Goal: Task Accomplishment & Management: Manage account settings

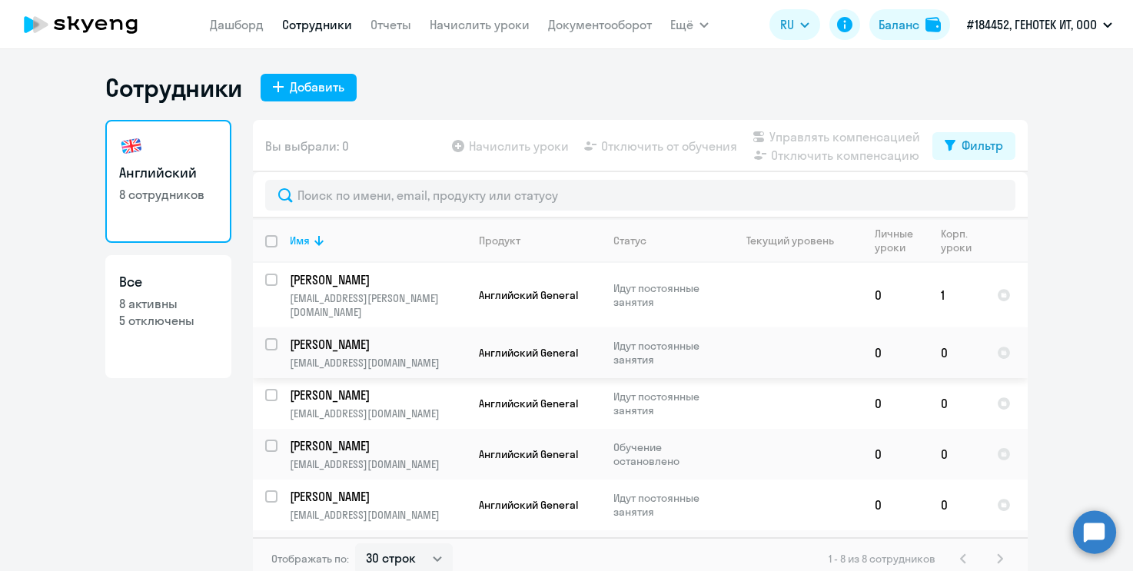
select select "30"
click at [220, 22] on link "Дашборд" at bounding box center [237, 24] width 54 height 15
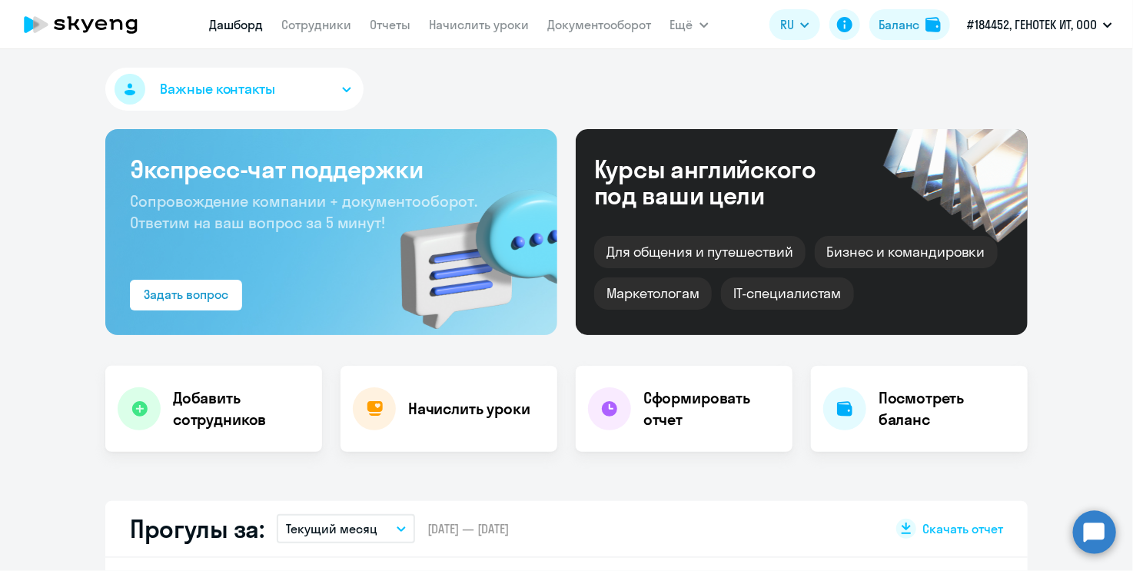
select select "30"
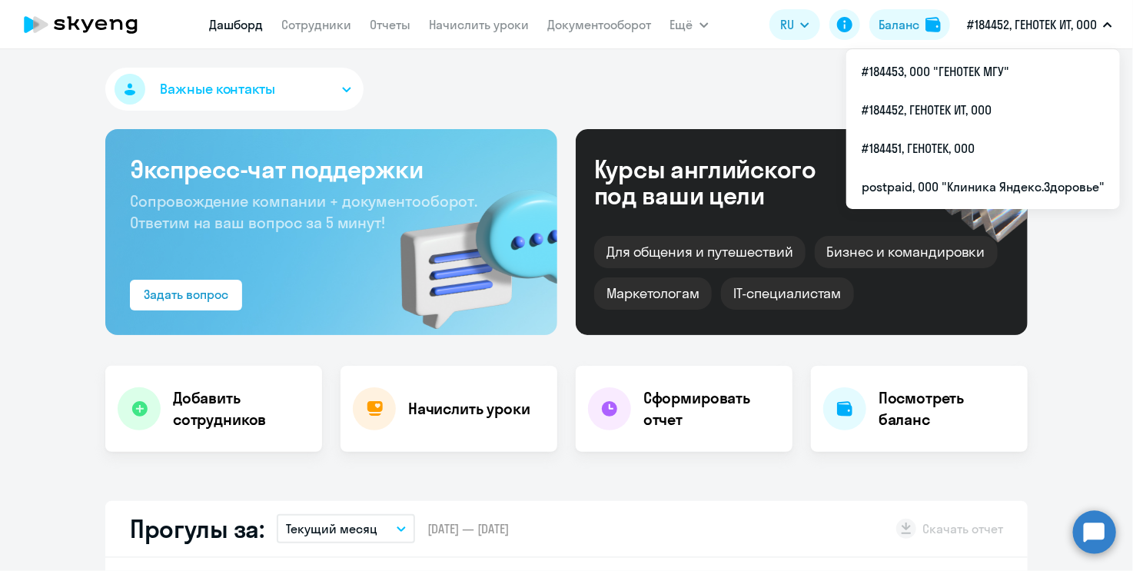
click at [1070, 15] on button "#184452, ГЕНОТЕК ИТ, ООО" at bounding box center [1040, 24] width 161 height 37
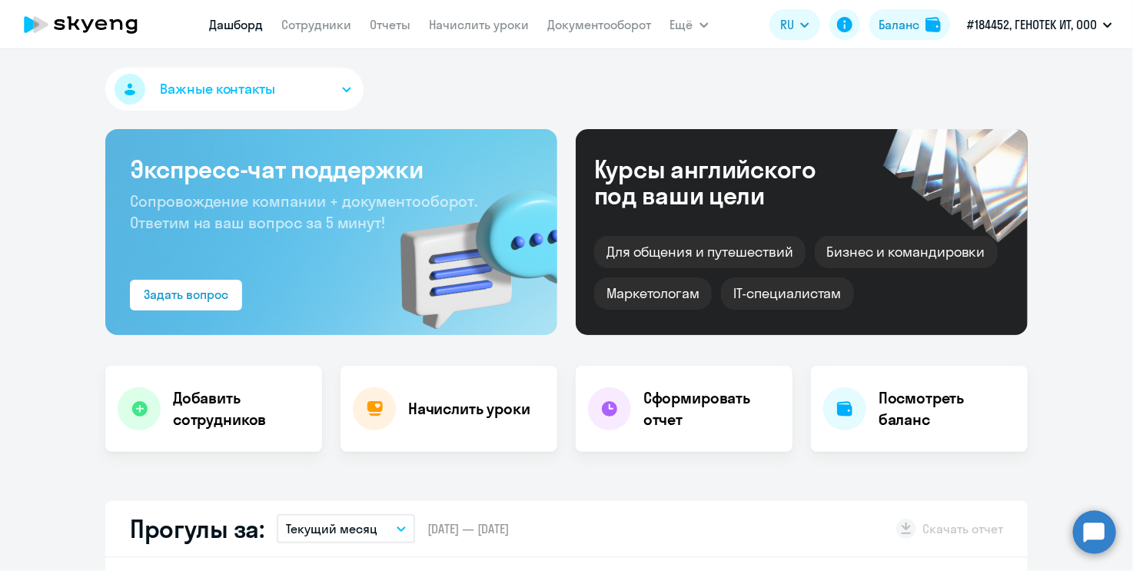
drag, startPoint x: 1067, startPoint y: 18, endPoint x: 1043, endPoint y: 48, distance: 39.4
click at [1067, 18] on p "#184452, ГЕНОТЕК ИТ, ООО" at bounding box center [1032, 24] width 130 height 18
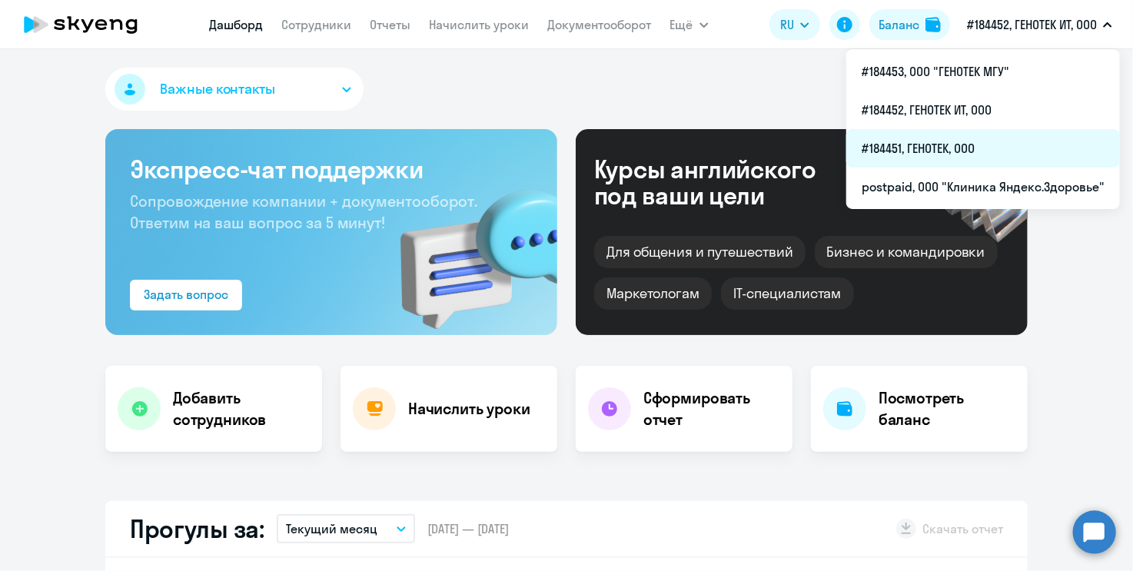
click at [990, 145] on li "#184451, ГЕНОТЕК, ООО" at bounding box center [984, 148] width 274 height 38
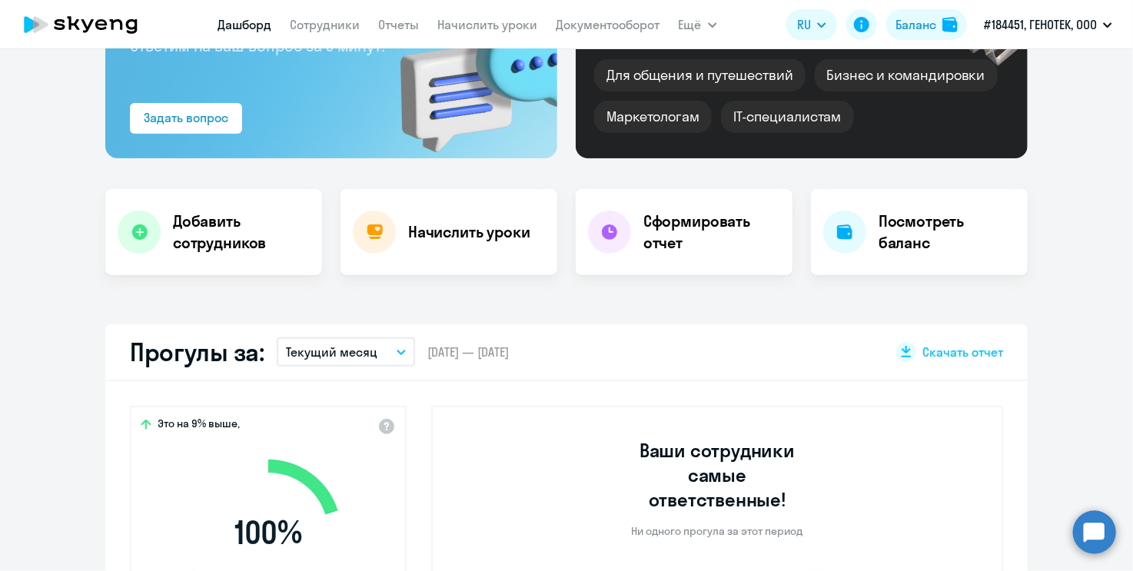
select select "30"
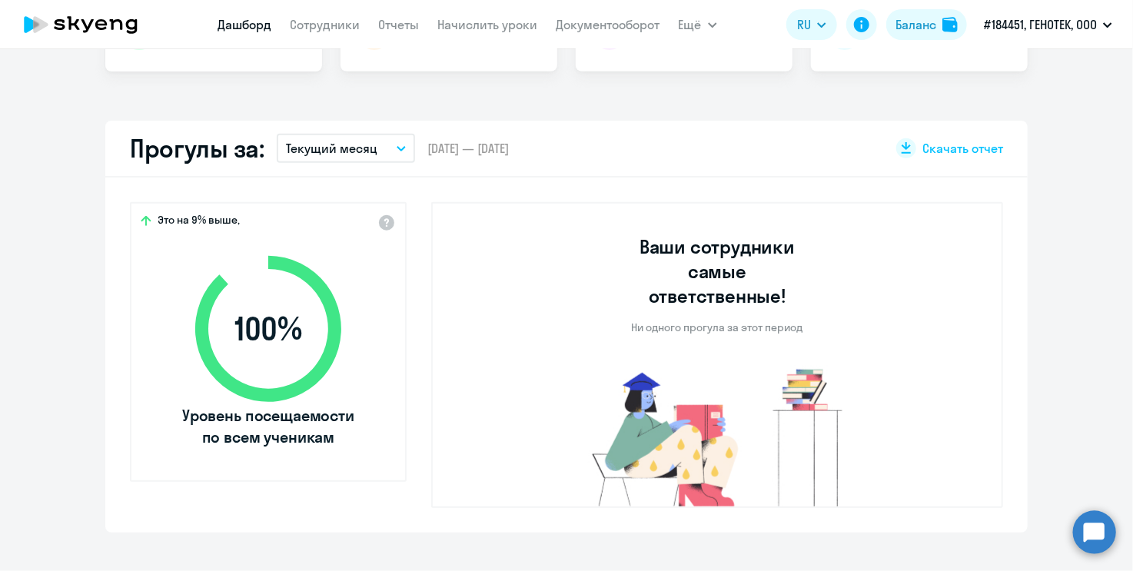
scroll to position [384, 0]
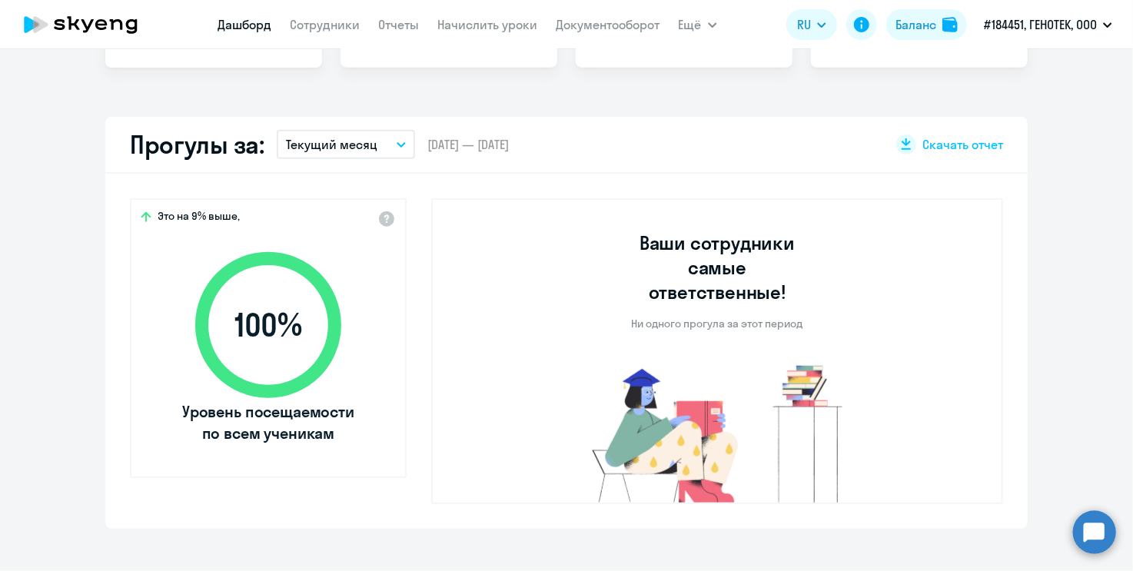
click at [398, 143] on icon "button" at bounding box center [402, 145] width 8 height 4
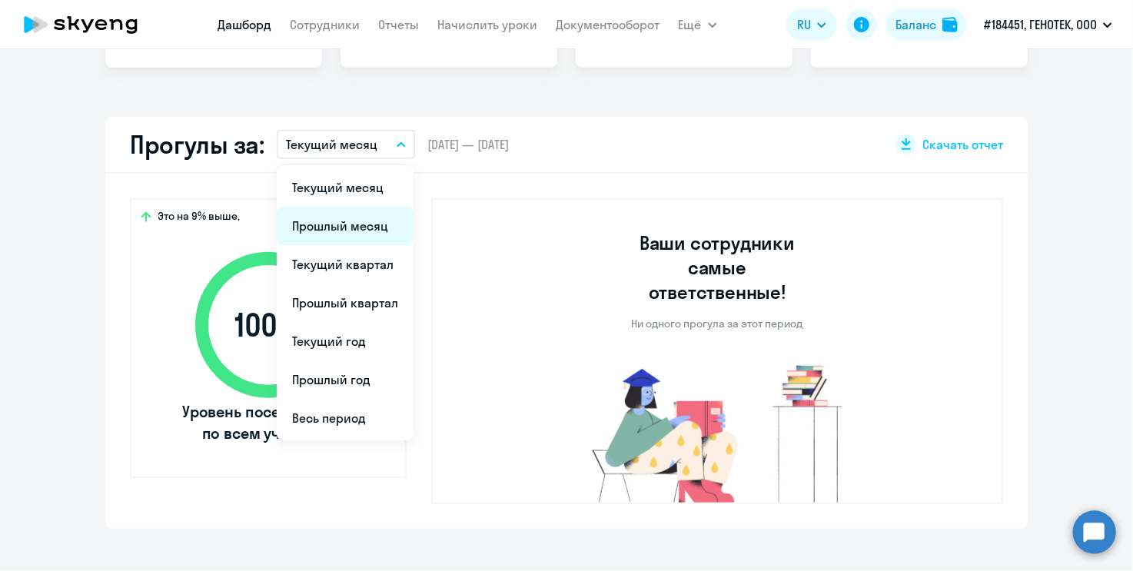
click at [361, 225] on li "Прошлый месяц" at bounding box center [345, 226] width 137 height 38
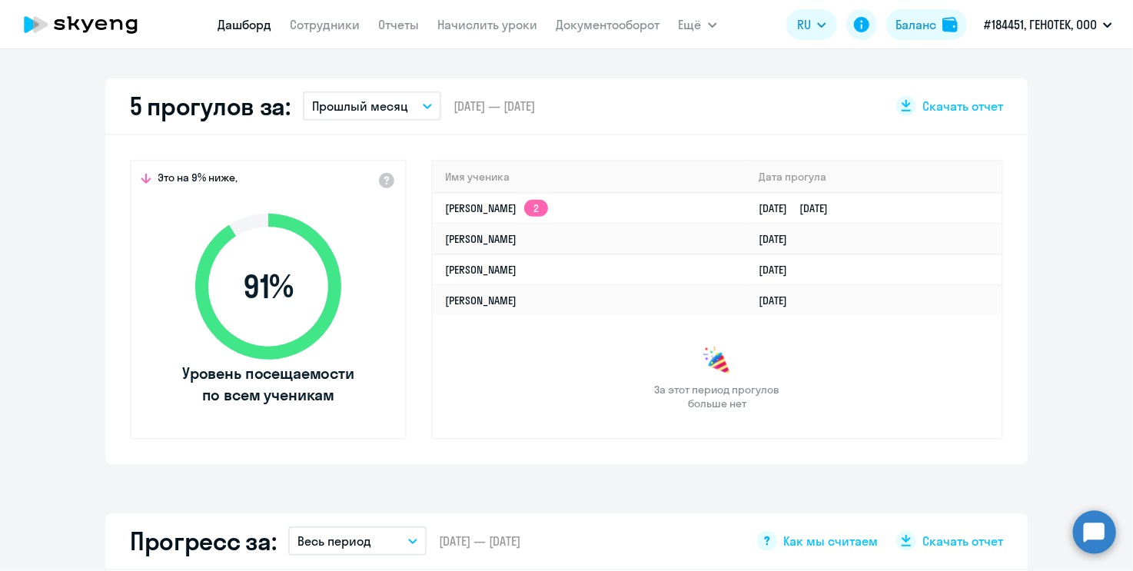
scroll to position [461, 0]
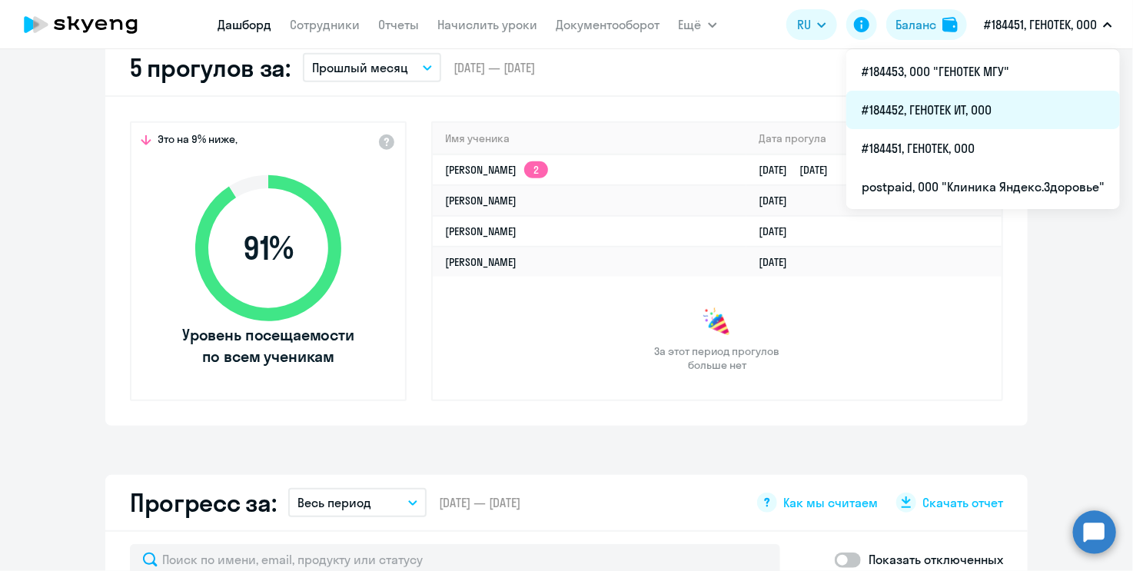
click at [975, 107] on li "#184452, ГЕНОТЕК ИТ, ООО" at bounding box center [984, 110] width 274 height 38
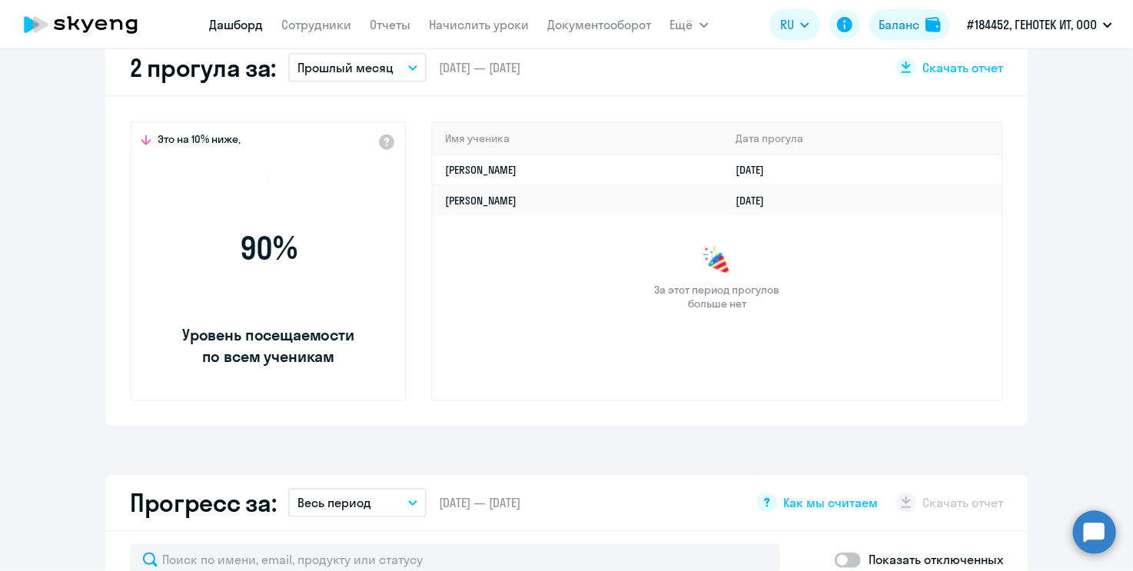
select select "30"
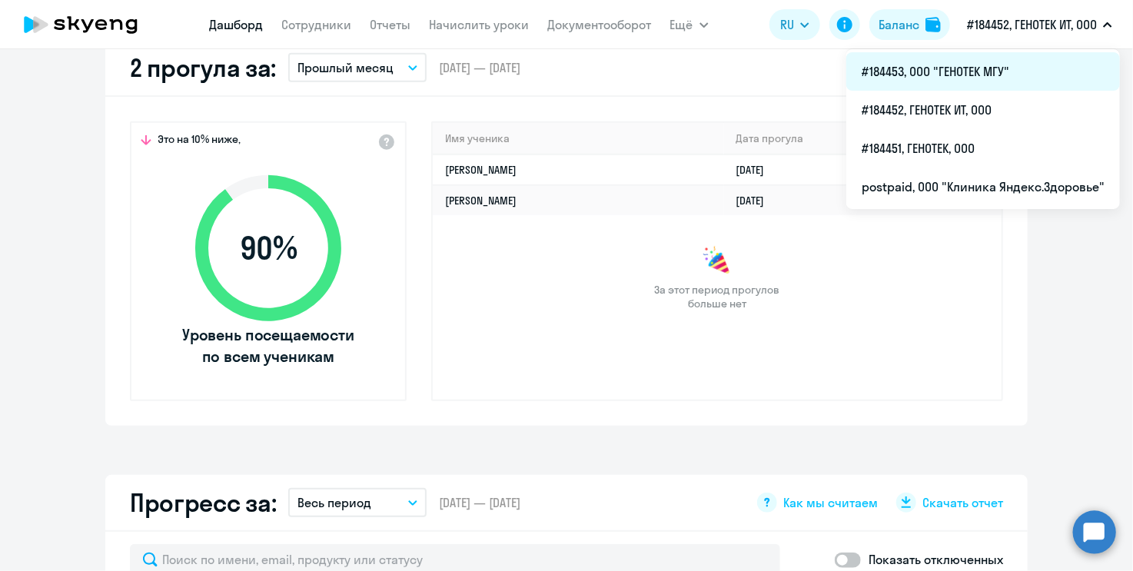
click at [1024, 68] on li "#184453, ООО "ГЕНОТЕК МГУ"" at bounding box center [984, 71] width 274 height 38
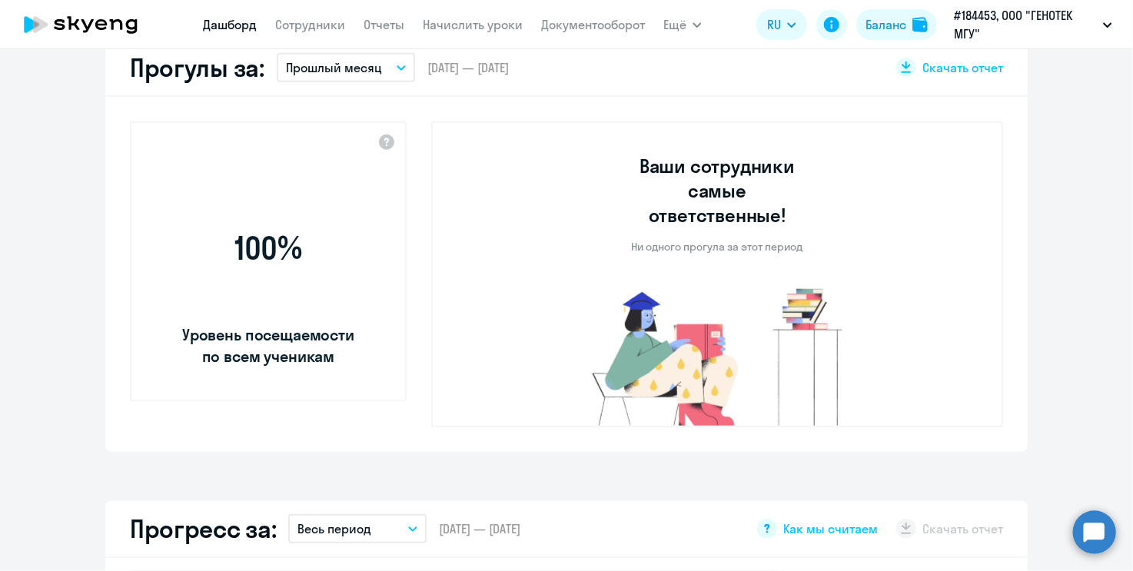
select select "30"
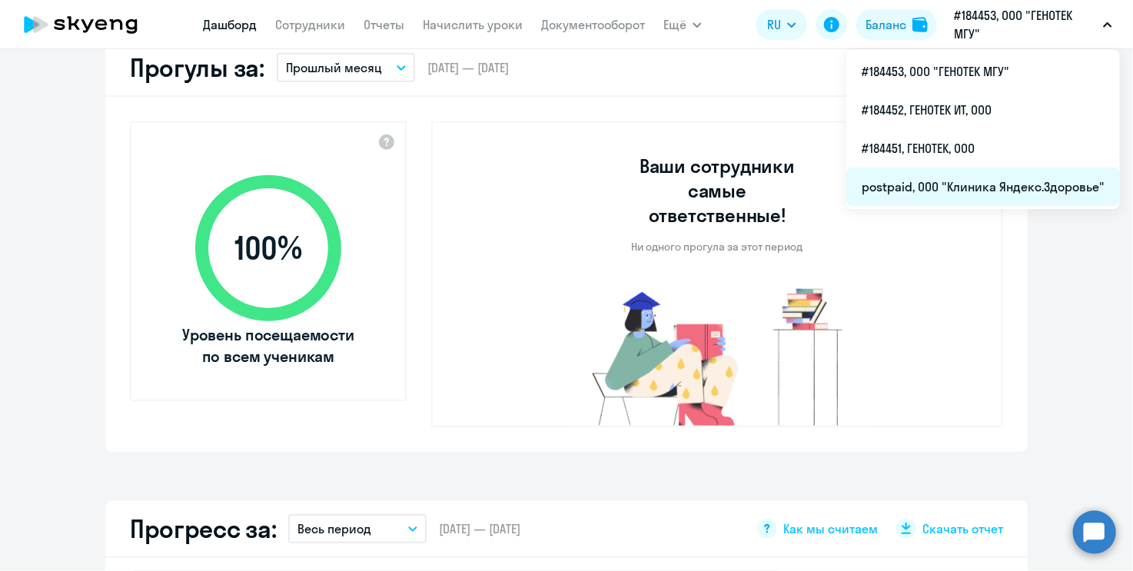
click at [1026, 187] on li "postpaid, ООО "Клиника Яндекс.Здоровье"" at bounding box center [984, 187] width 274 height 38
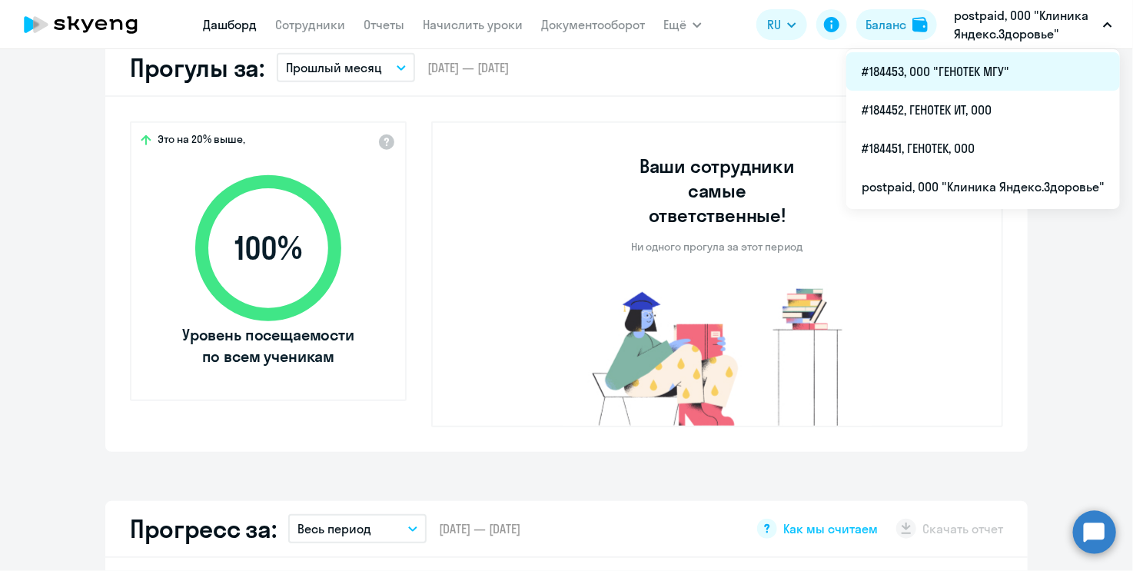
click at [986, 69] on li "#184453, ООО "ГЕНОТЕК МГУ"" at bounding box center [984, 71] width 274 height 38
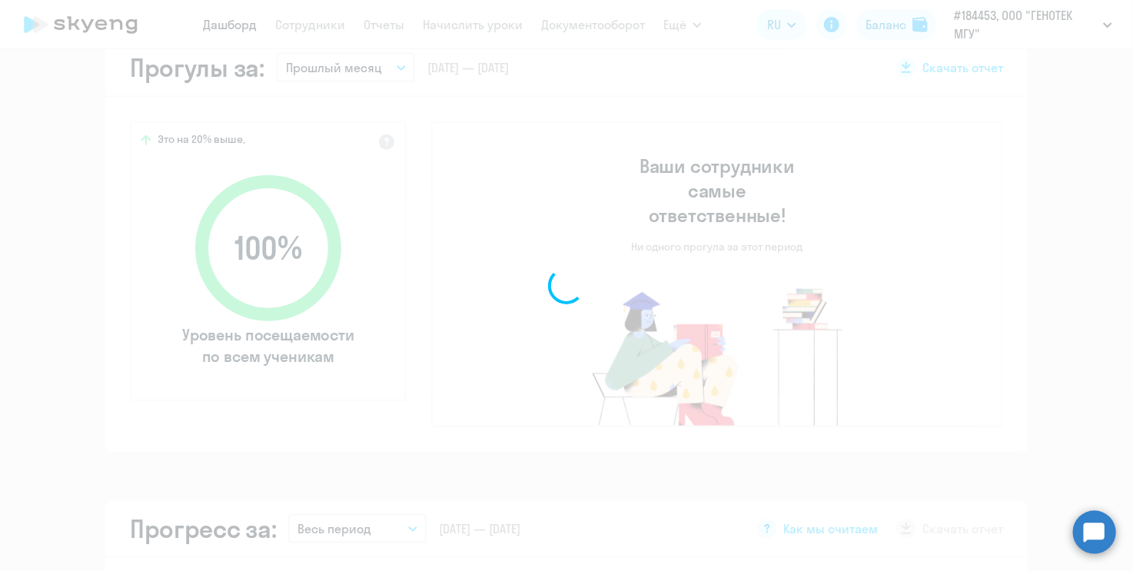
select select "30"
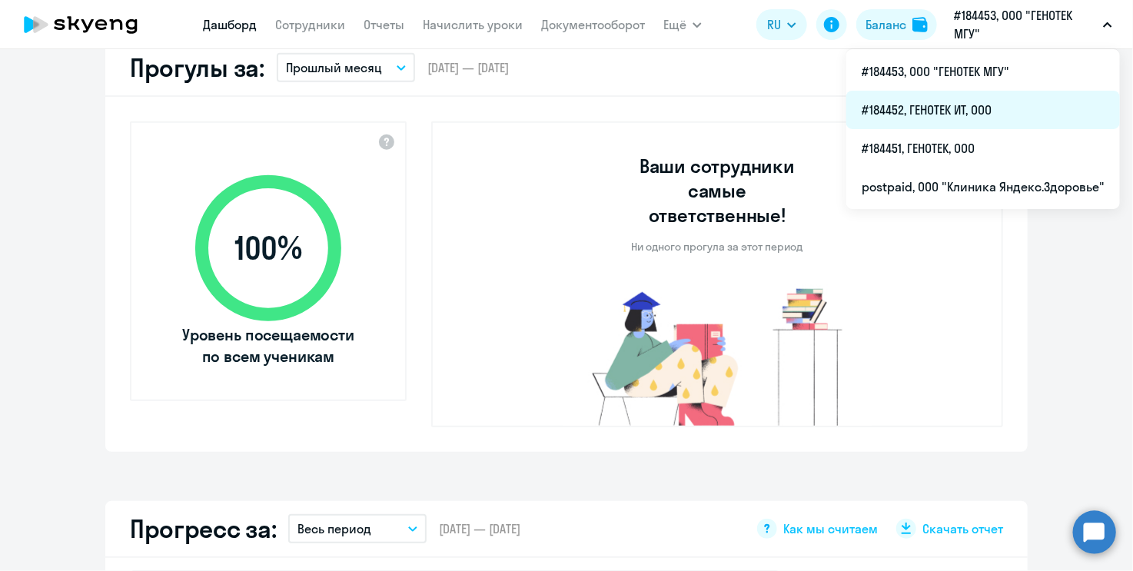
click at [993, 110] on li "#184452, ГЕНОТЕК ИТ, ООО" at bounding box center [984, 110] width 274 height 38
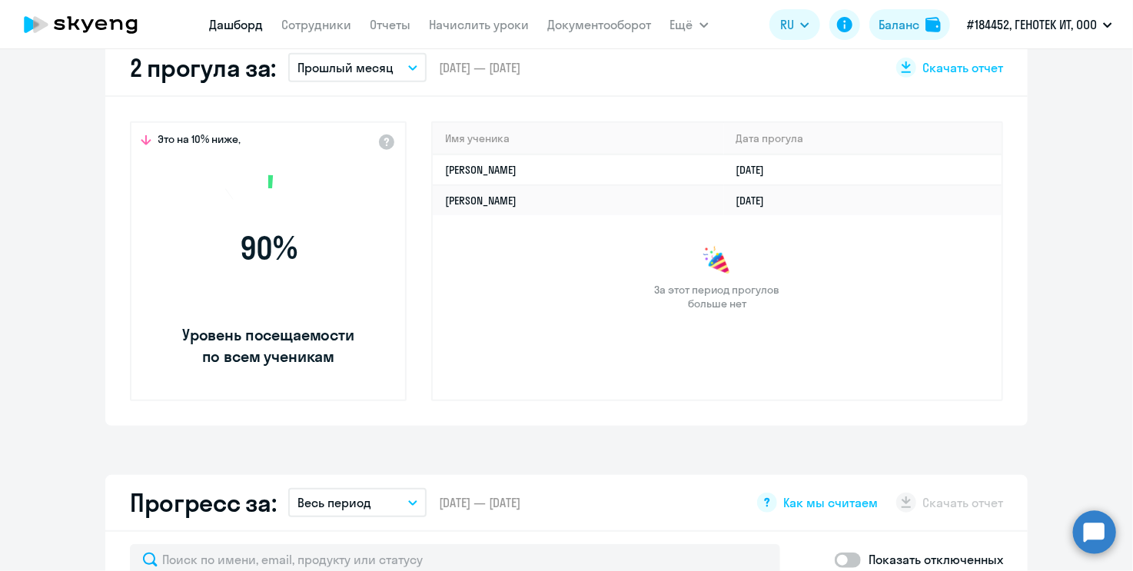
select select "30"
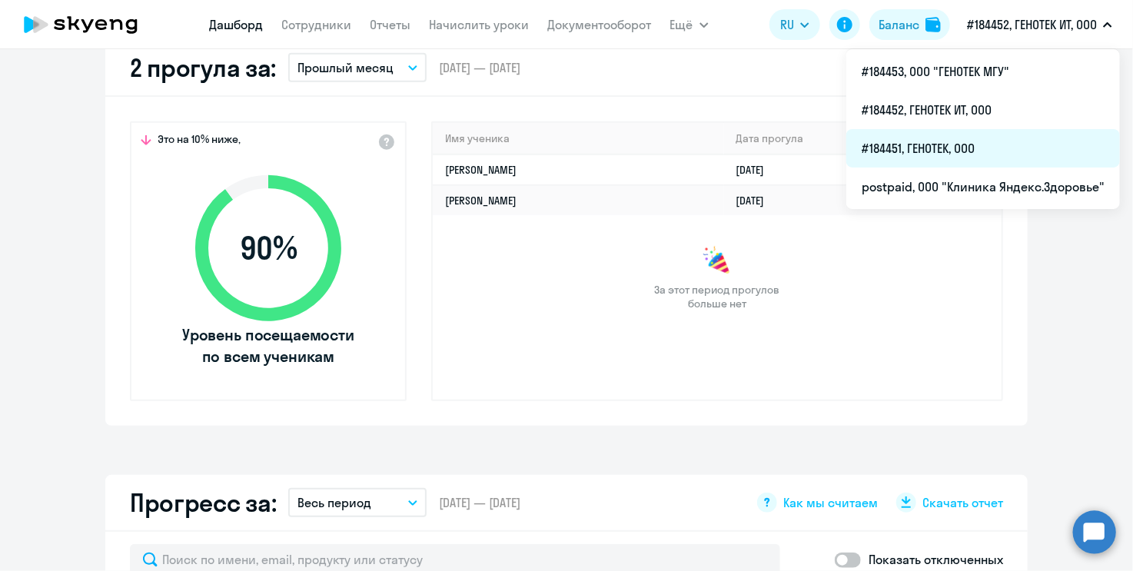
click at [999, 144] on li "#184451, ГЕНОТЕК, ООО" at bounding box center [984, 148] width 274 height 38
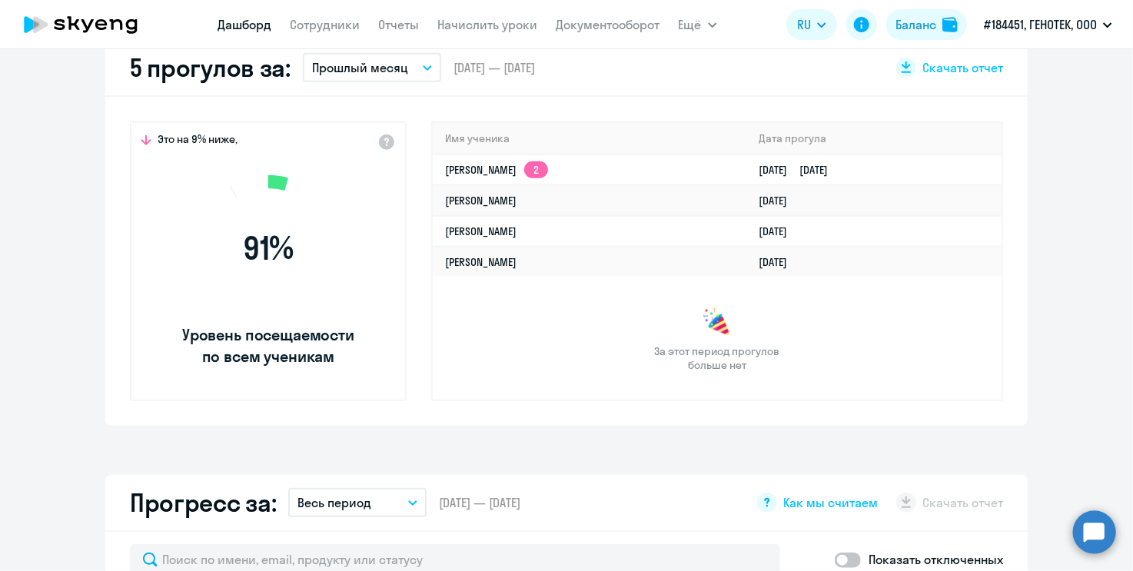
select select "30"
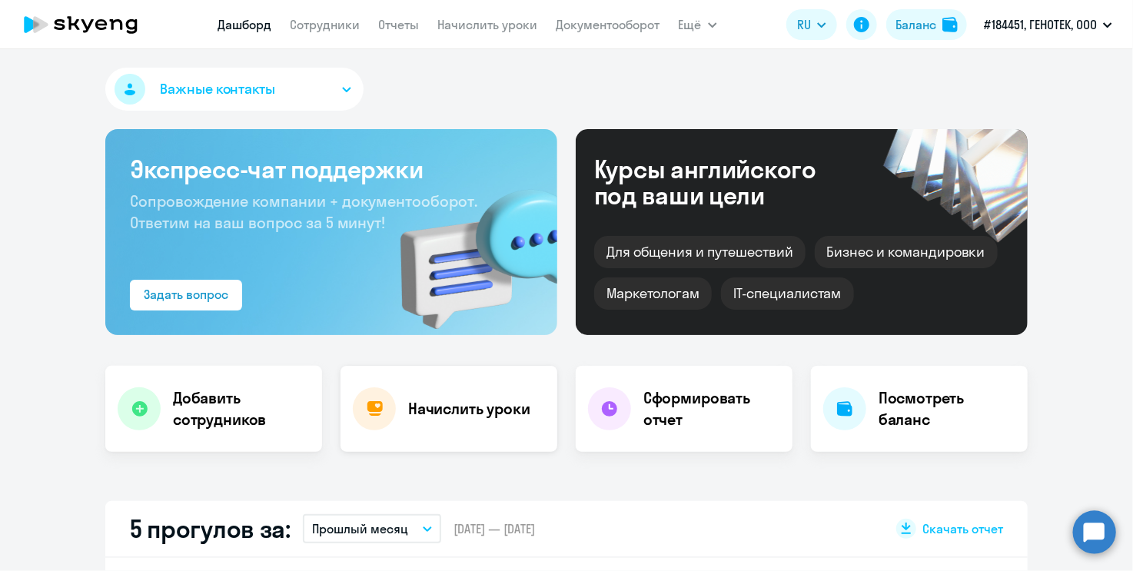
click at [440, 414] on h4 "Начислить уроки" at bounding box center [469, 409] width 122 height 22
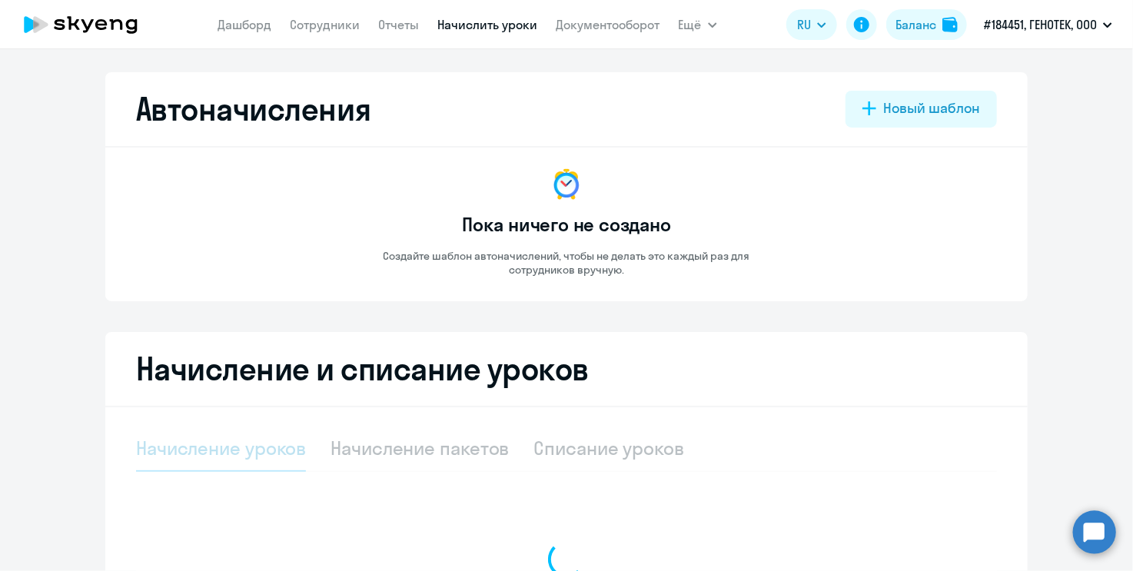
select select "10"
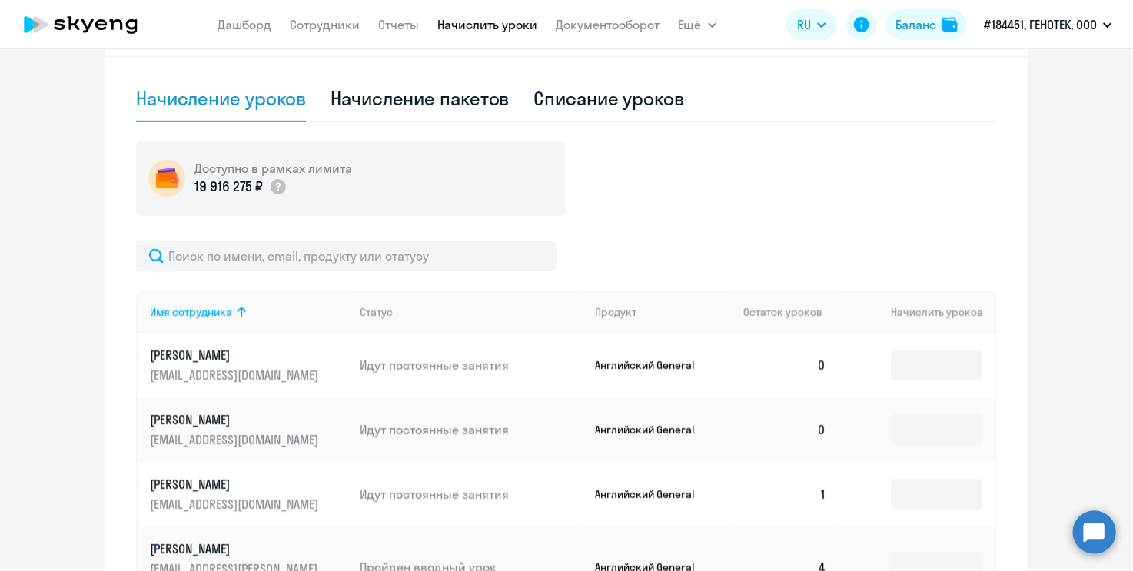
scroll to position [384, 0]
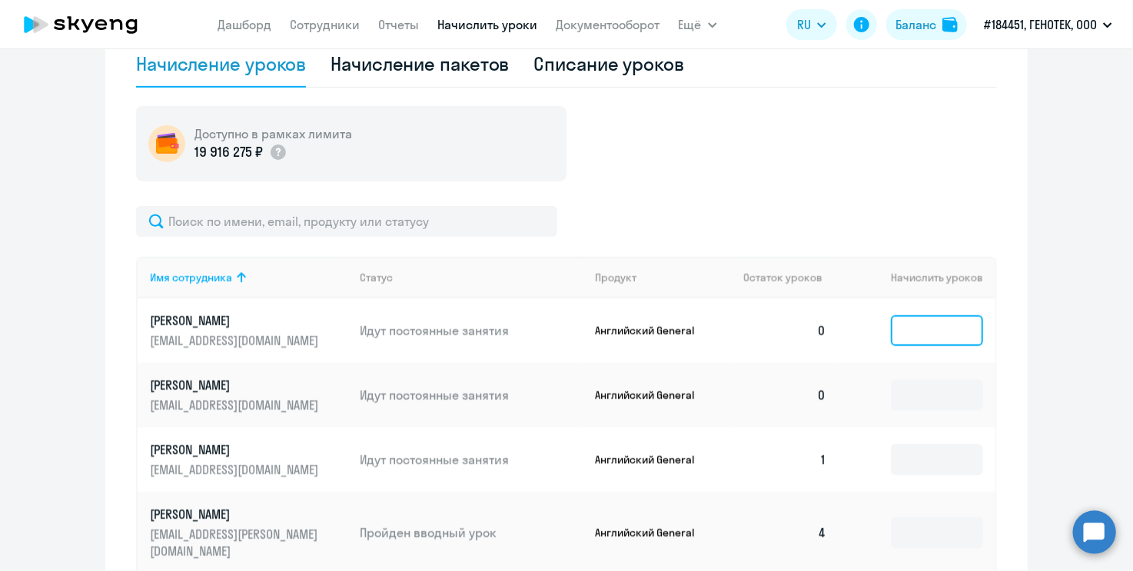
click at [960, 325] on input at bounding box center [937, 330] width 92 height 31
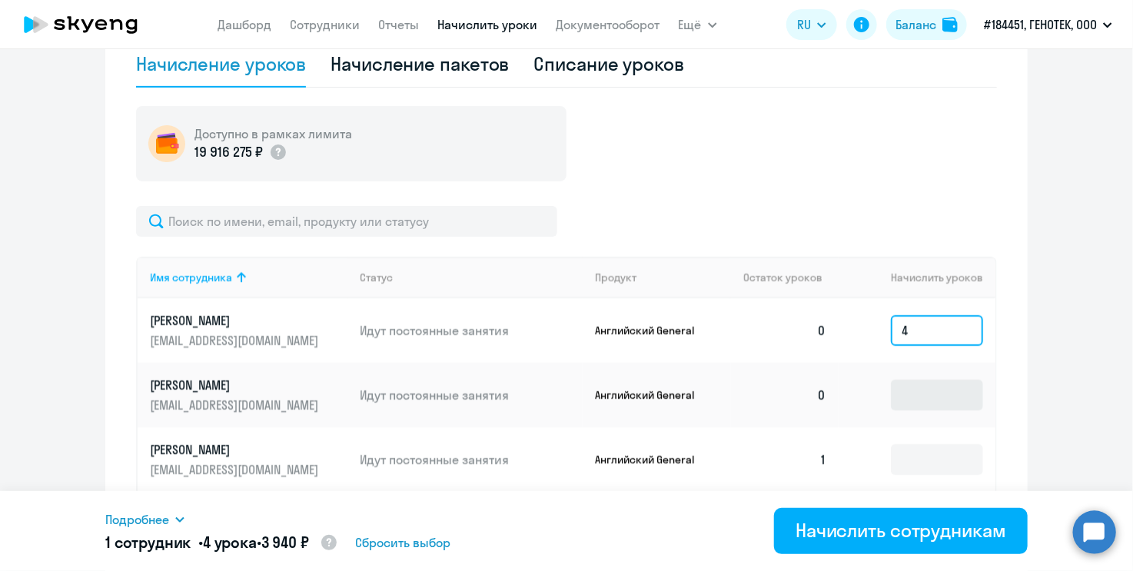
type input "4"
click at [920, 400] on input at bounding box center [937, 395] width 92 height 31
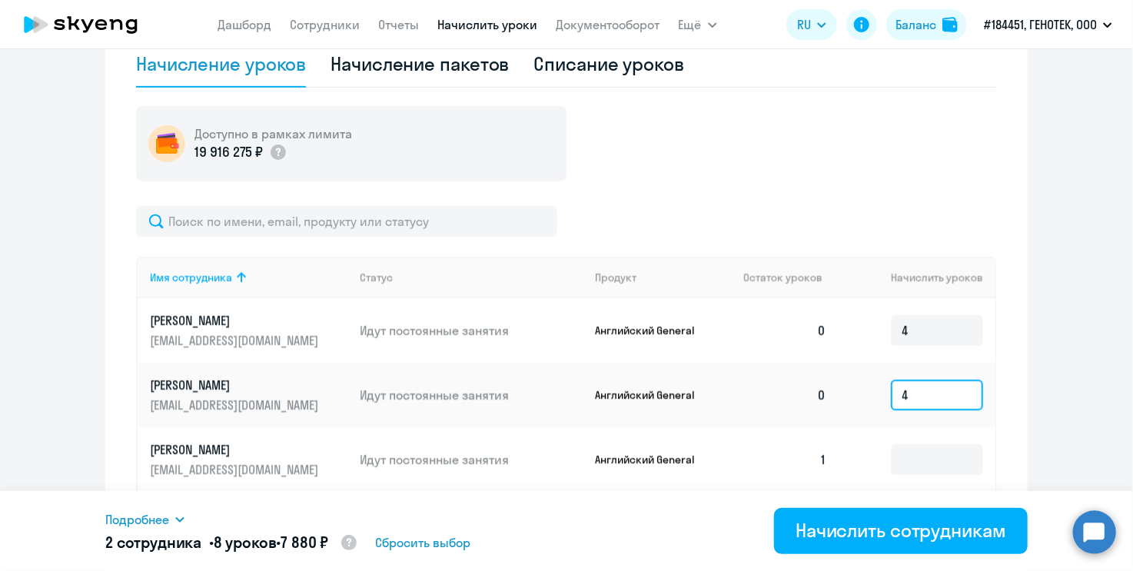
scroll to position [461, 0]
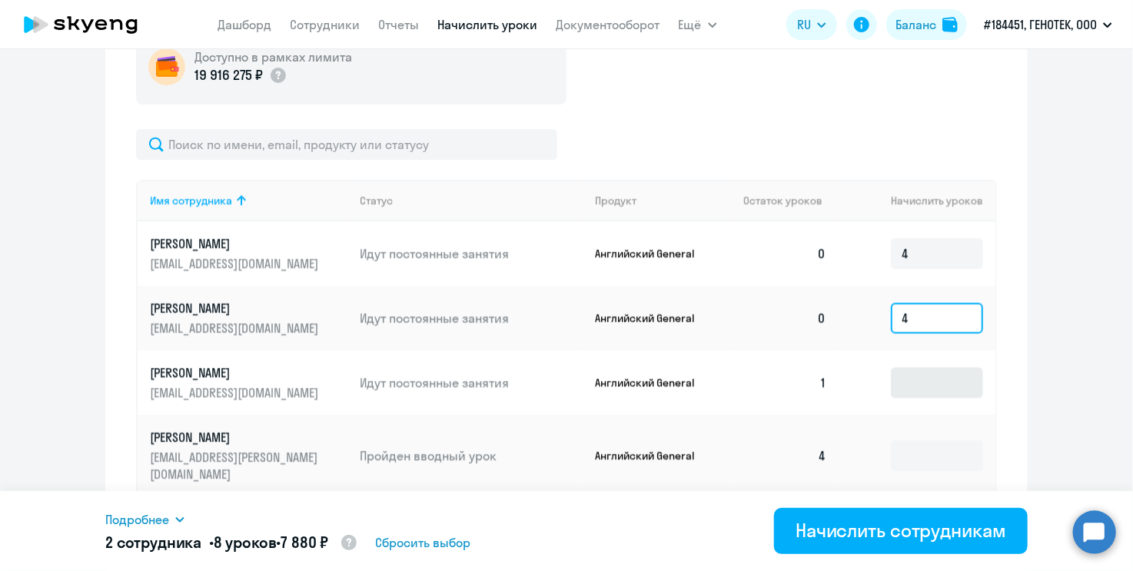
type input "4"
click at [926, 393] on input at bounding box center [937, 383] width 92 height 31
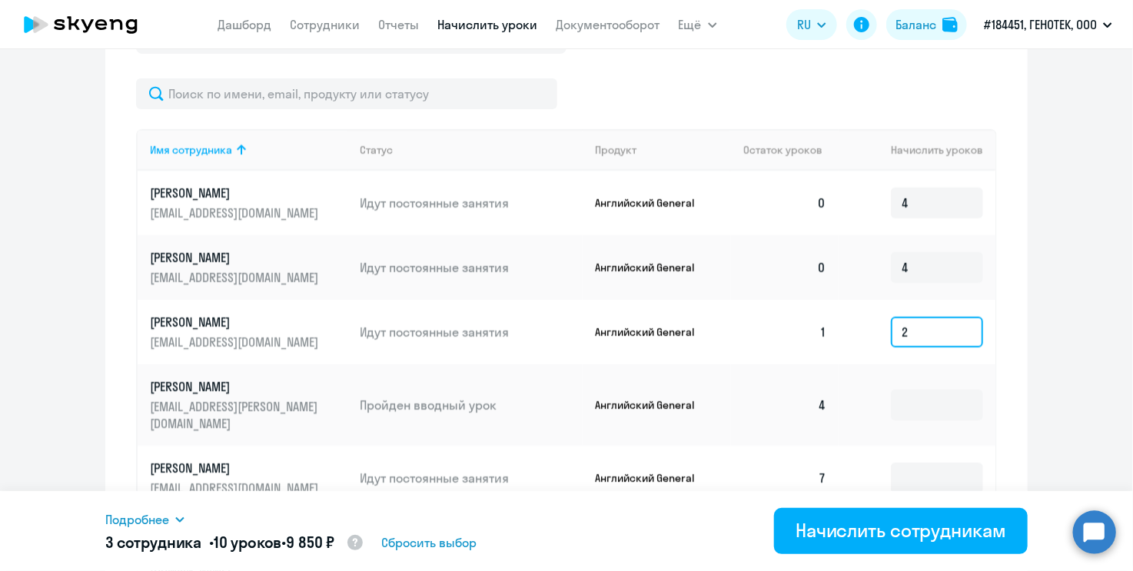
scroll to position [538, 0]
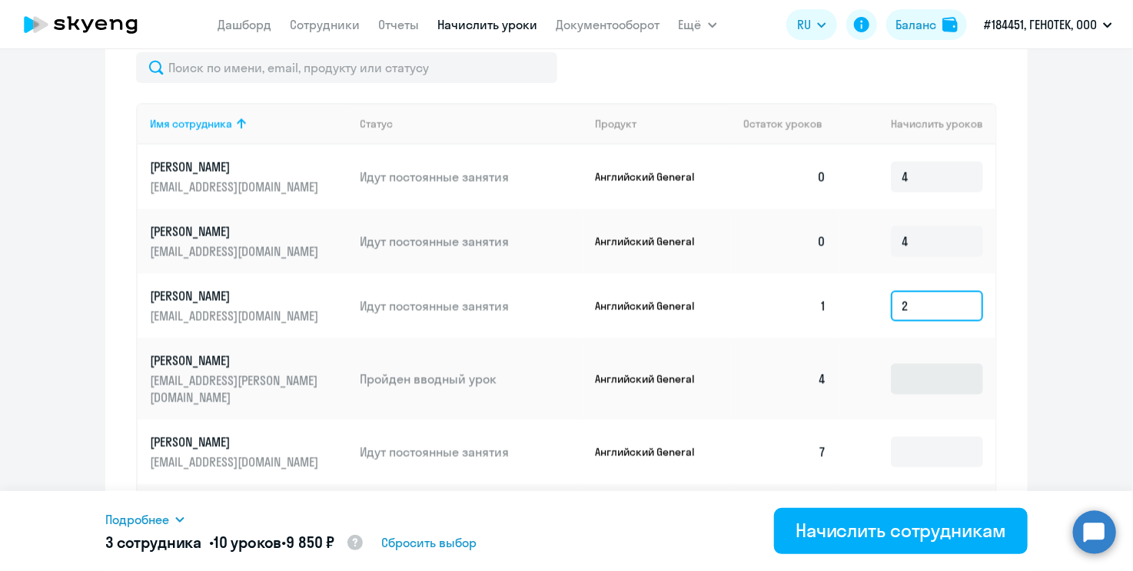
type input "2"
click at [939, 364] on input at bounding box center [937, 379] width 92 height 31
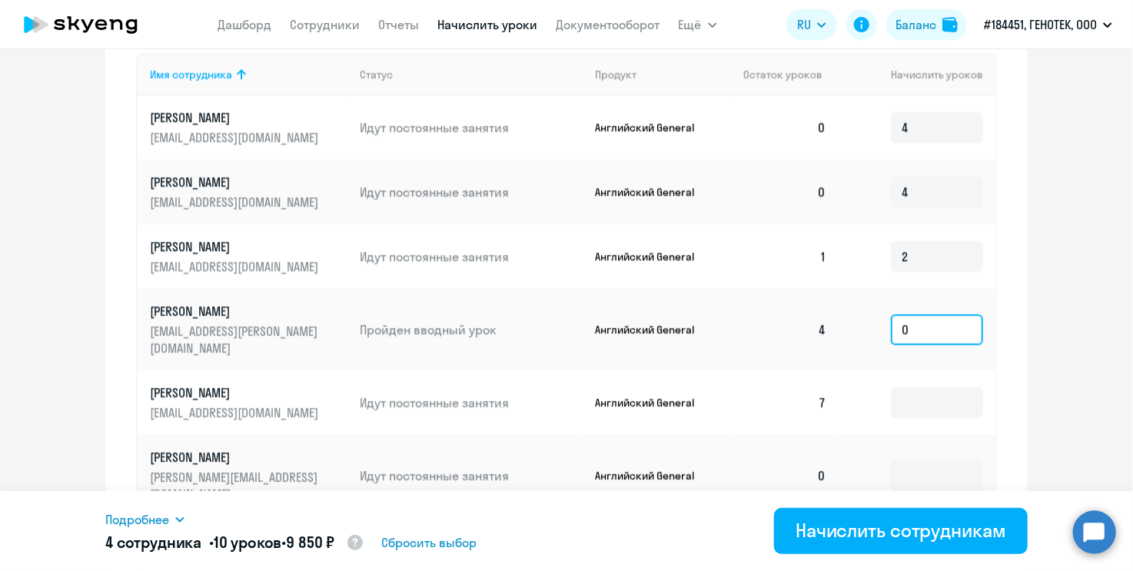
scroll to position [615, 0]
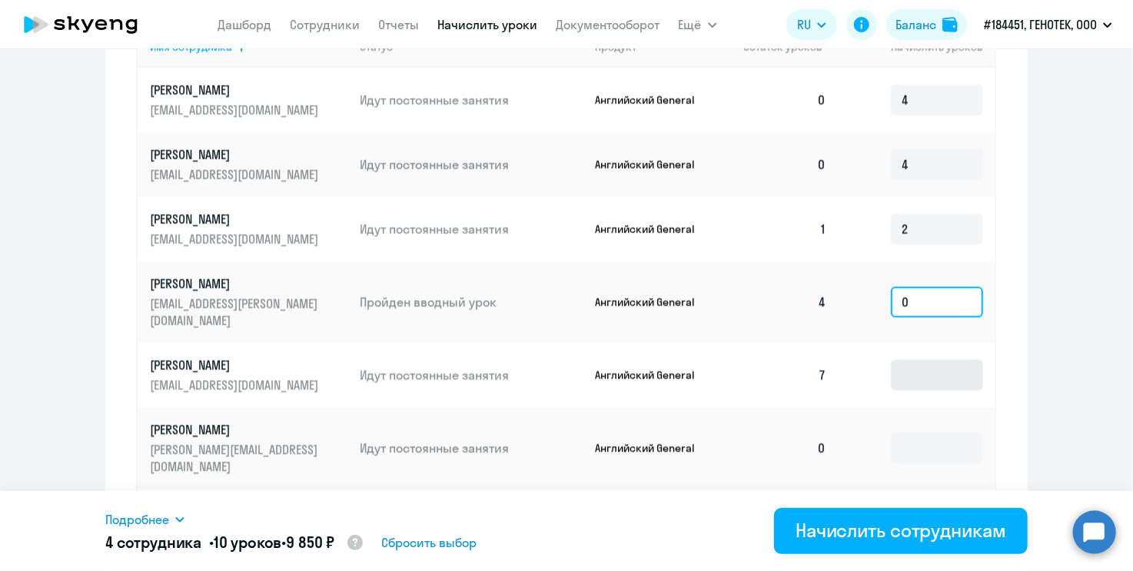
type input "0"
click at [929, 365] on input at bounding box center [937, 375] width 92 height 31
click at [917, 360] on input at bounding box center [937, 375] width 92 height 31
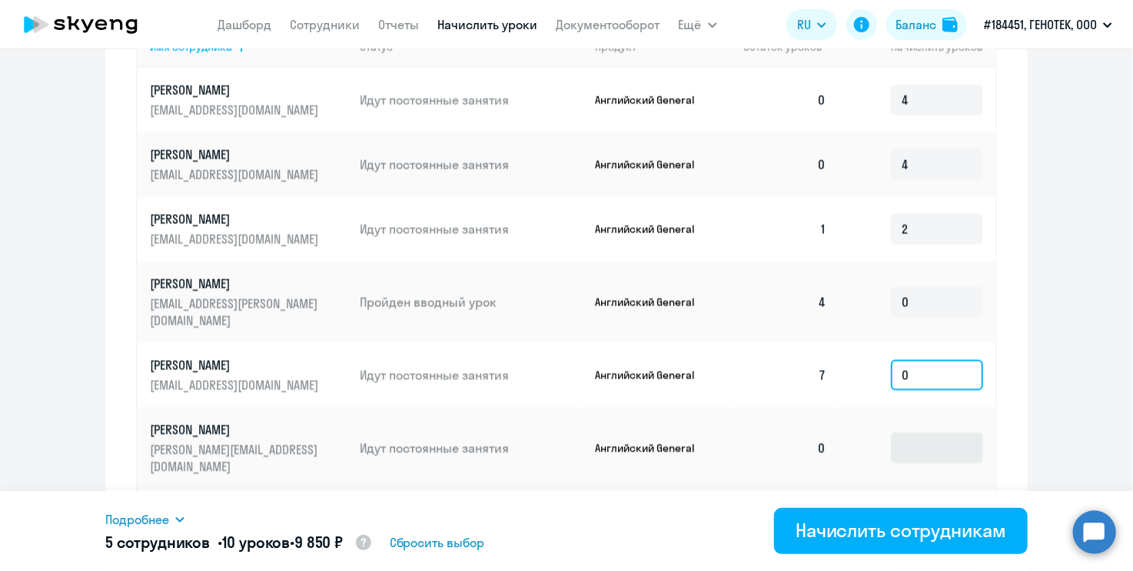
type input "0"
click at [927, 433] on input at bounding box center [937, 448] width 92 height 31
type input "4"
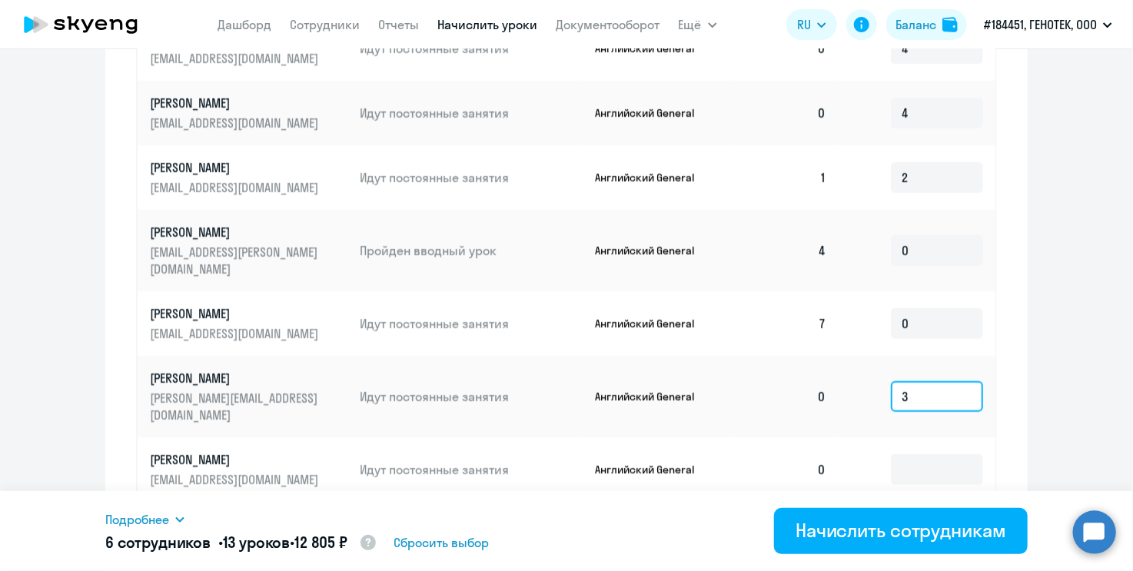
scroll to position [692, 0]
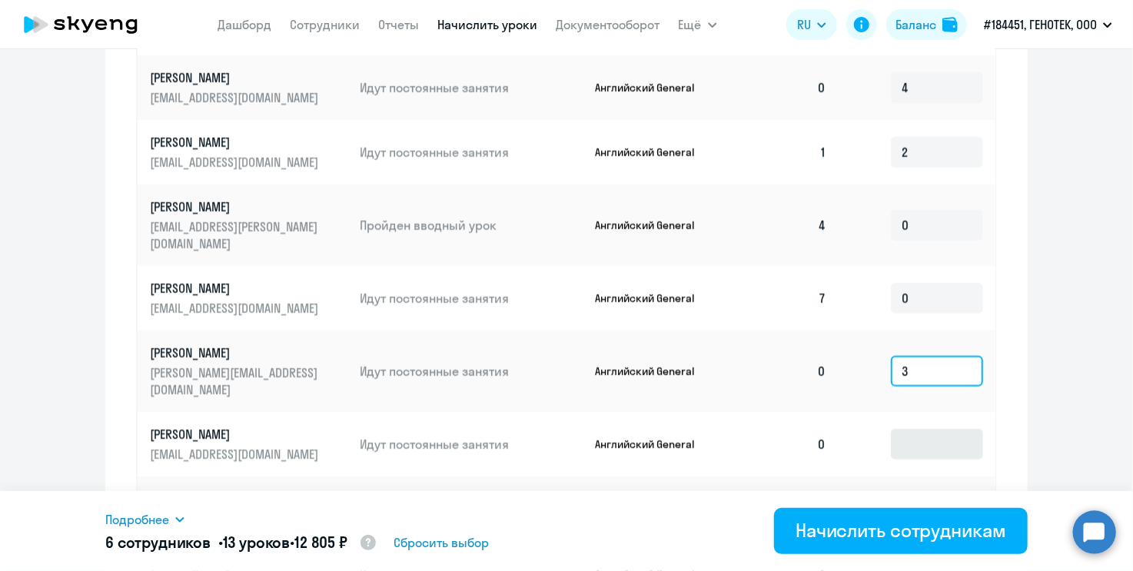
type input "3"
click at [932, 429] on input at bounding box center [937, 444] width 92 height 31
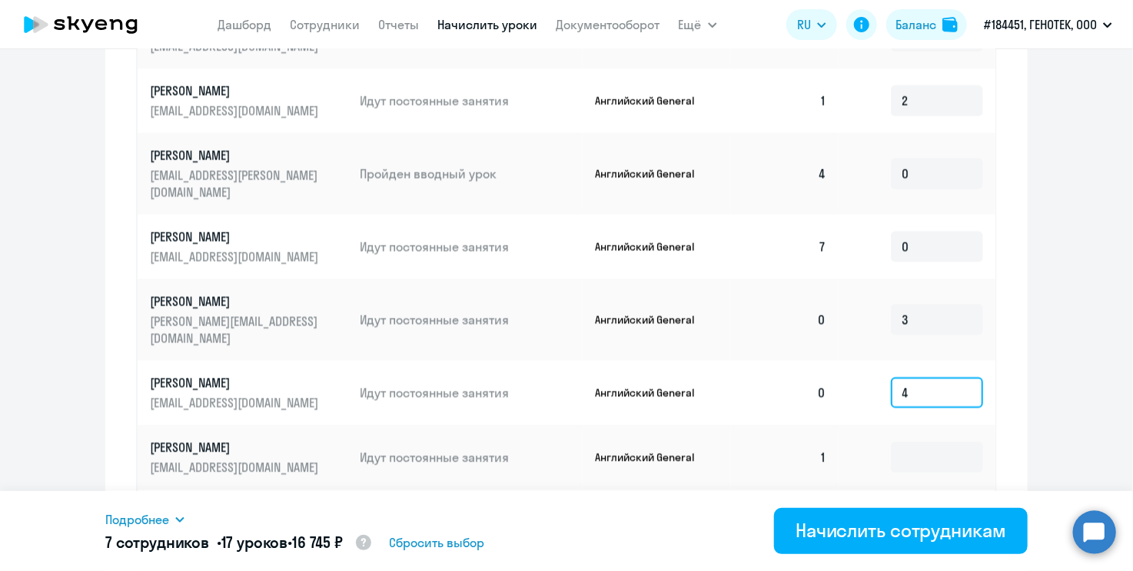
scroll to position [769, 0]
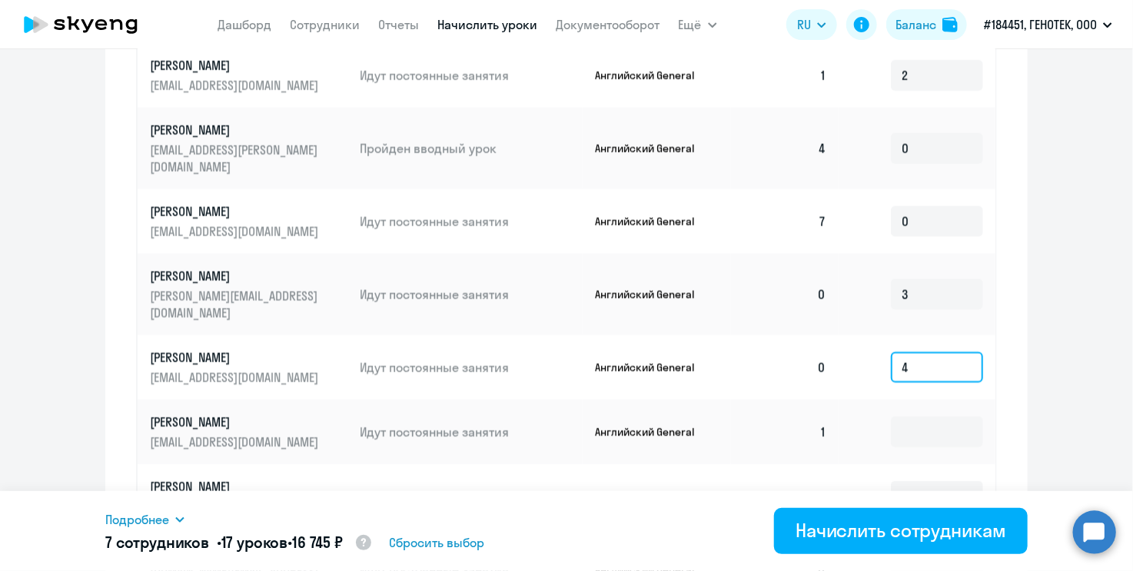
type input "4"
click at [932, 417] on input at bounding box center [937, 432] width 92 height 31
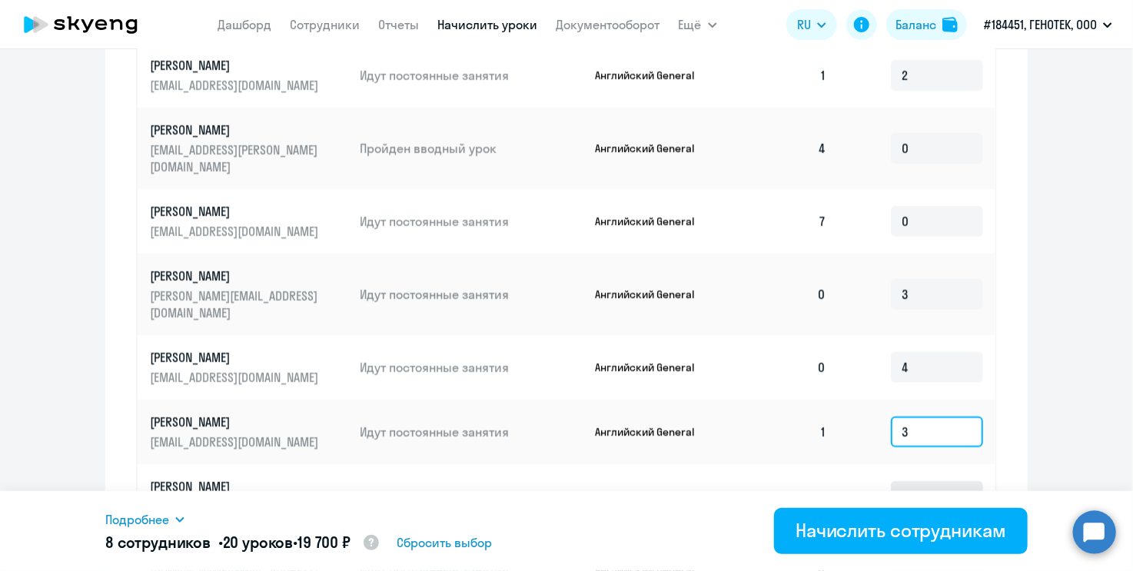
type input "3"
click at [913, 481] on input at bounding box center [937, 496] width 92 height 31
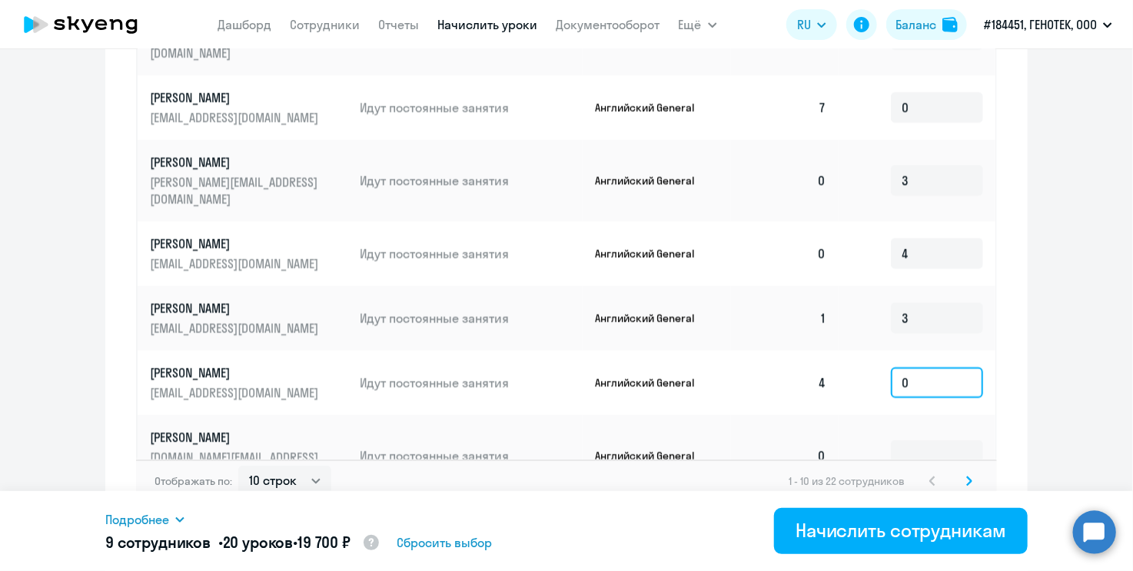
scroll to position [886, 0]
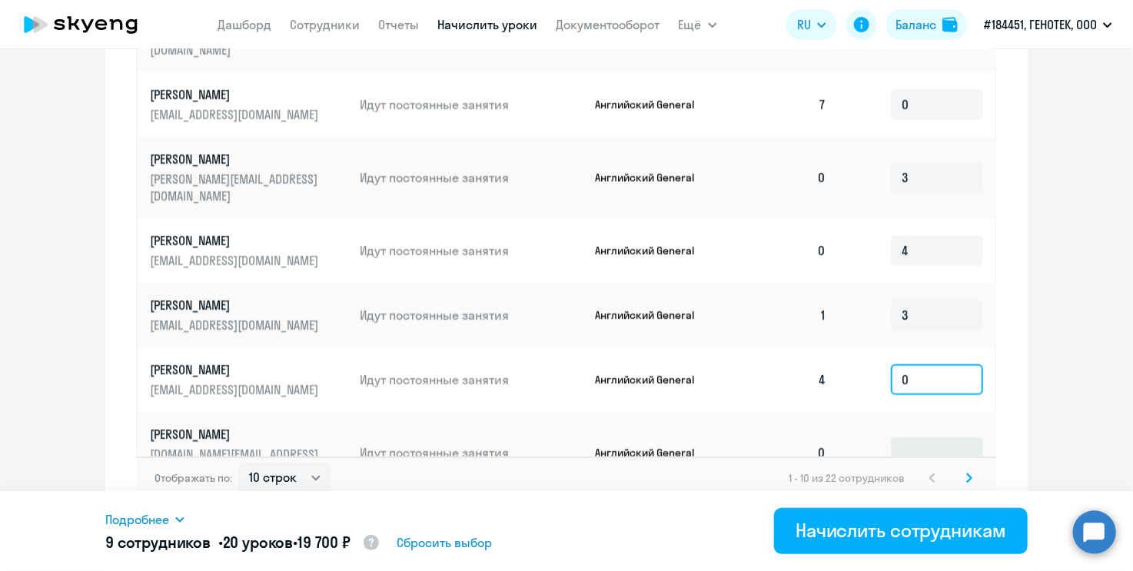
type input "0"
click at [907, 438] on input at bounding box center [937, 453] width 92 height 31
type input "0"
click at [311, 467] on select "10 строк 30 строк 50 строк" at bounding box center [284, 478] width 93 height 31
select select "30"
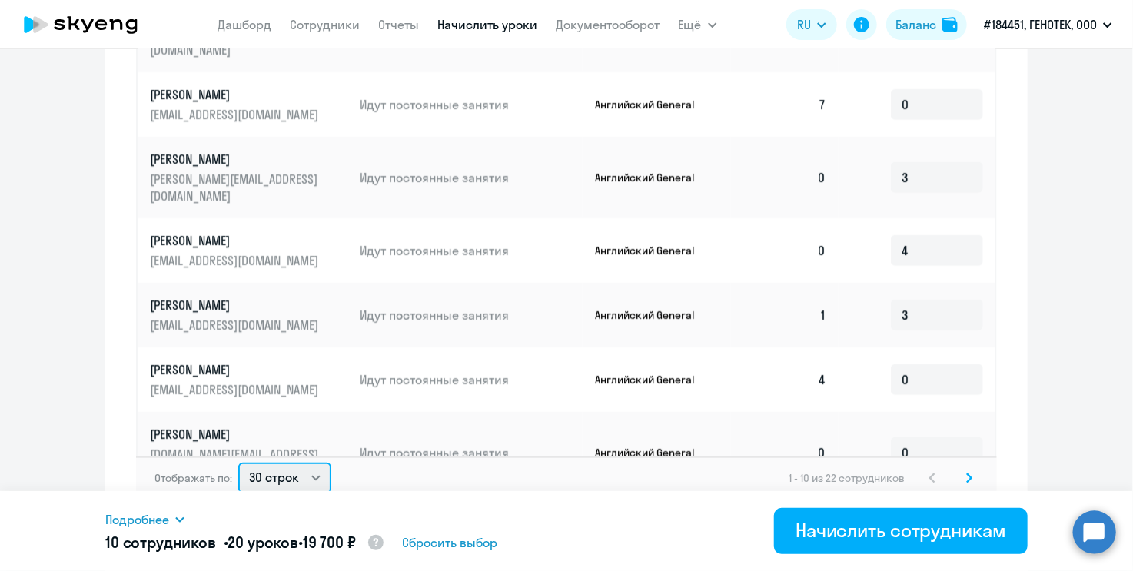
click at [238, 463] on select "10 строк 30 строк 50 строк" at bounding box center [284, 478] width 93 height 31
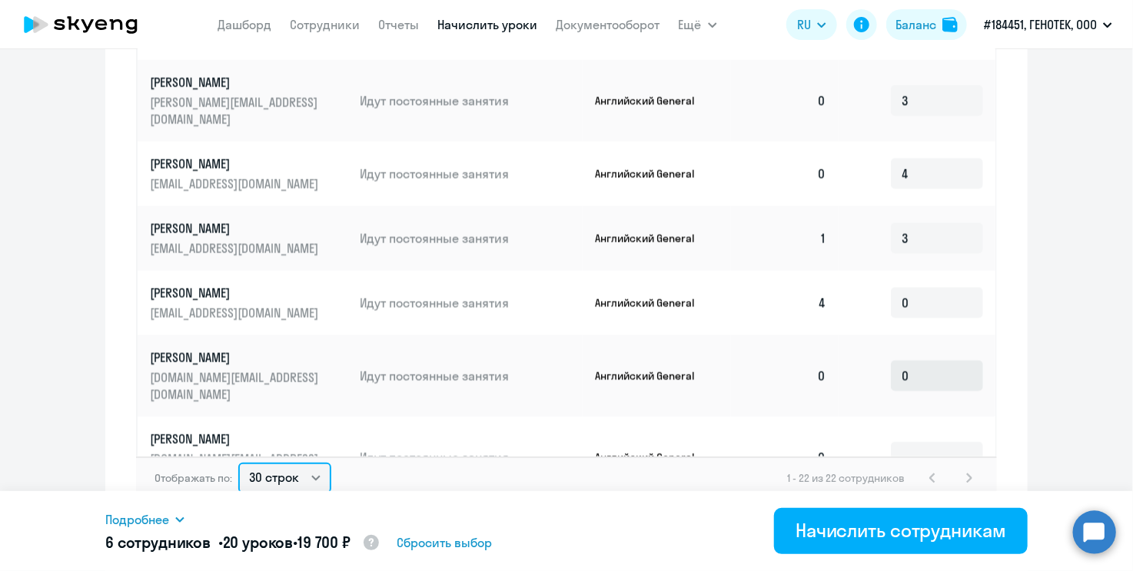
scroll to position [154, 0]
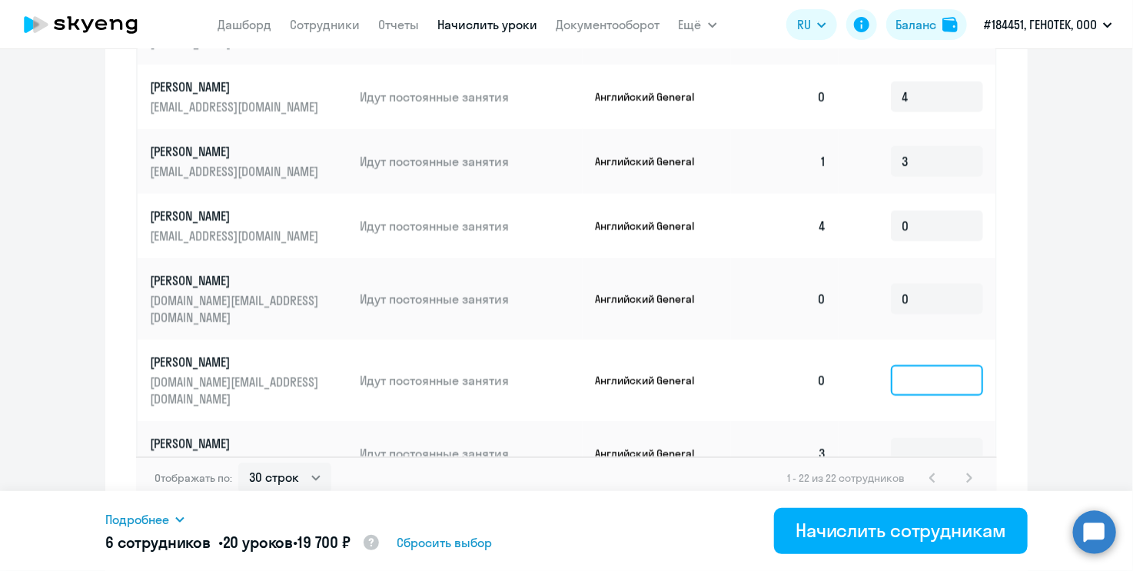
click at [922, 365] on input at bounding box center [937, 380] width 92 height 31
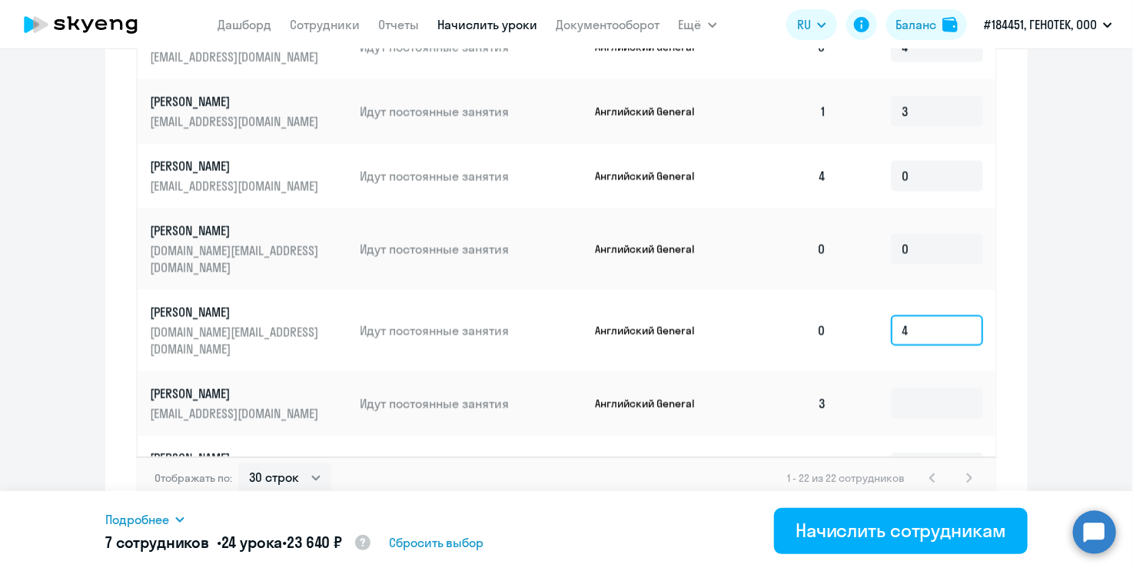
scroll to position [231, 0]
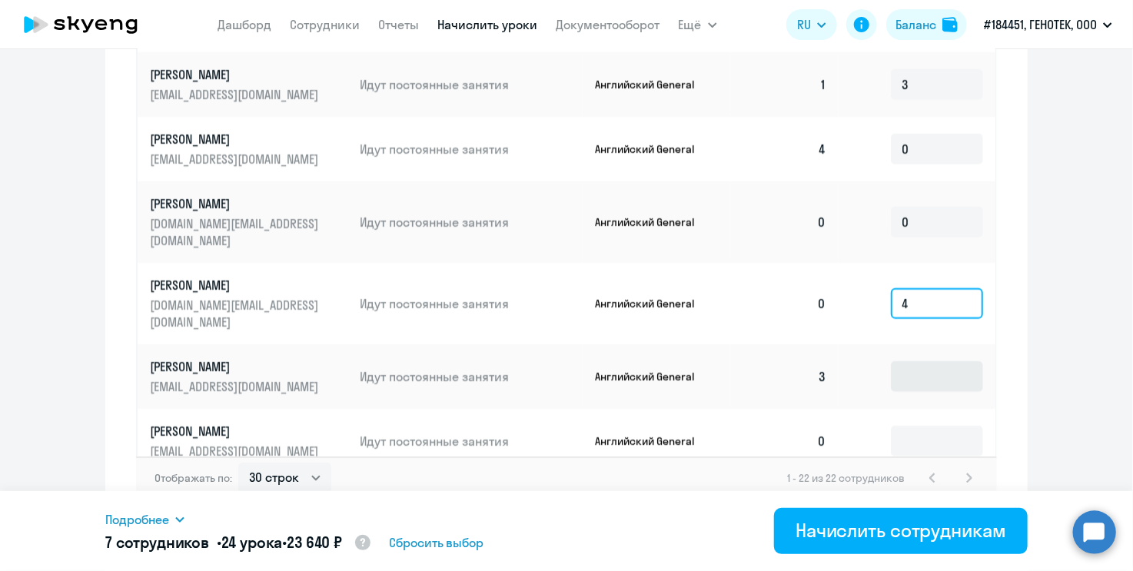
type input "4"
click at [903, 361] on input at bounding box center [937, 376] width 92 height 31
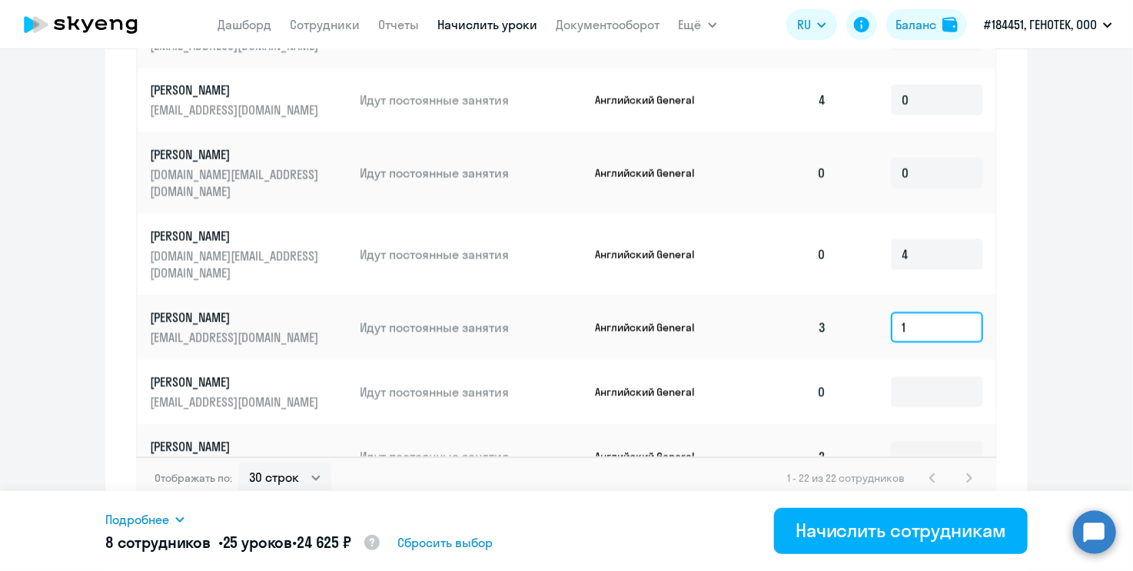
scroll to position [308, 0]
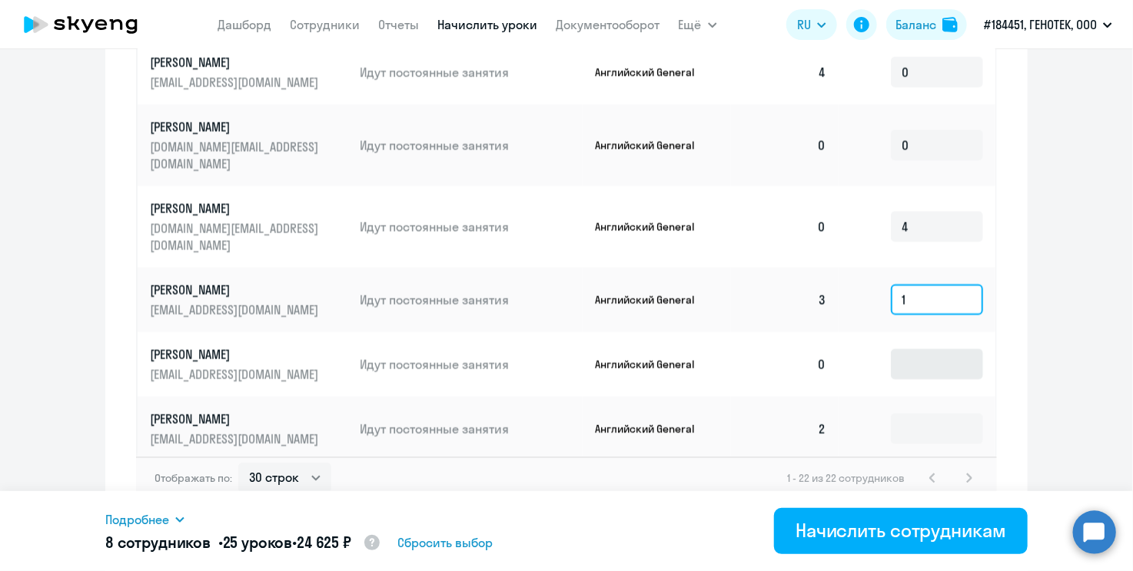
type input "1"
click at [907, 349] on input at bounding box center [937, 364] width 92 height 31
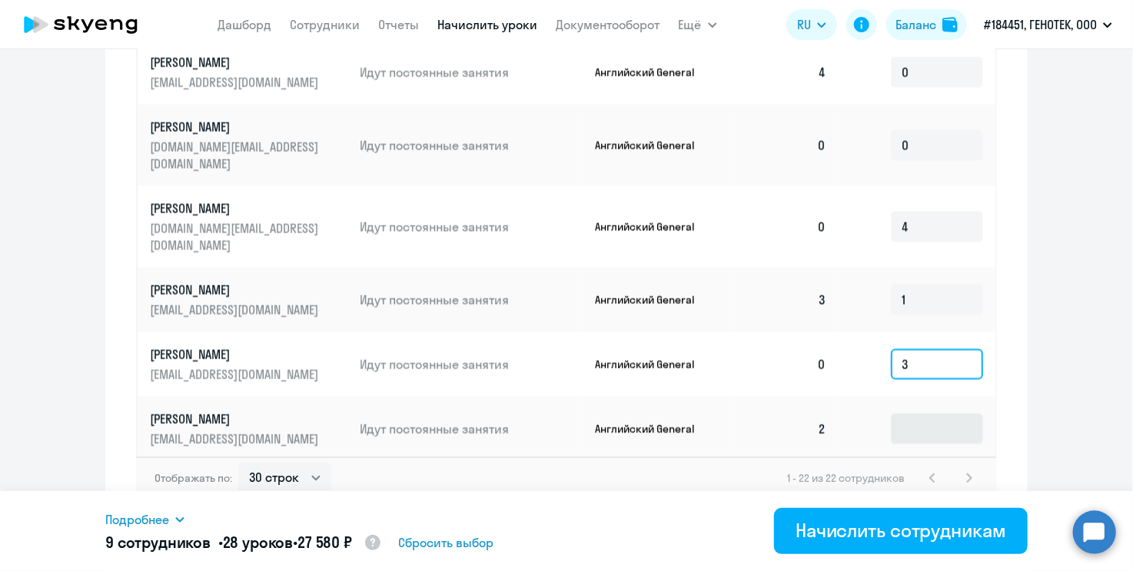
type input "3"
click at [897, 414] on input at bounding box center [937, 429] width 92 height 31
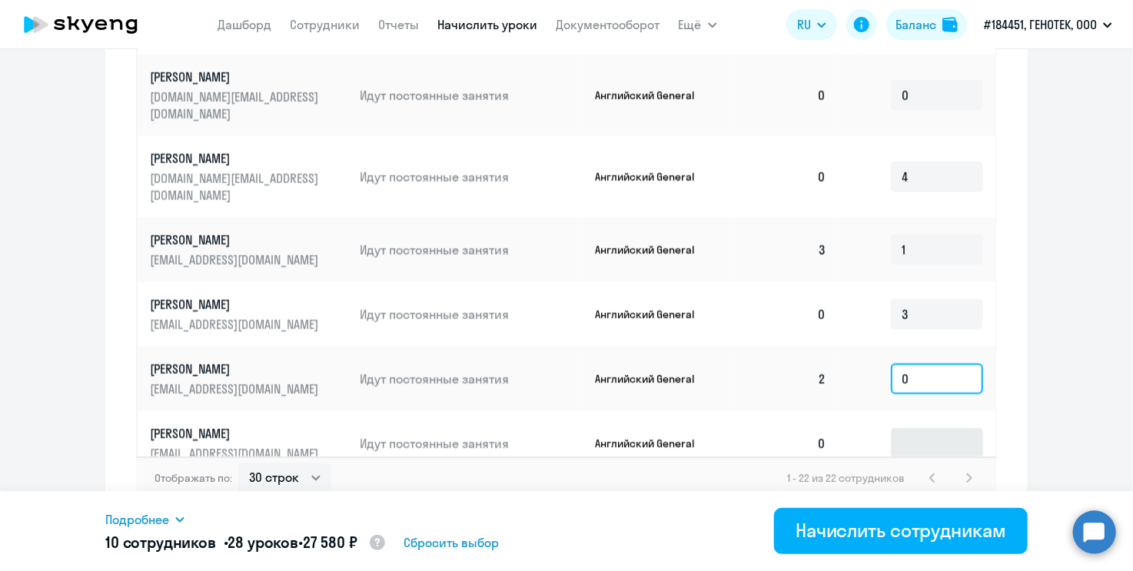
scroll to position [384, 0]
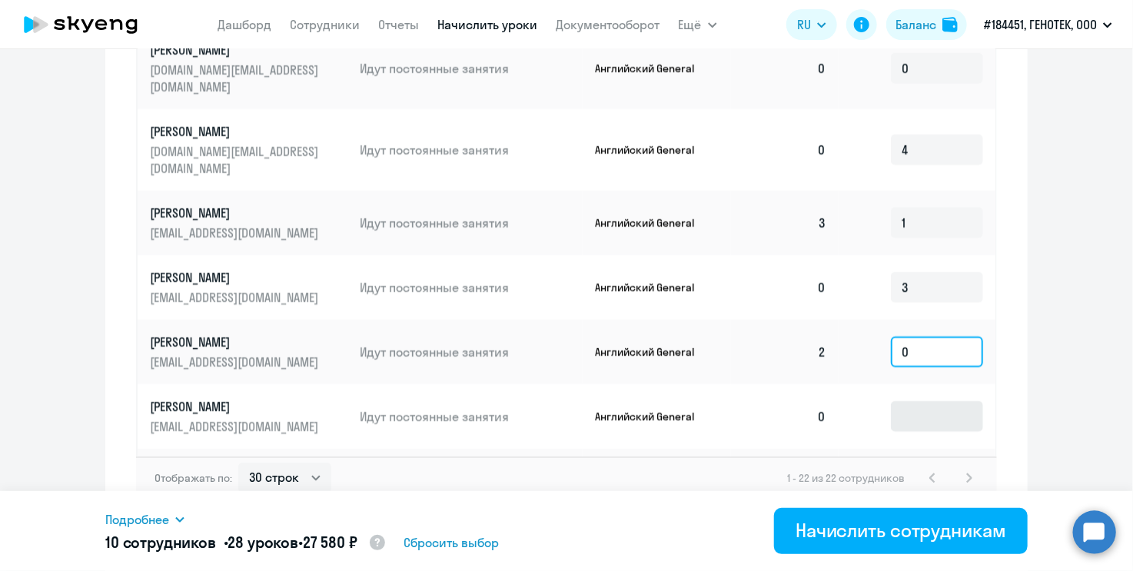
type input "0"
click at [901, 401] on input at bounding box center [937, 416] width 92 height 31
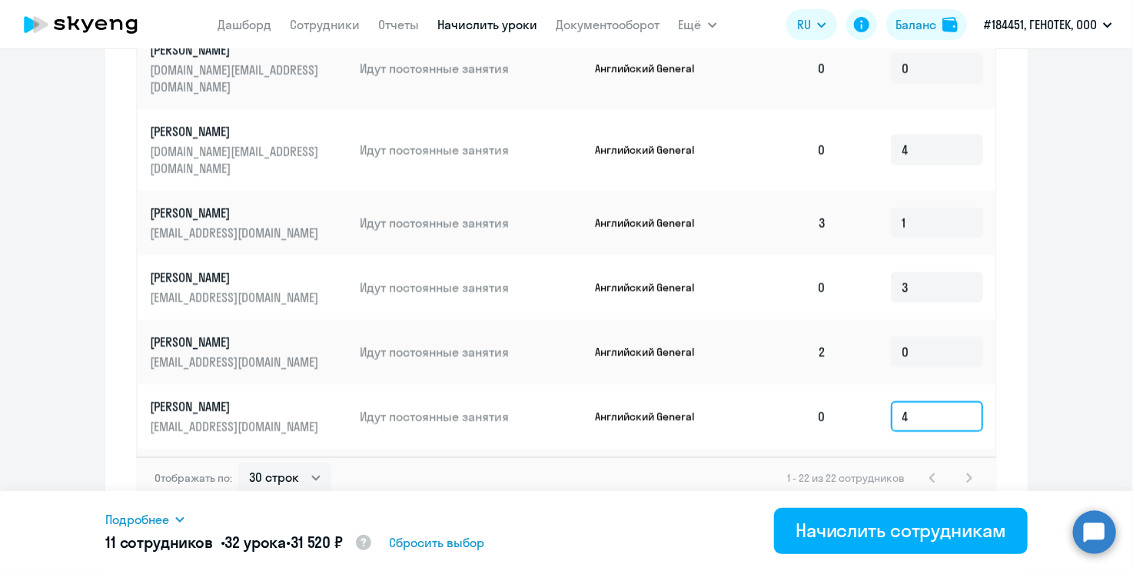
type input "4"
click at [908, 466] on input at bounding box center [937, 481] width 92 height 31
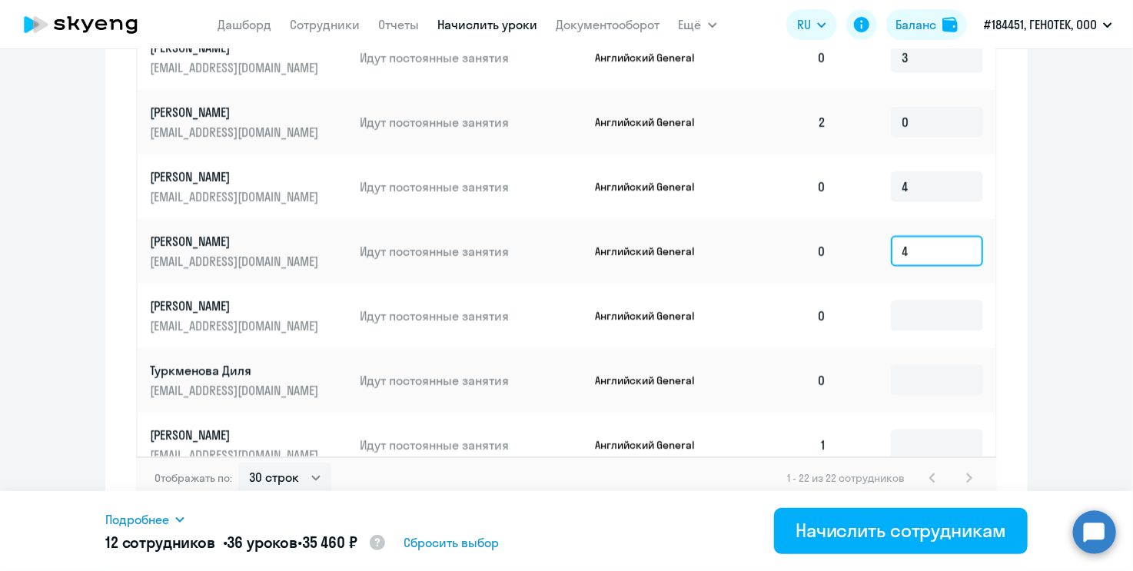
scroll to position [615, 0]
type input "4"
click at [917, 300] on input at bounding box center [937, 315] width 92 height 31
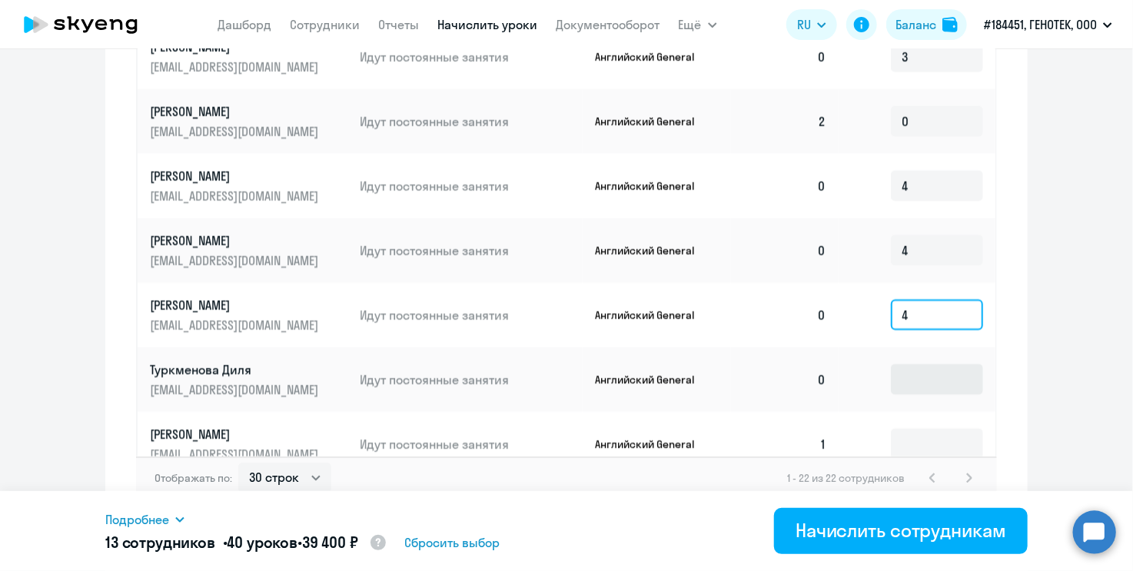
type input "4"
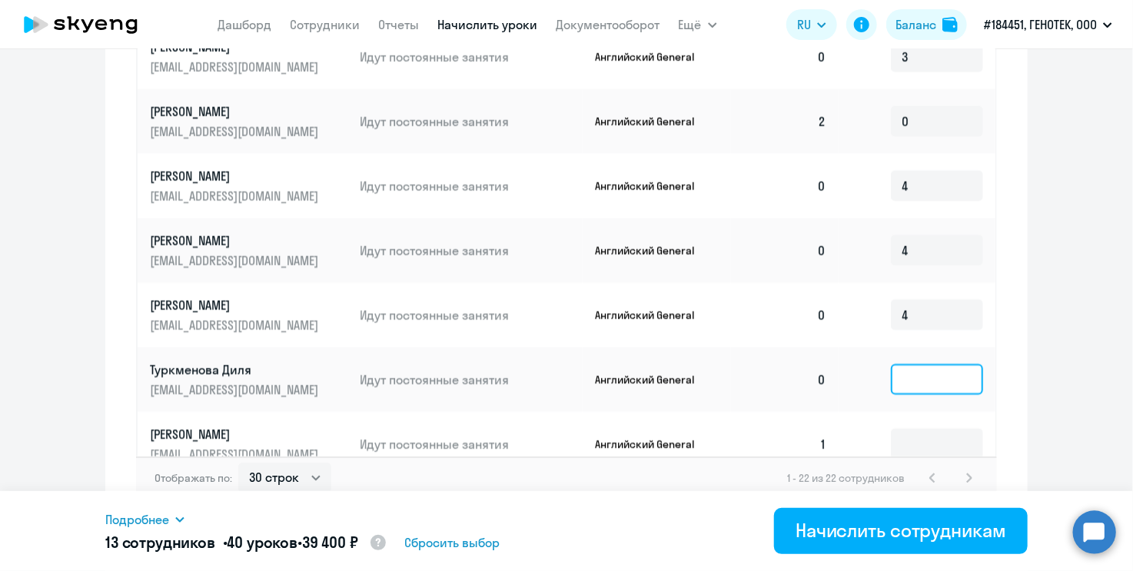
click at [899, 364] on input at bounding box center [937, 379] width 92 height 31
type input "4"
click at [891, 429] on input at bounding box center [937, 444] width 92 height 31
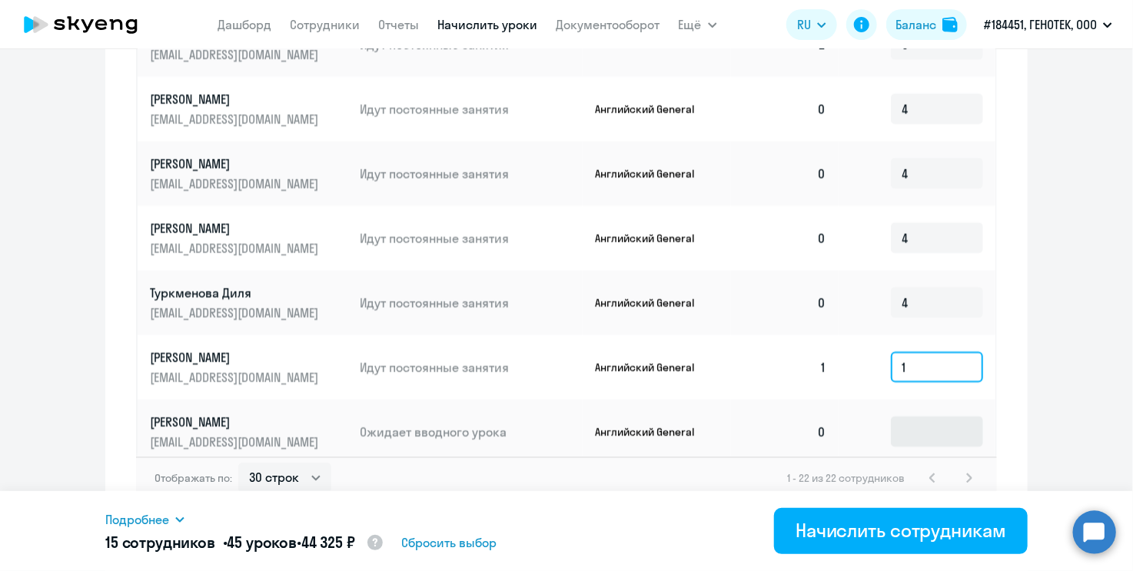
type input "1"
click at [891, 417] on input at bounding box center [937, 432] width 92 height 31
type input "4"
click at [891, 481] on input at bounding box center [937, 496] width 92 height 31
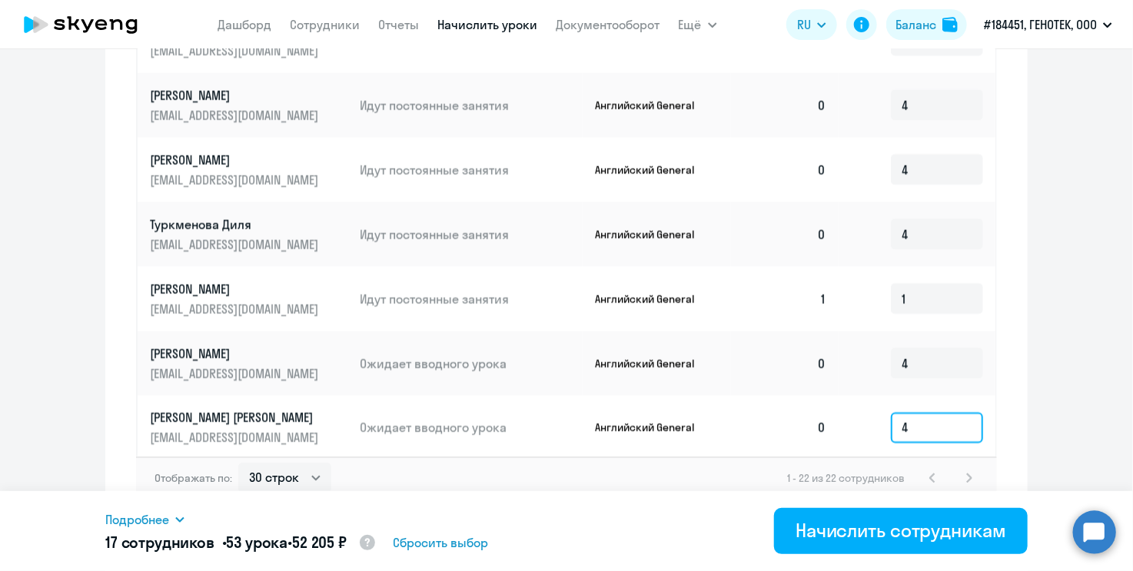
type input "4"
click at [892, 461] on td at bounding box center [917, 502] width 157 height 82
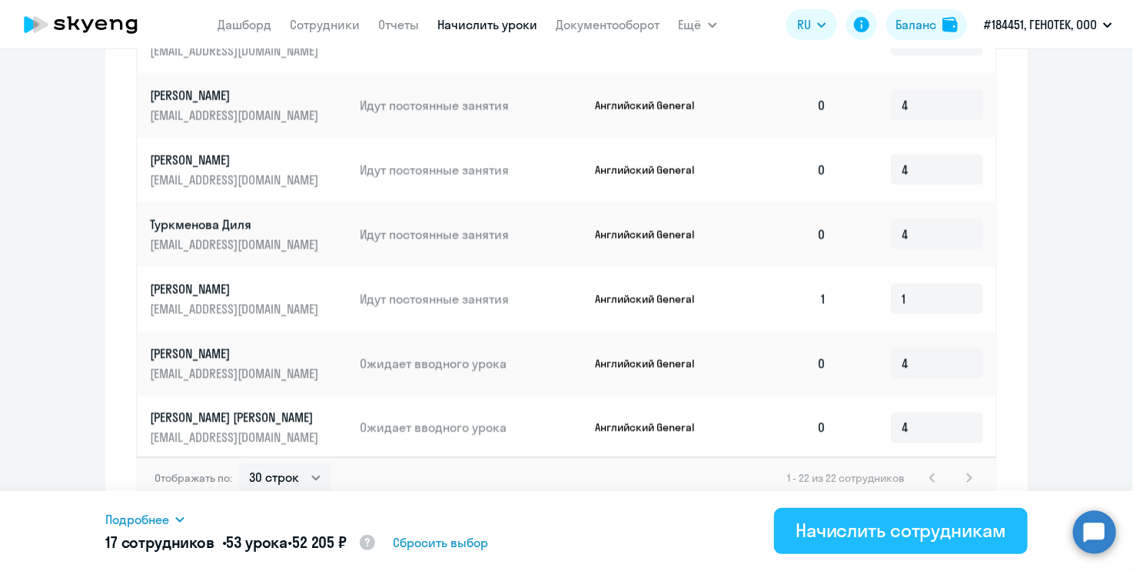
click at [894, 528] on div "Начислить сотрудникам" at bounding box center [901, 530] width 211 height 25
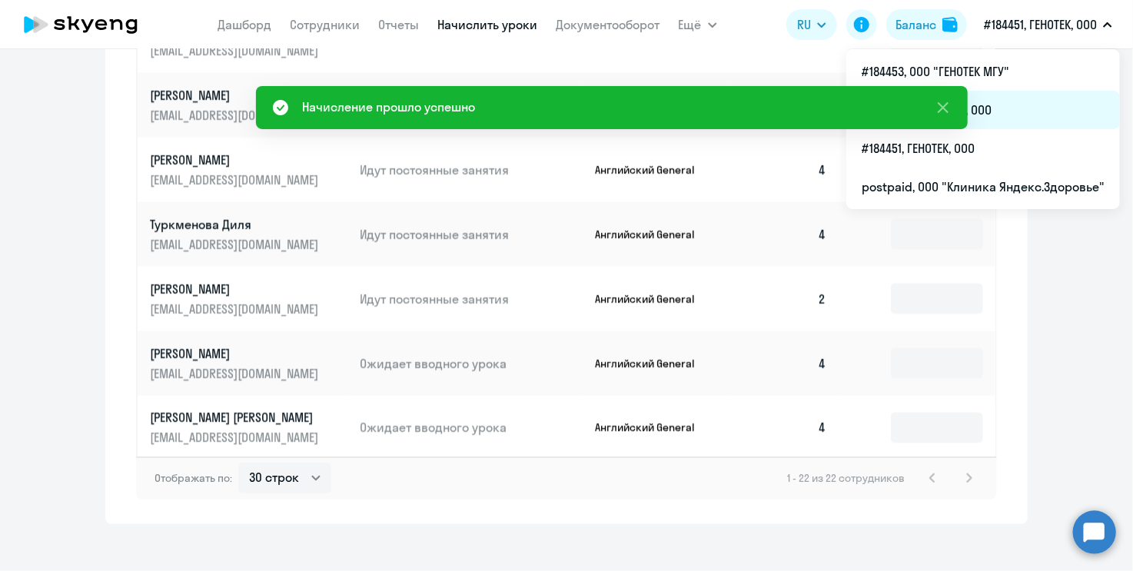
click at [1024, 106] on li "#184452, ГЕНОТЕК ИТ, ООО" at bounding box center [984, 110] width 274 height 38
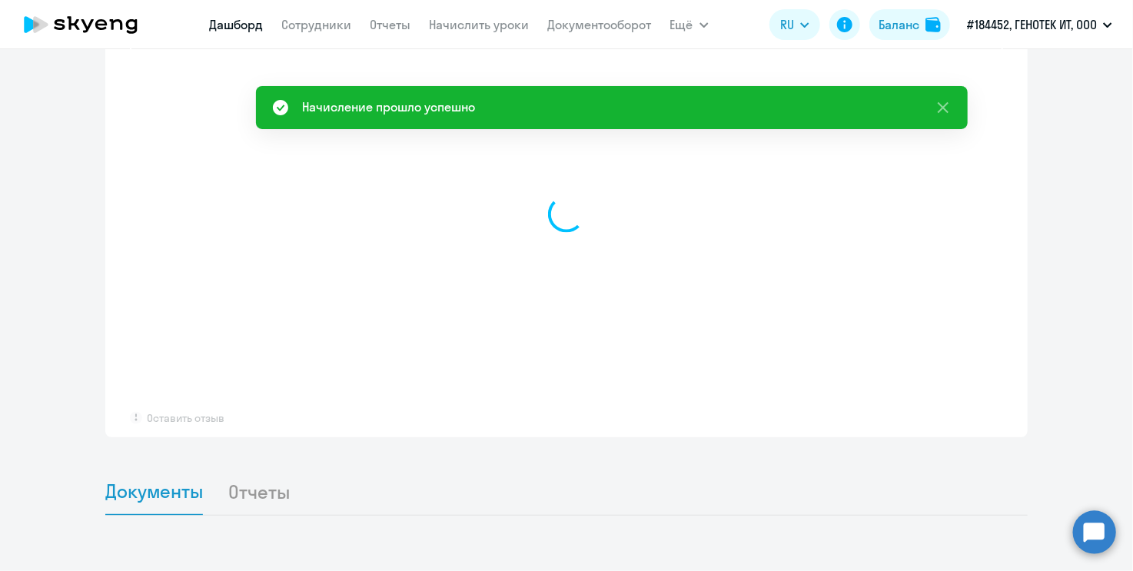
select select "30"
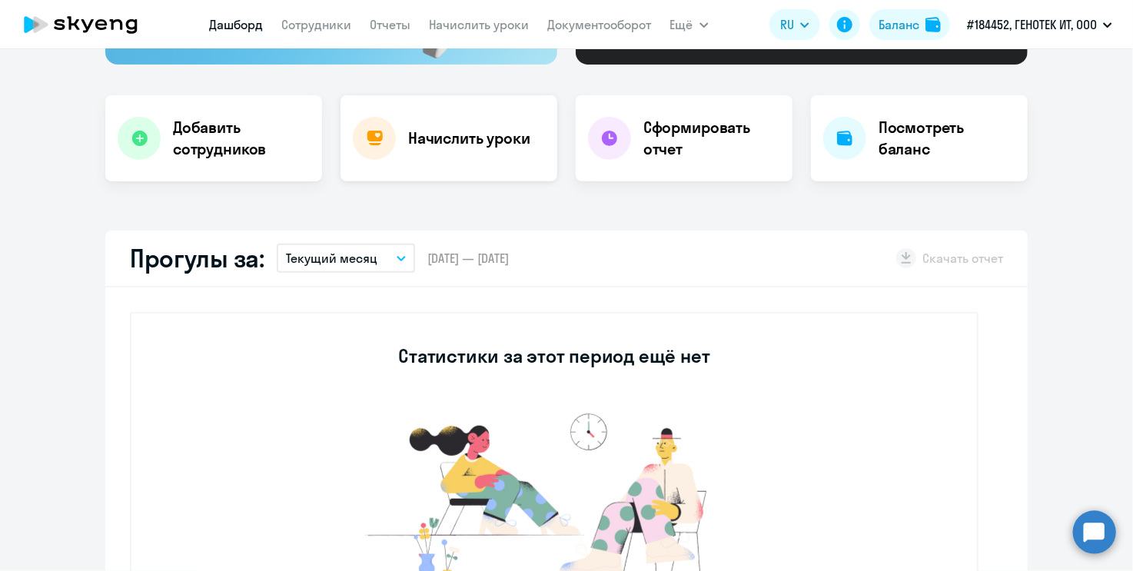
click at [417, 137] on h4 "Начислить уроки" at bounding box center [469, 139] width 122 height 22
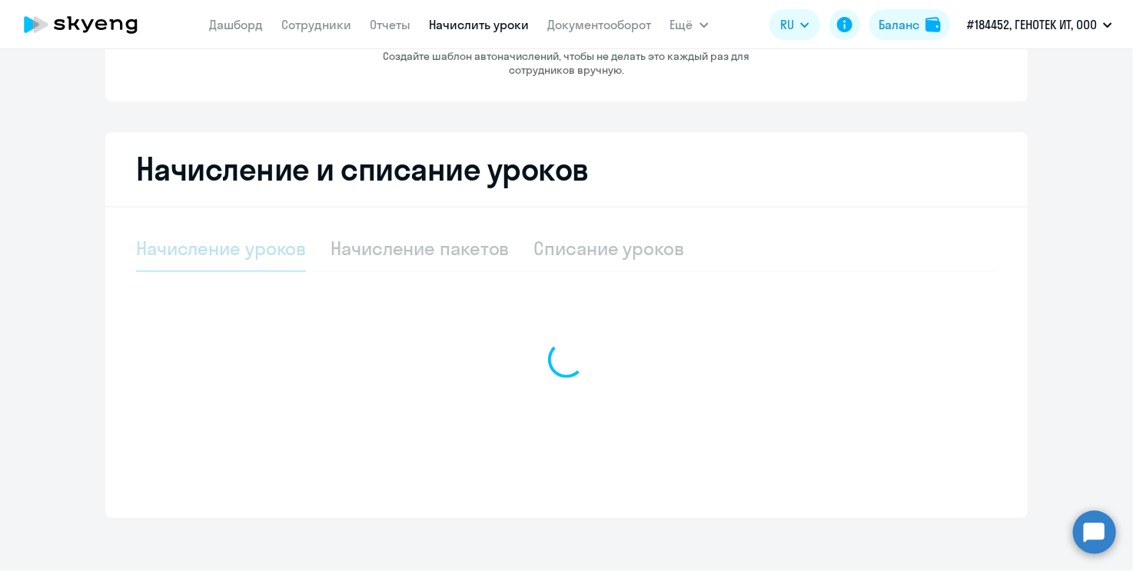
select select "10"
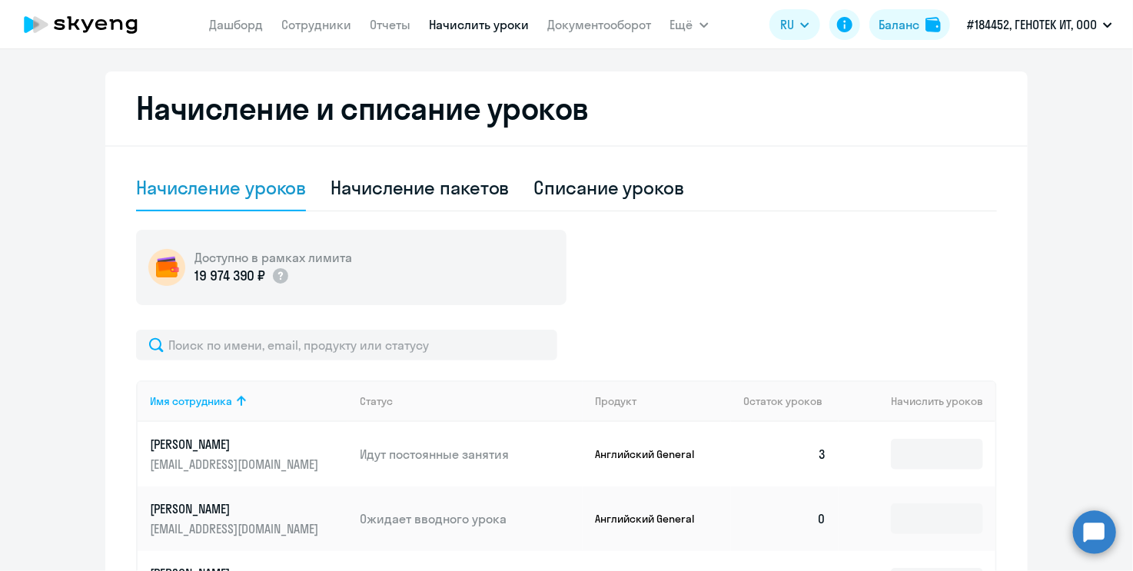
scroll to position [354, 0]
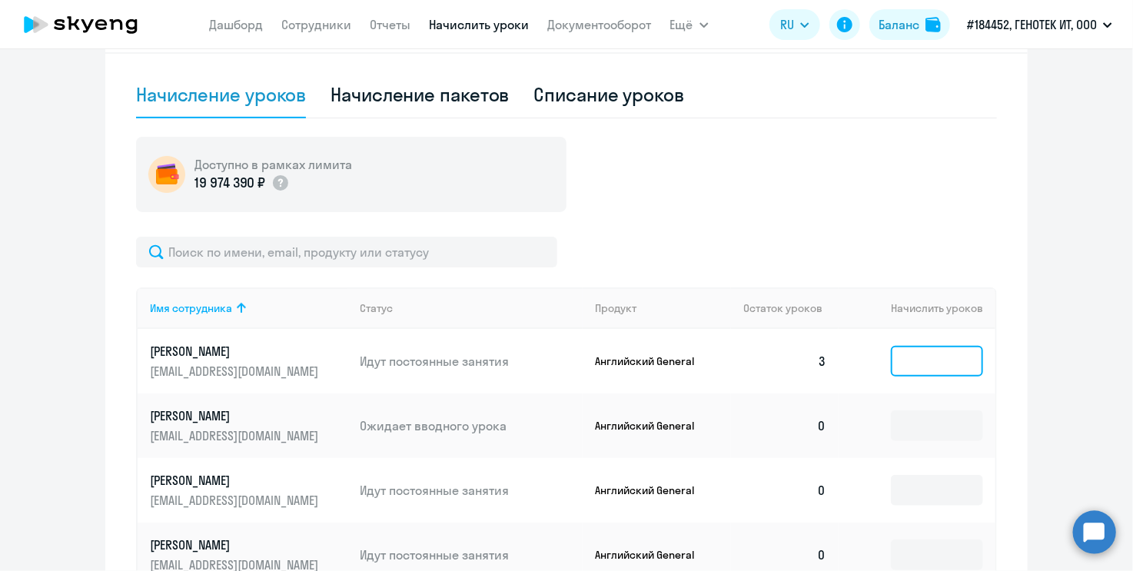
click at [917, 354] on input at bounding box center [937, 361] width 92 height 31
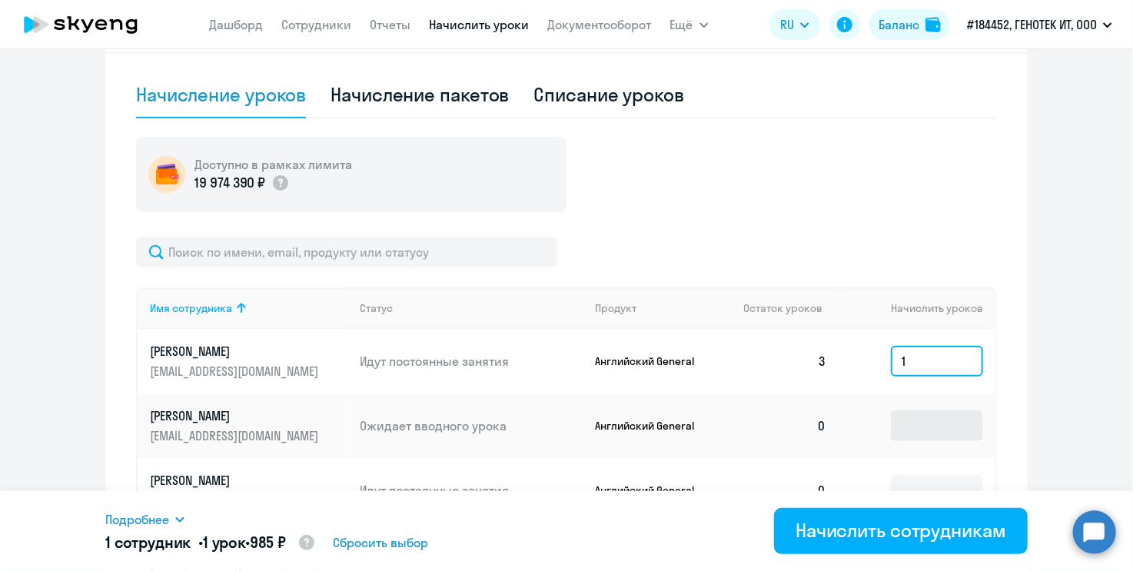
type input "1"
click at [912, 434] on input at bounding box center [937, 426] width 92 height 31
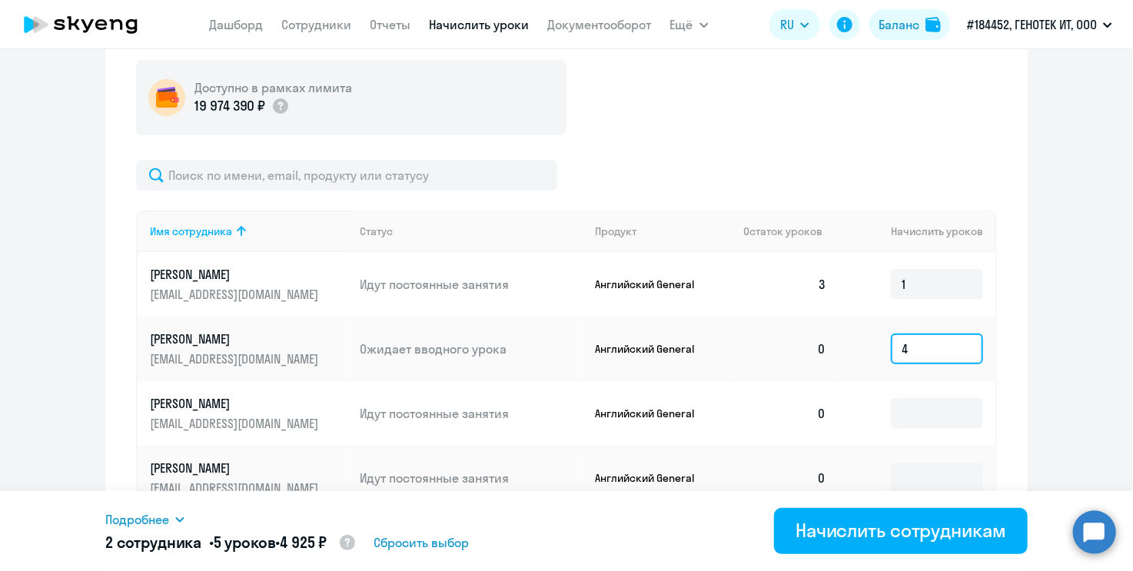
scroll to position [431, 0]
type input "4"
click at [923, 416] on input at bounding box center [937, 413] width 92 height 31
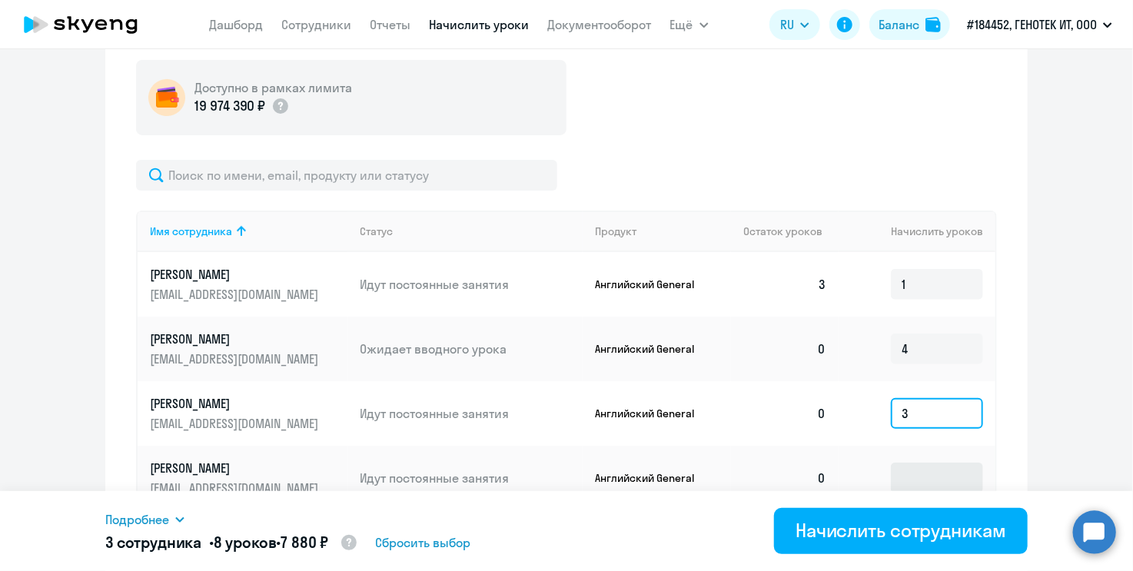
type input "3"
click at [941, 481] on input at bounding box center [937, 478] width 92 height 31
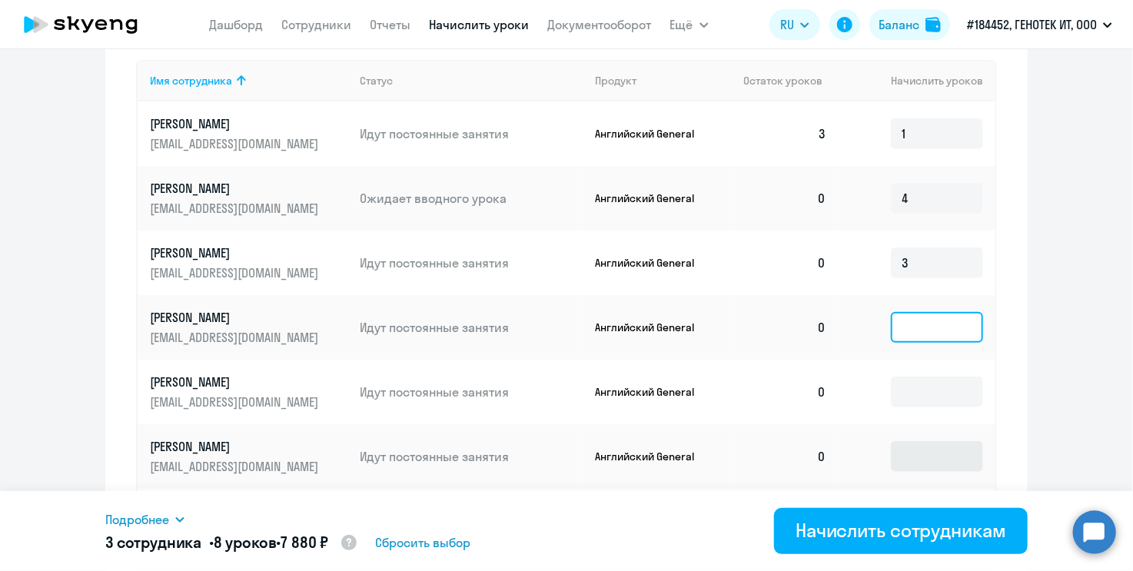
scroll to position [584, 0]
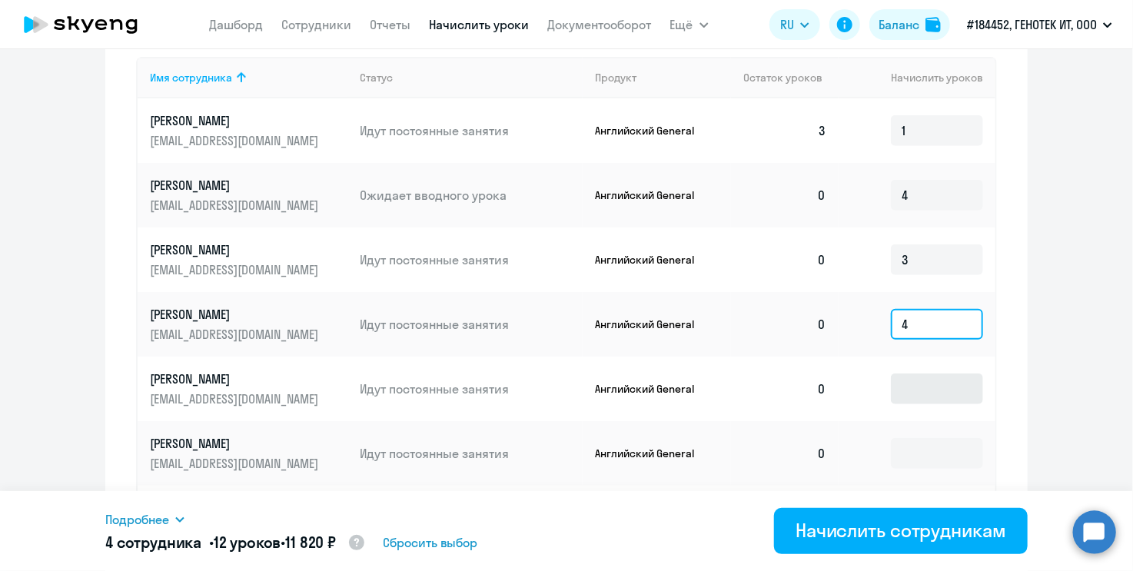
type input "4"
click at [923, 384] on input at bounding box center [937, 389] width 92 height 31
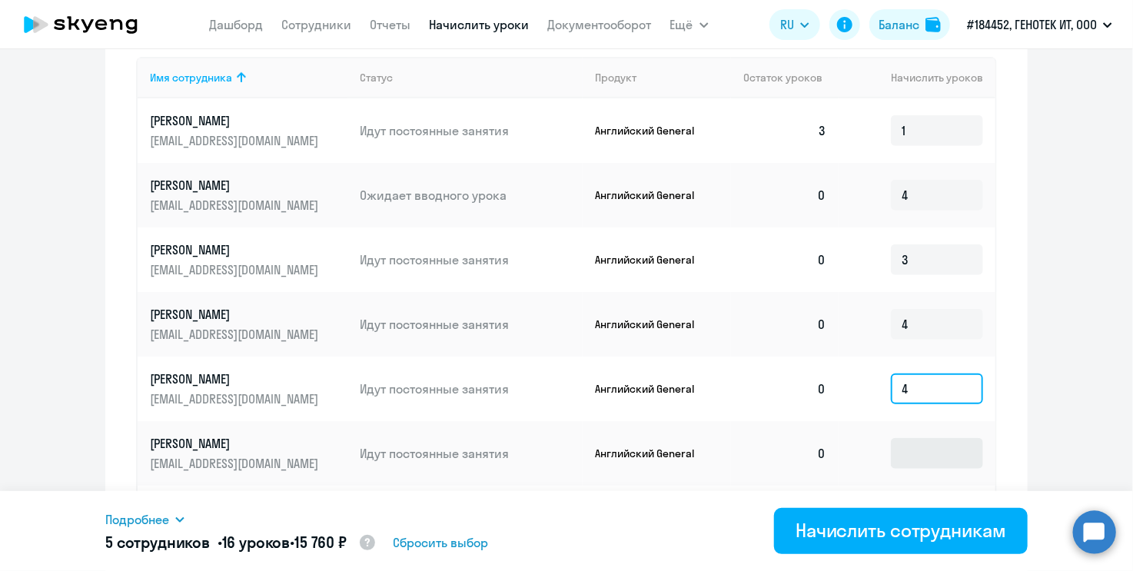
type input "4"
click at [907, 456] on input at bounding box center [937, 453] width 92 height 31
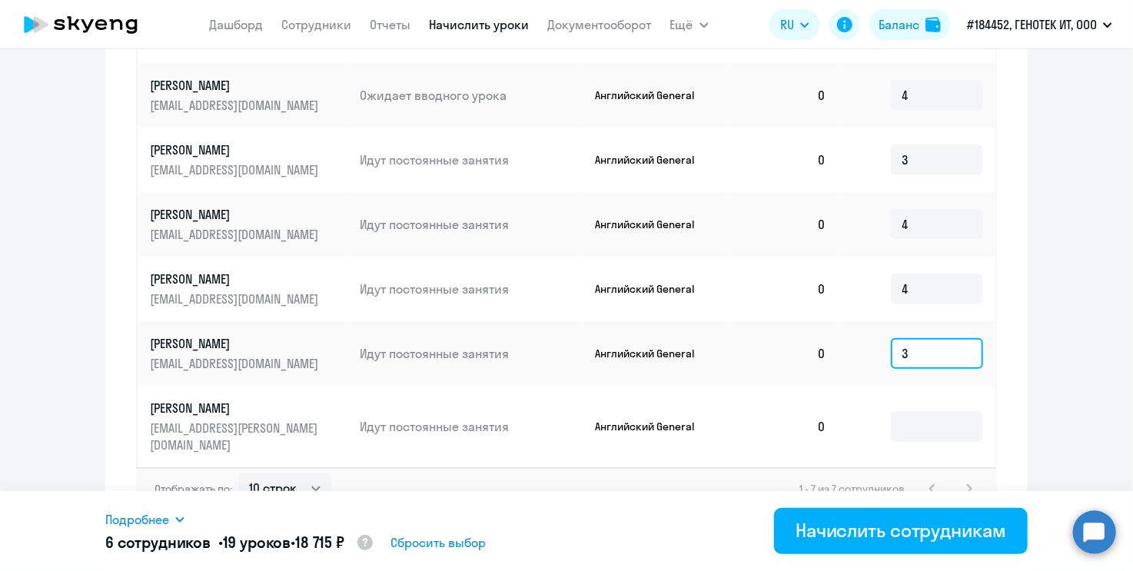
scroll to position [692, 0]
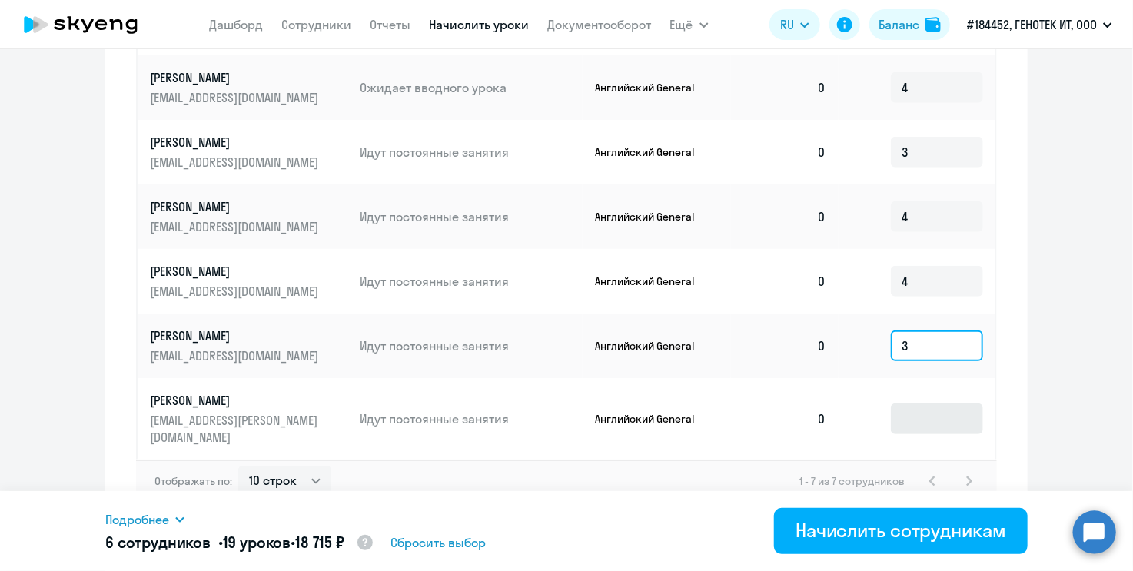
type input "3"
click at [895, 414] on input at bounding box center [937, 419] width 92 height 31
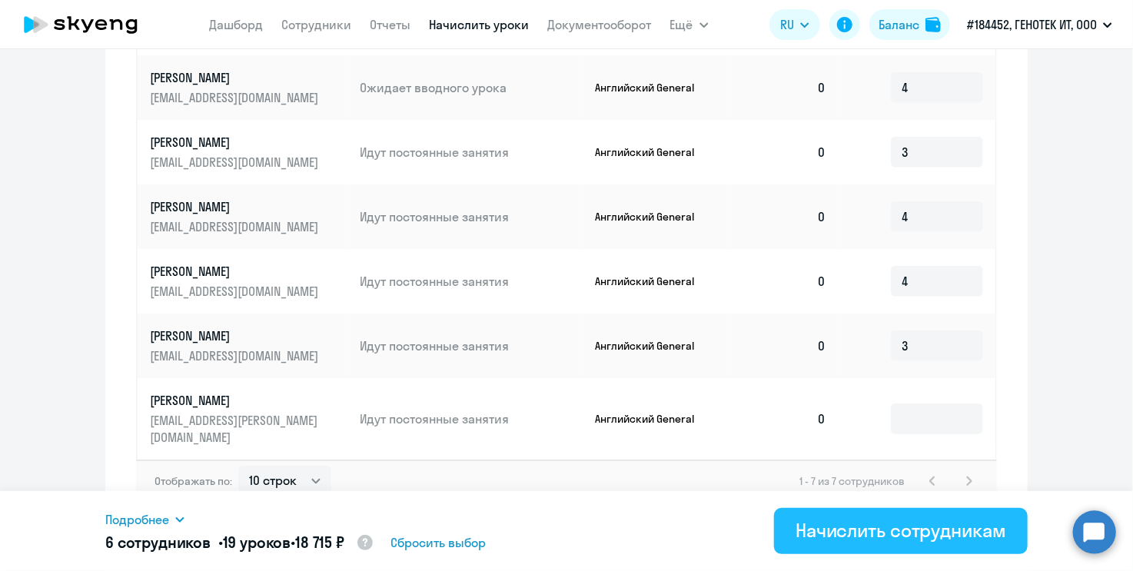
click at [815, 519] on div "Начислить сотрудникам" at bounding box center [901, 530] width 211 height 25
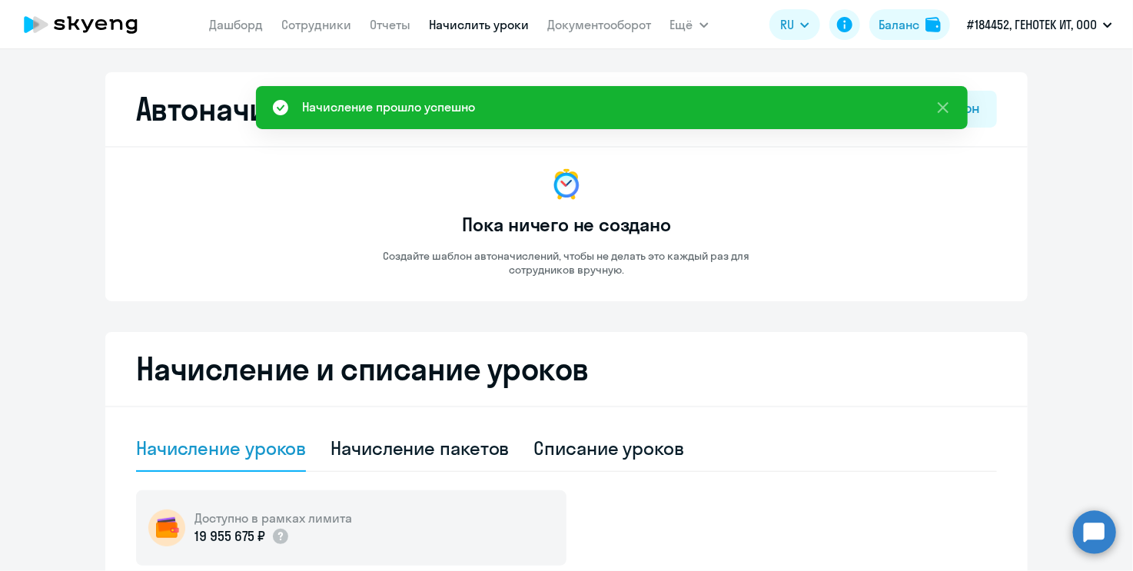
scroll to position [0, 0]
click at [317, 21] on link "Сотрудники" at bounding box center [317, 24] width 70 height 15
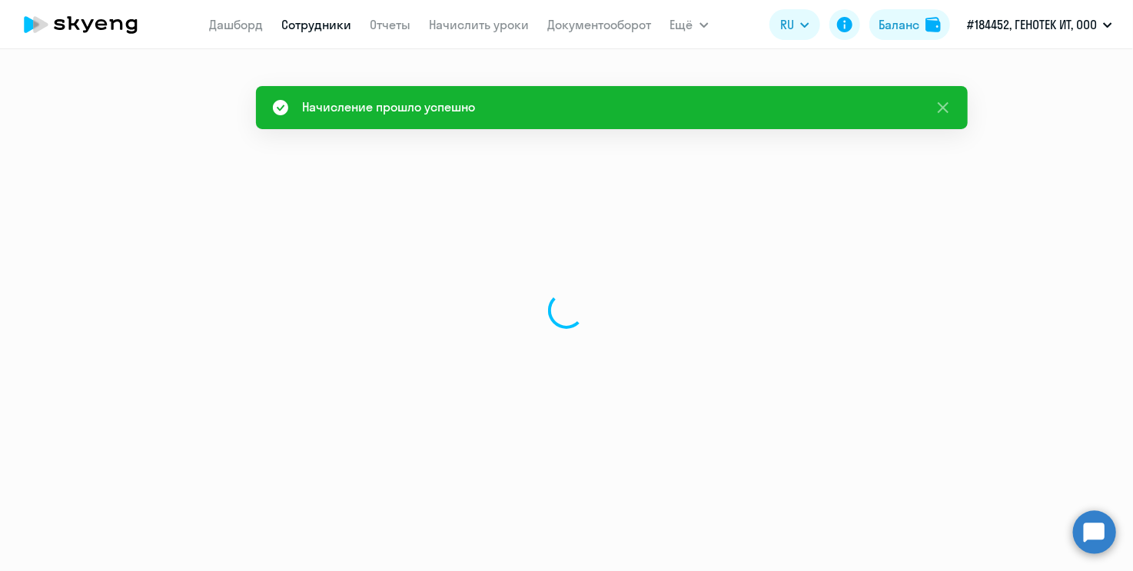
select select "30"
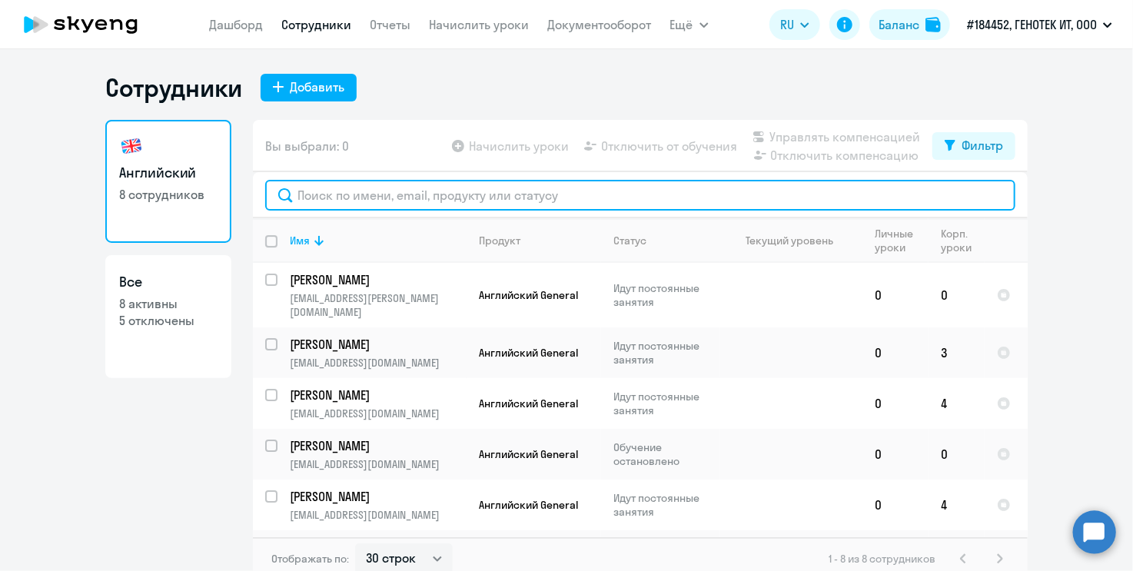
click at [348, 196] on input "text" at bounding box center [640, 195] width 750 height 31
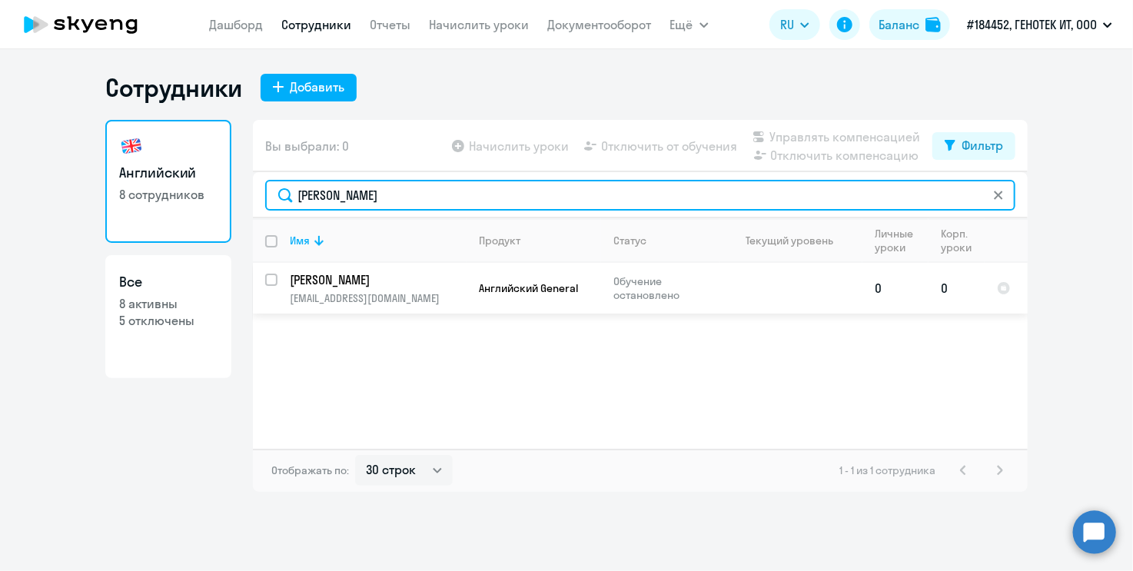
type input "[PERSON_NAME]"
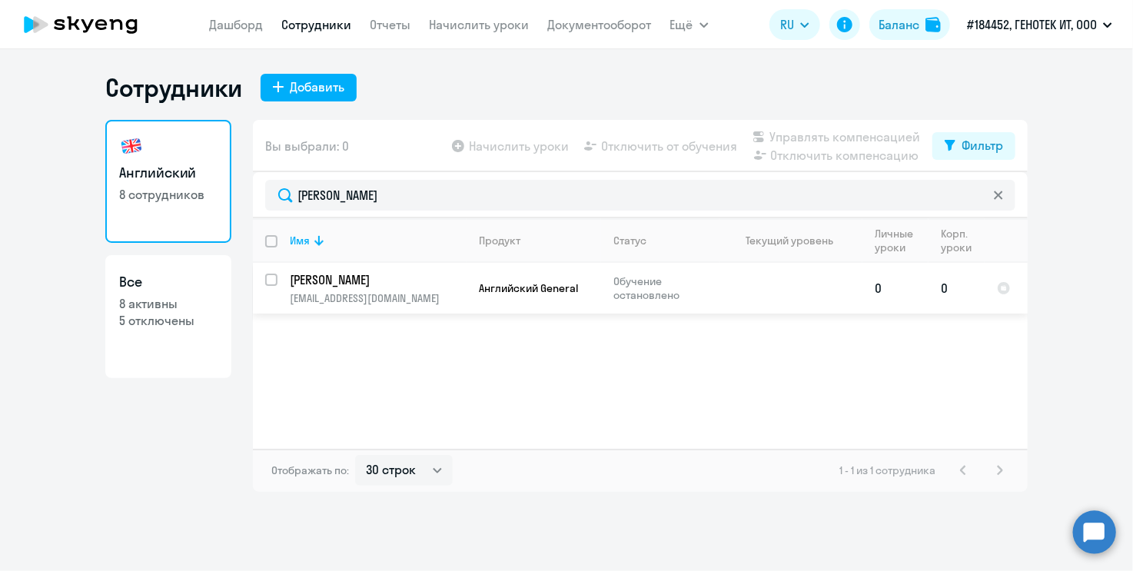
click at [664, 291] on p "Обучение остановлено" at bounding box center [666, 289] width 105 height 28
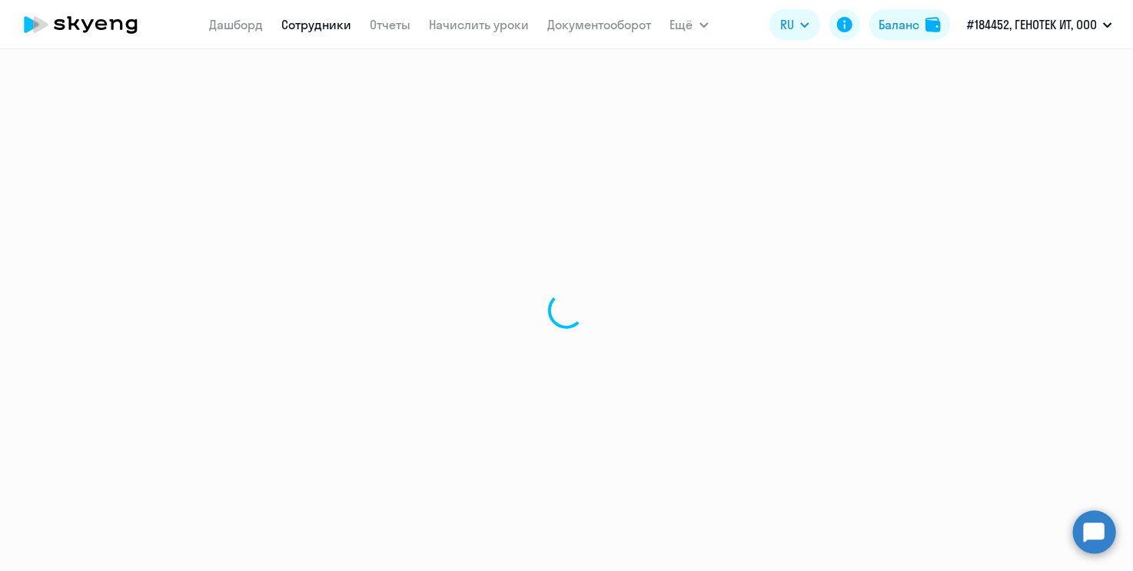
select select "english"
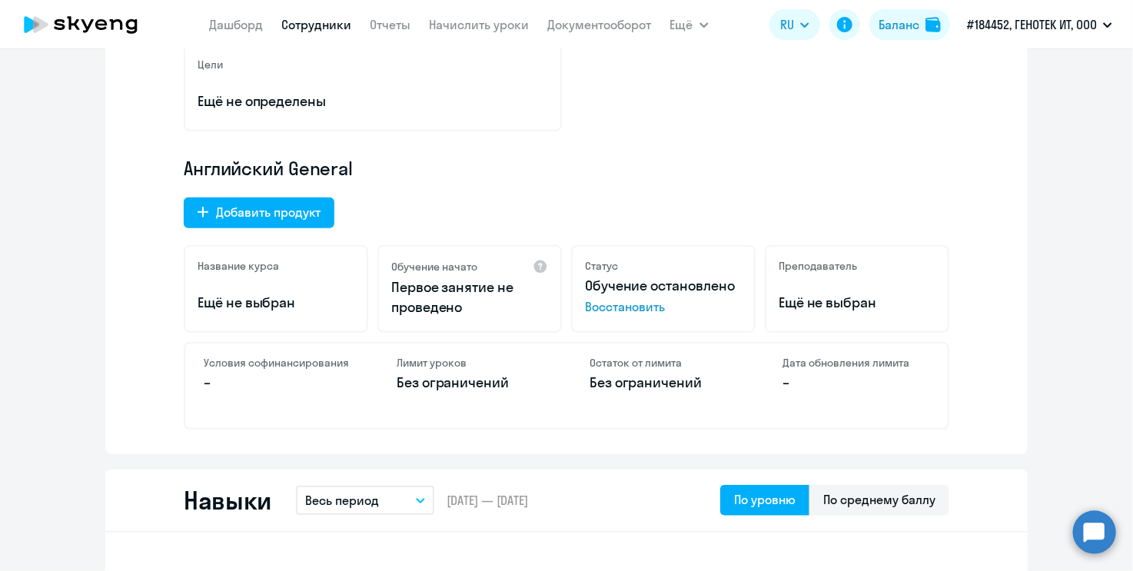
scroll to position [384, 0]
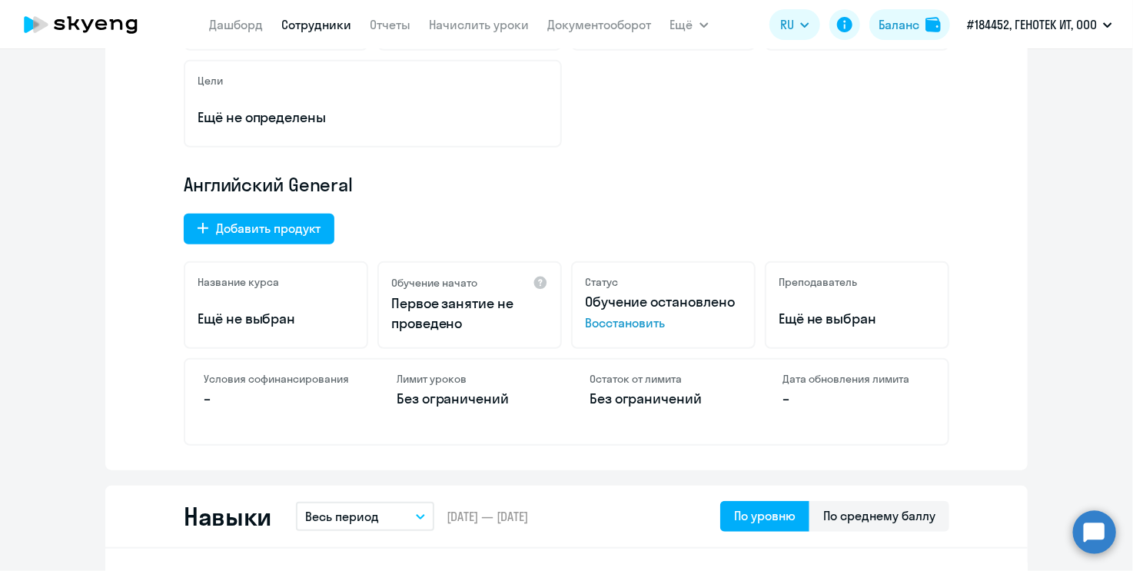
click at [618, 318] on span "Восстановить" at bounding box center [663, 323] width 157 height 18
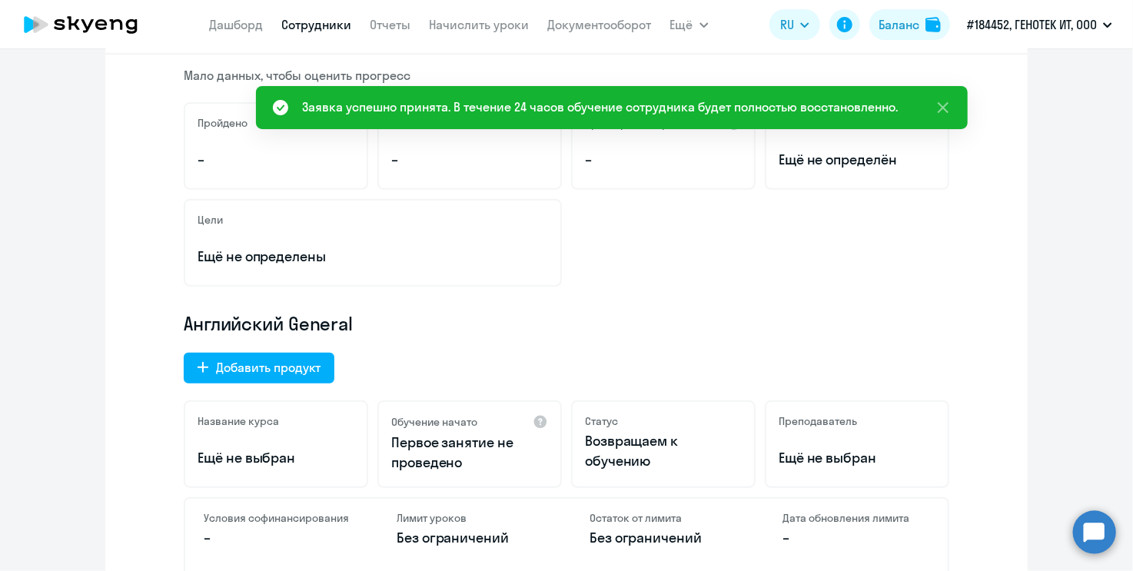
scroll to position [0, 0]
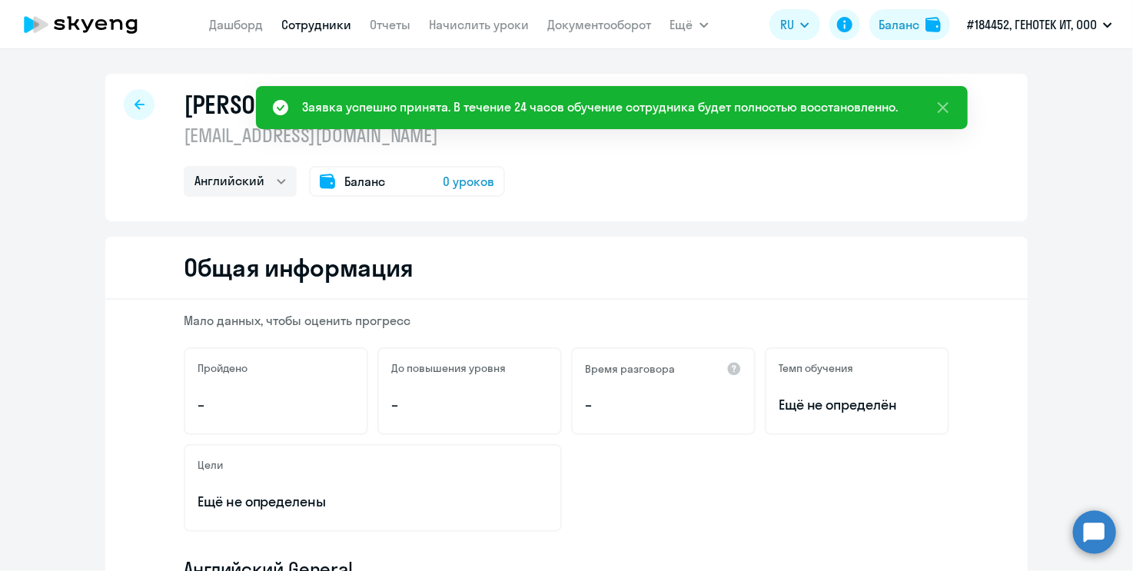
click at [348, 182] on span "Баланс" at bounding box center [364, 181] width 41 height 18
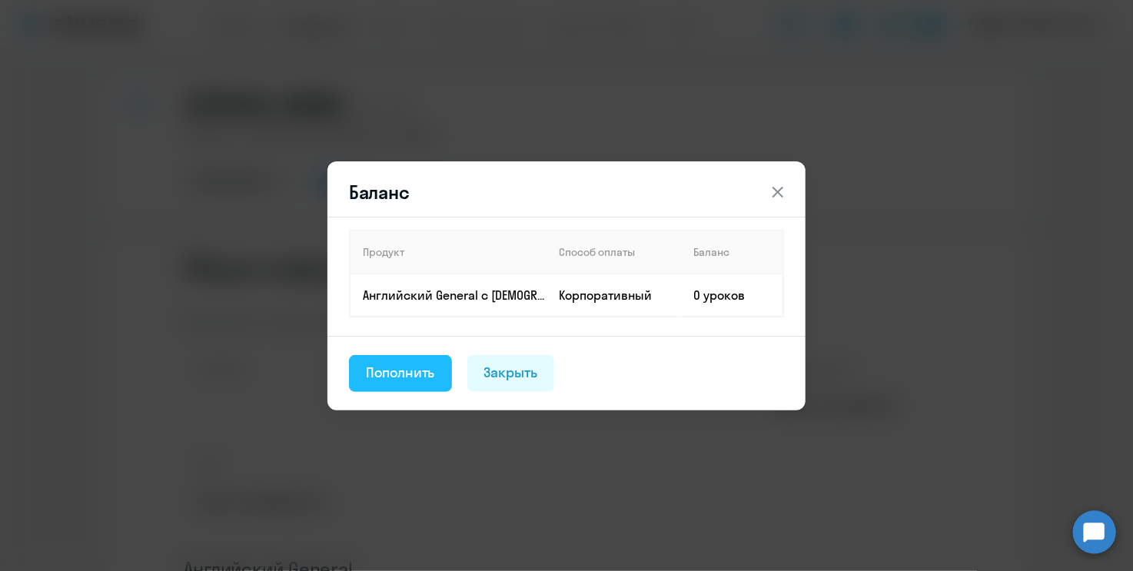
click at [384, 369] on div "Пополнить" at bounding box center [400, 373] width 69 height 20
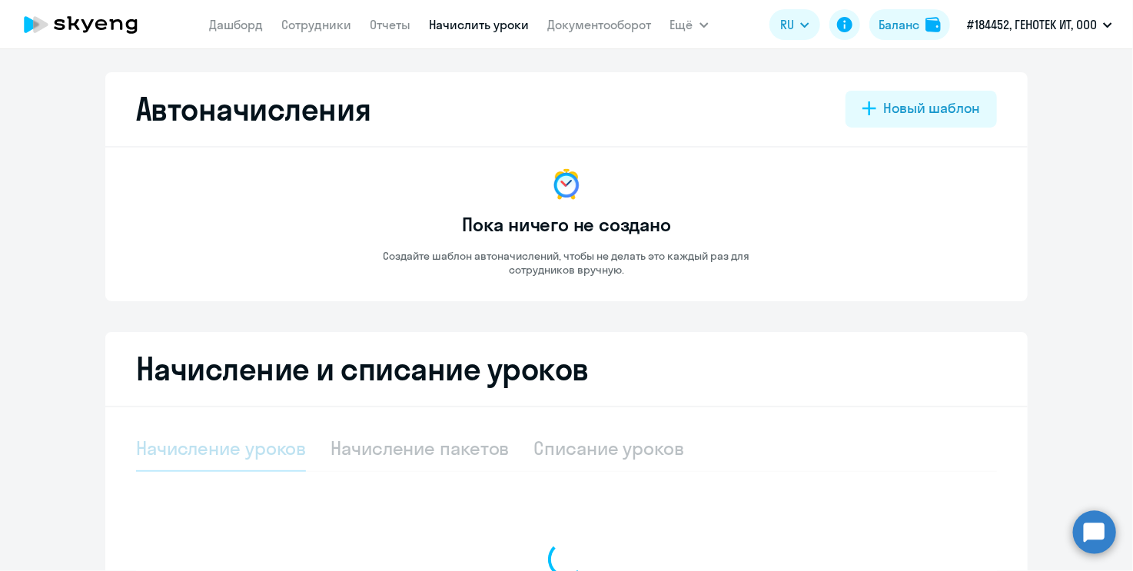
select select "10"
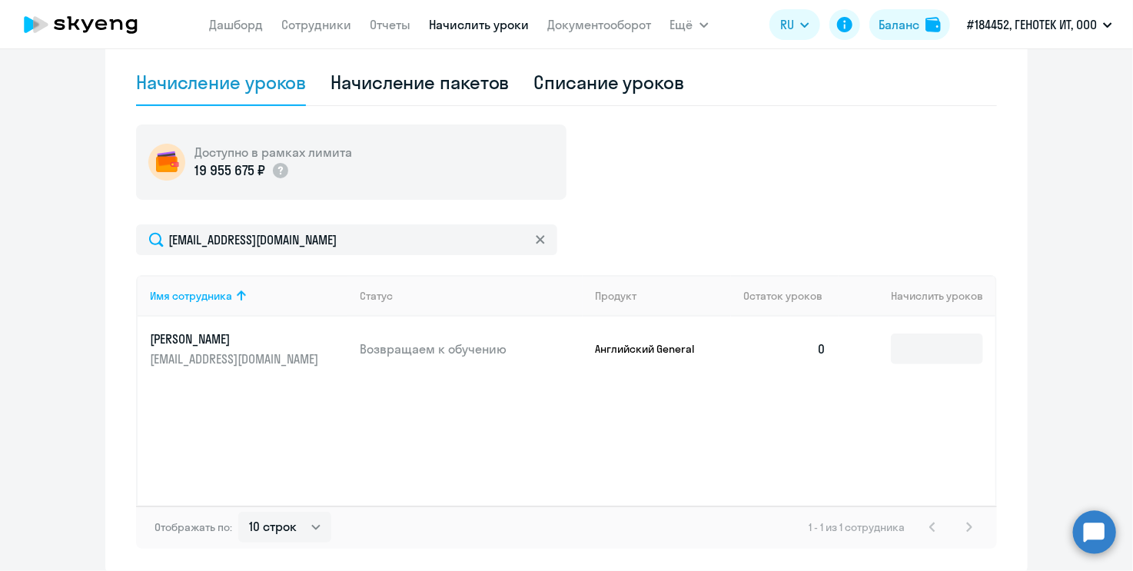
scroll to position [384, 0]
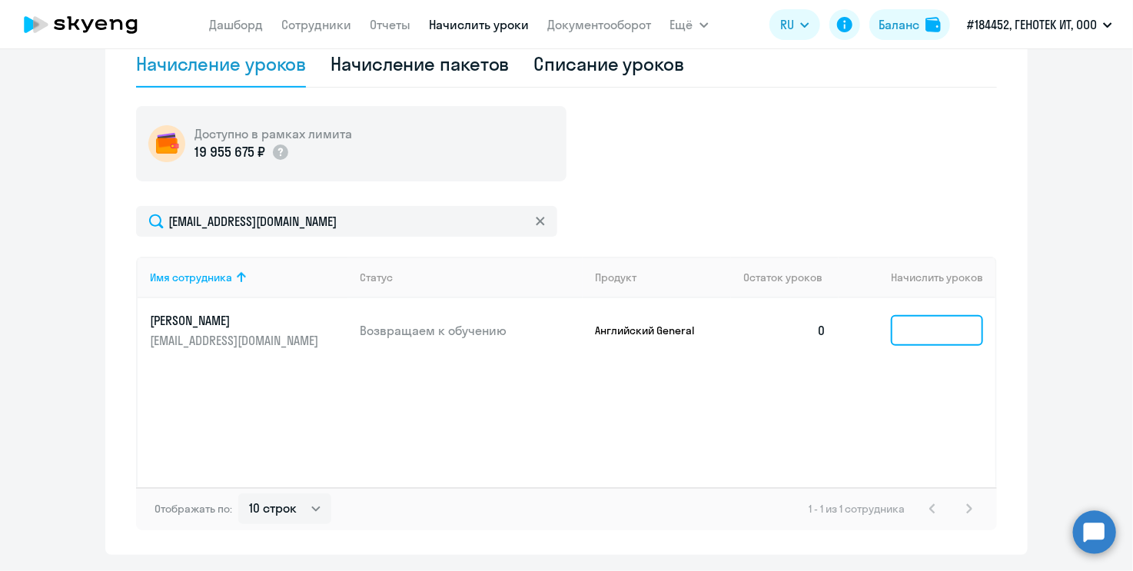
click at [938, 339] on input at bounding box center [937, 330] width 92 height 31
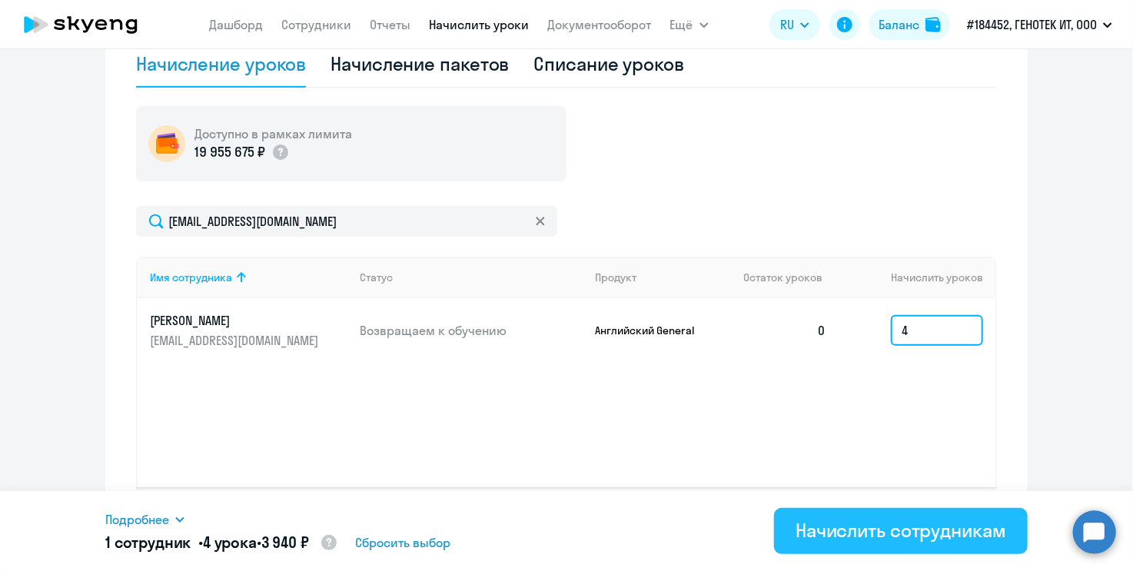
type input "4"
click at [913, 533] on div "Начислить сотрудникам" at bounding box center [901, 530] width 211 height 25
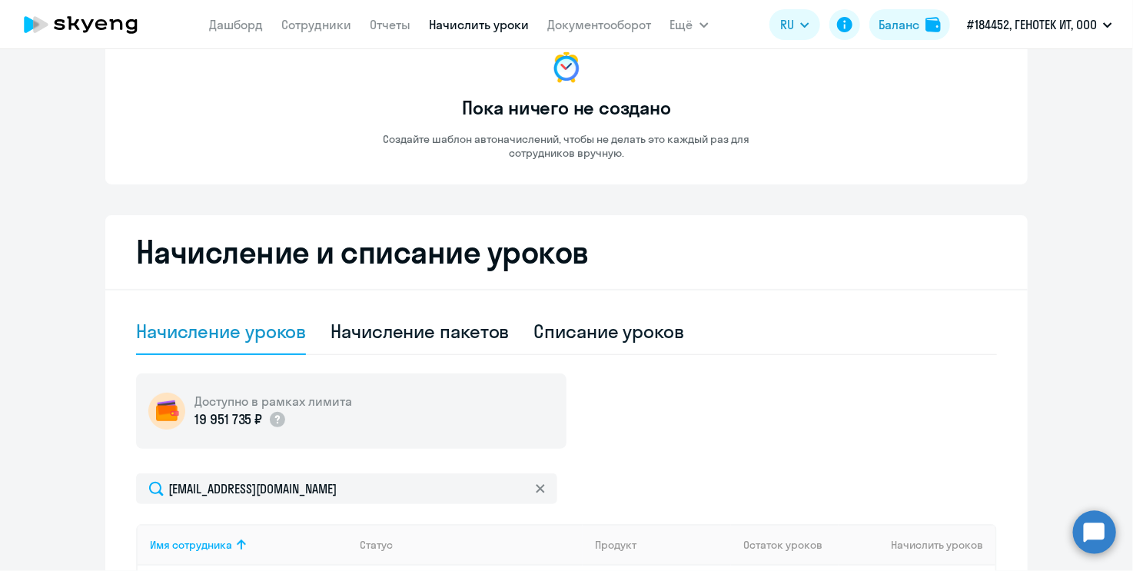
scroll to position [0, 0]
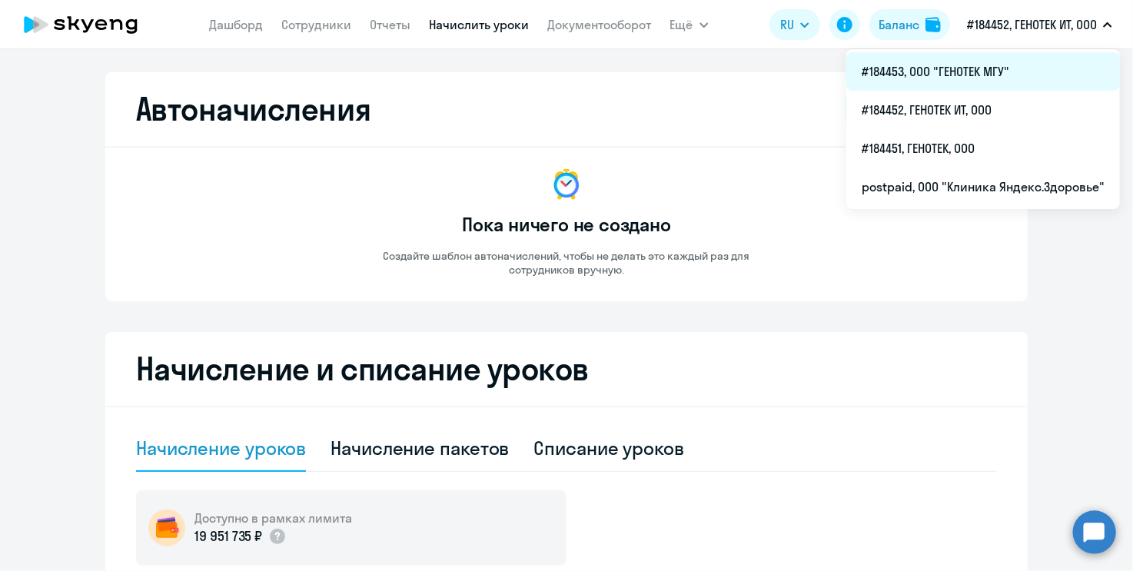
click at [1026, 71] on li "#184453, ООО "ГЕНОТЕК МГУ"" at bounding box center [984, 71] width 274 height 38
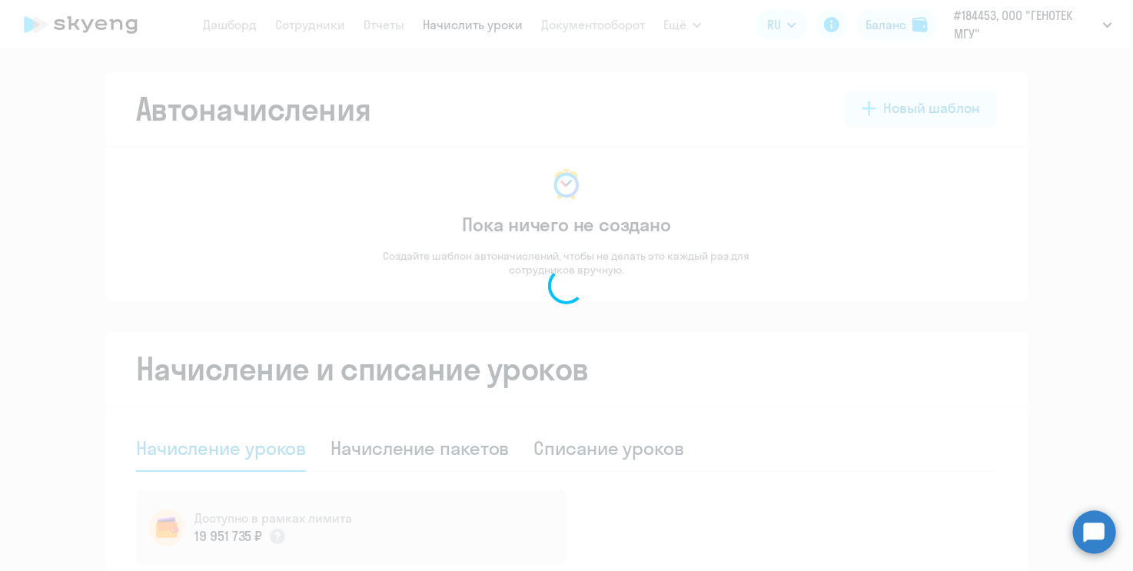
select select "30"
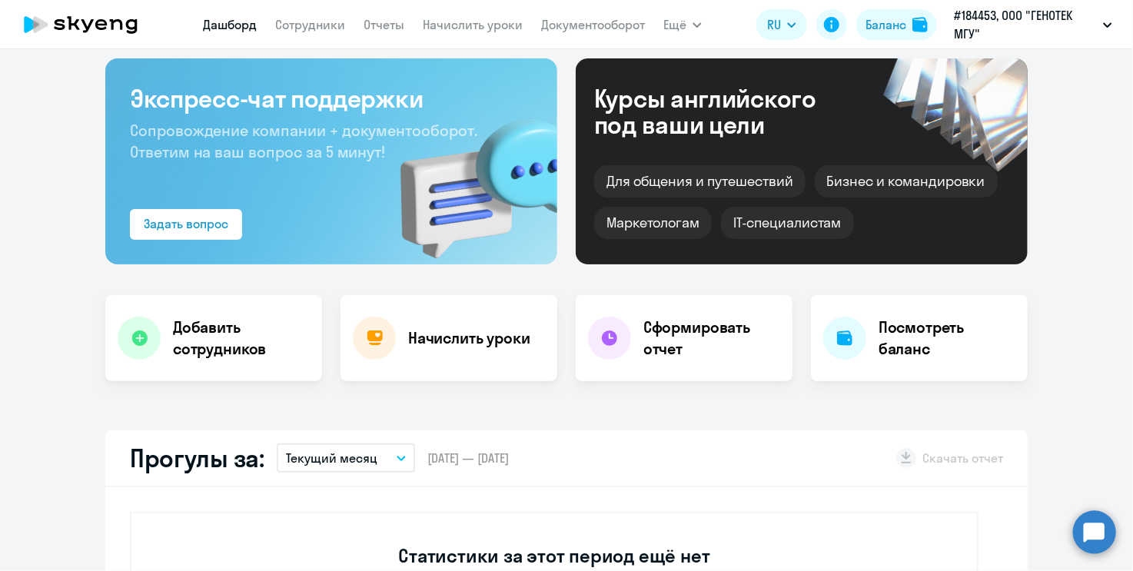
scroll to position [154, 0]
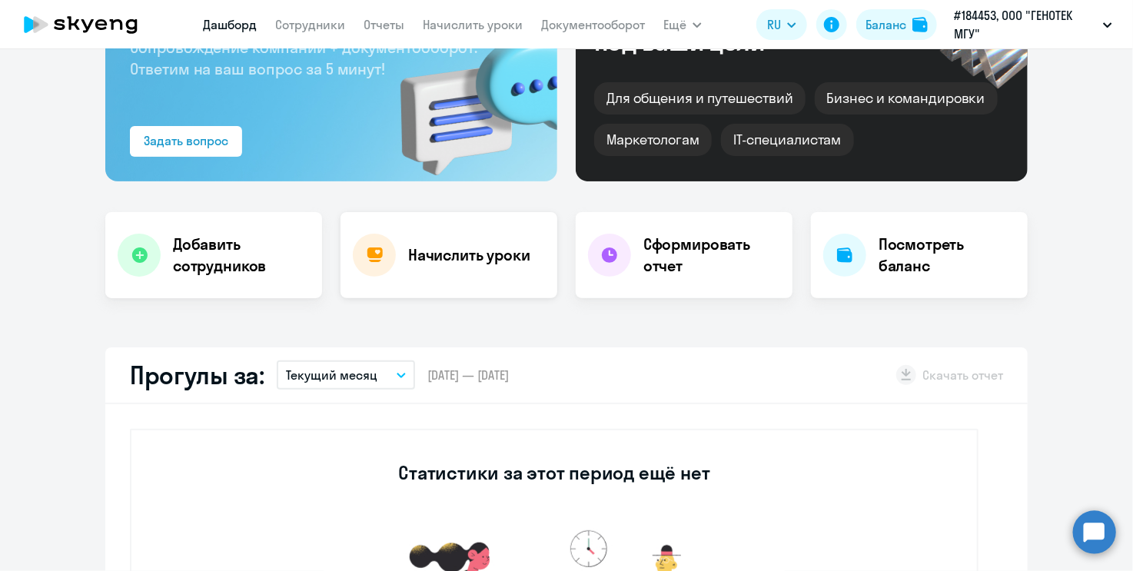
click at [451, 236] on div "Начислить уроки" at bounding box center [449, 255] width 217 height 86
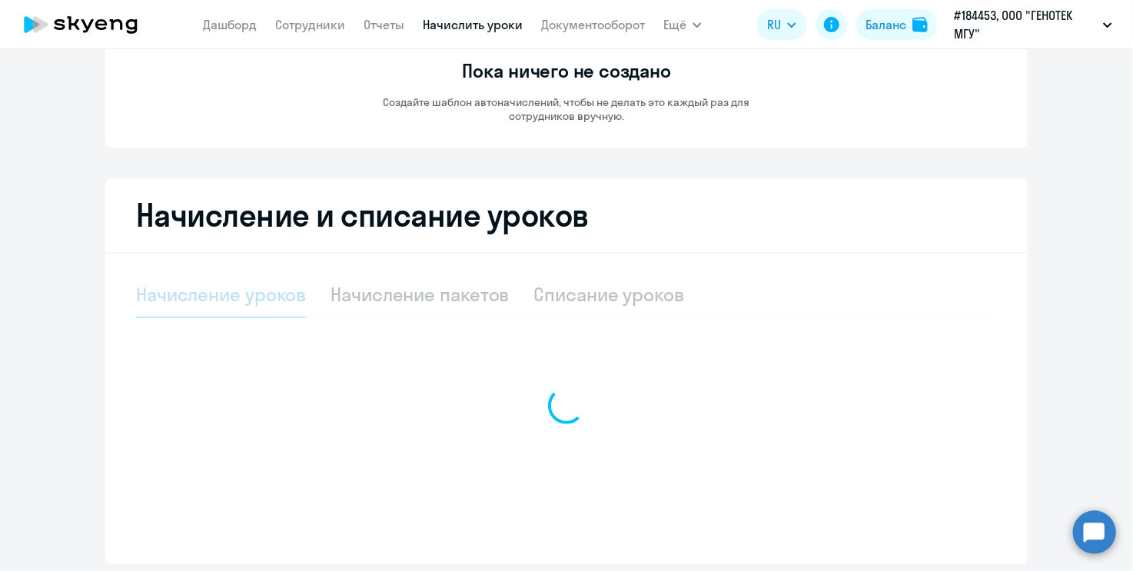
select select "10"
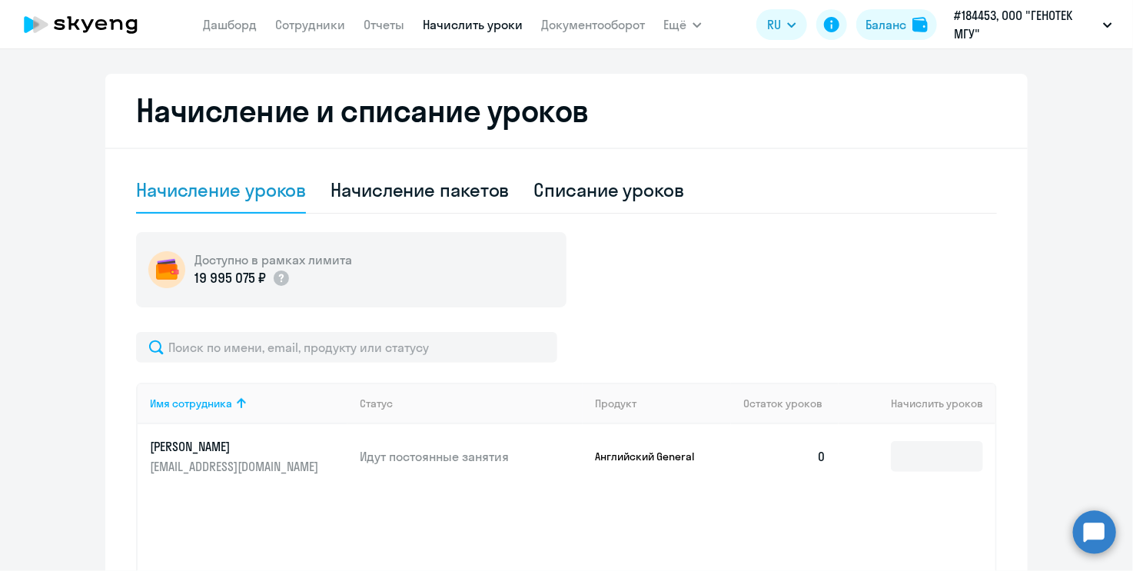
scroll to position [430, 0]
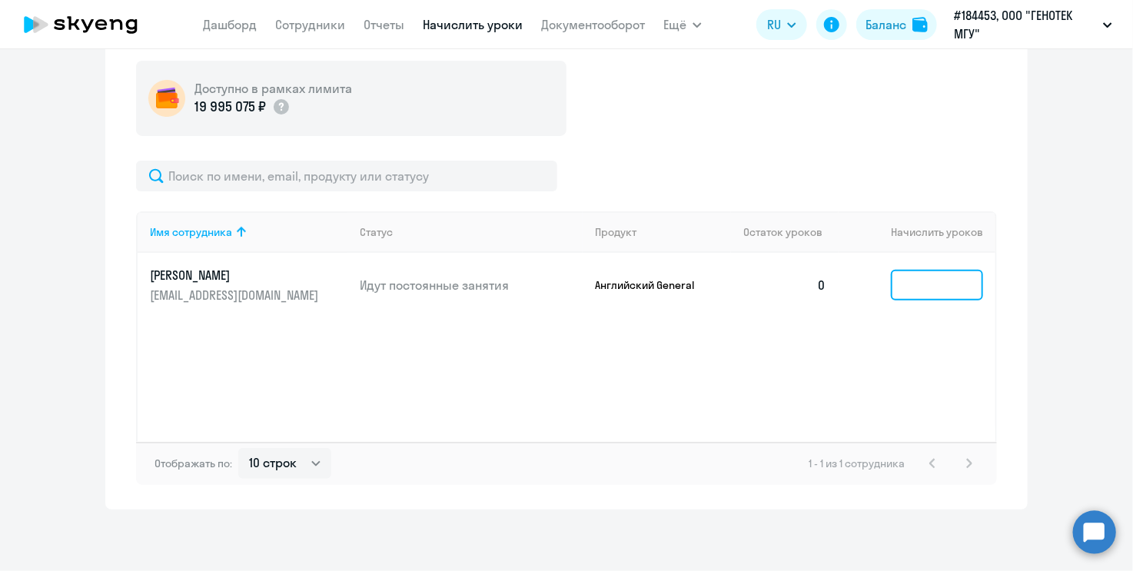
click at [905, 290] on input at bounding box center [937, 285] width 92 height 31
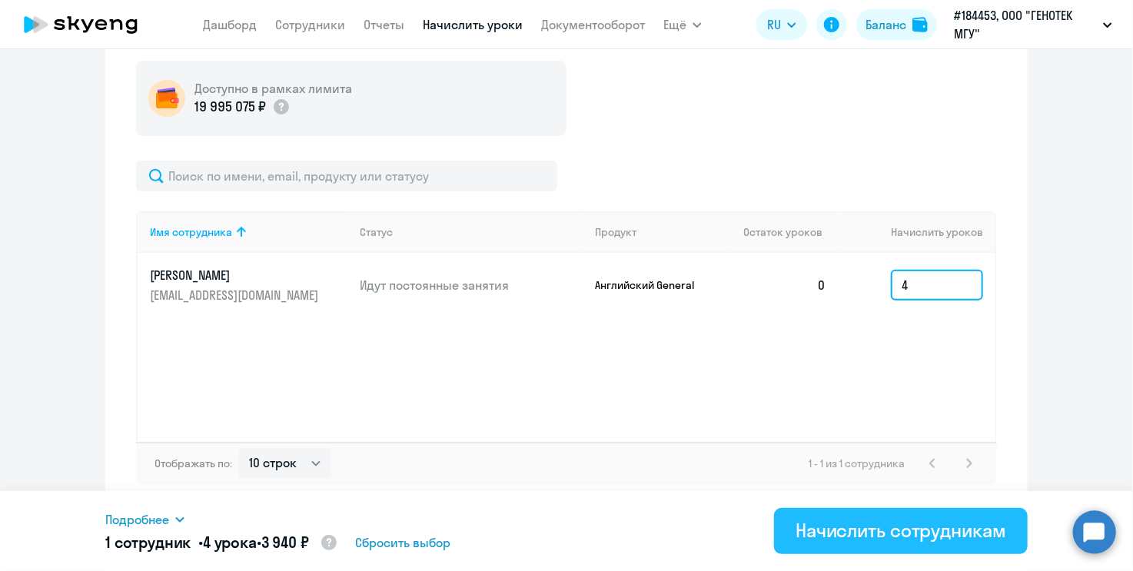
type input "4"
click at [877, 545] on button "Начислить сотрудникам" at bounding box center [901, 531] width 254 height 46
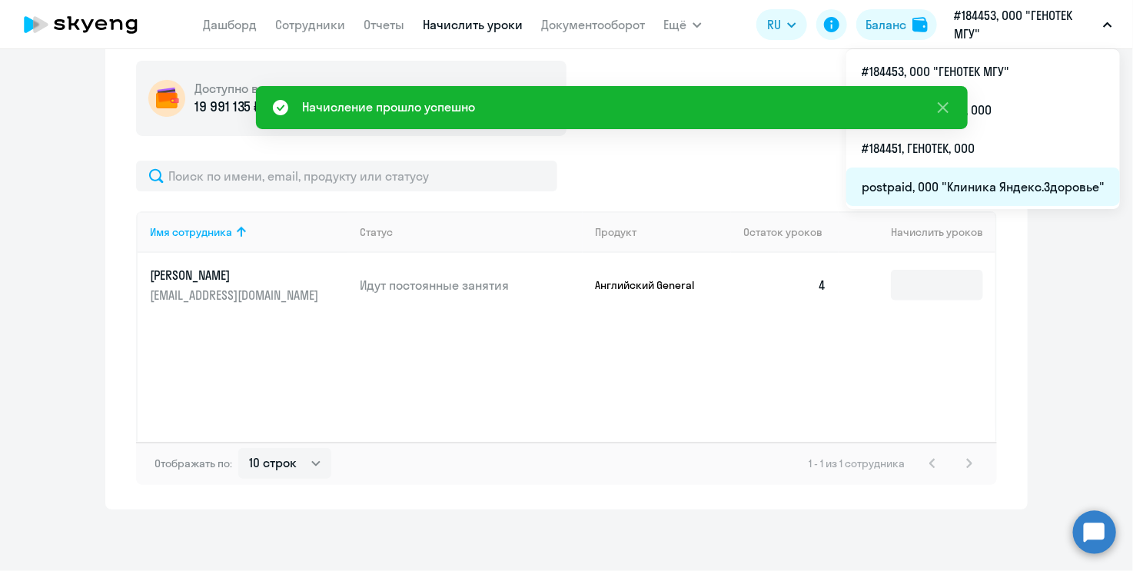
click at [1010, 191] on li "postpaid, ООО "Клиника Яндекс.Здоровье"" at bounding box center [984, 187] width 274 height 38
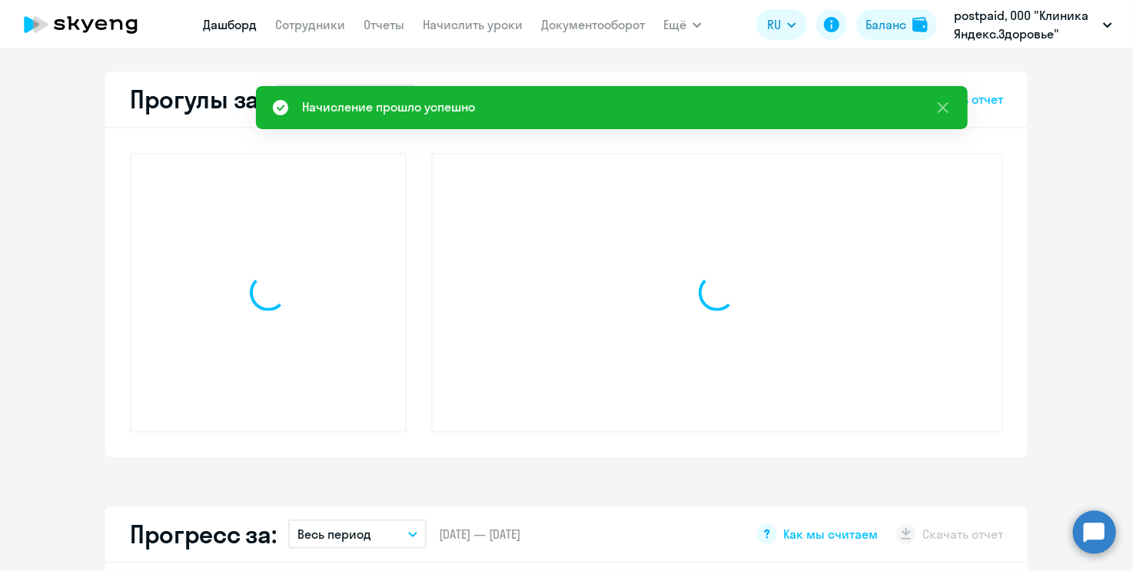
select select "30"
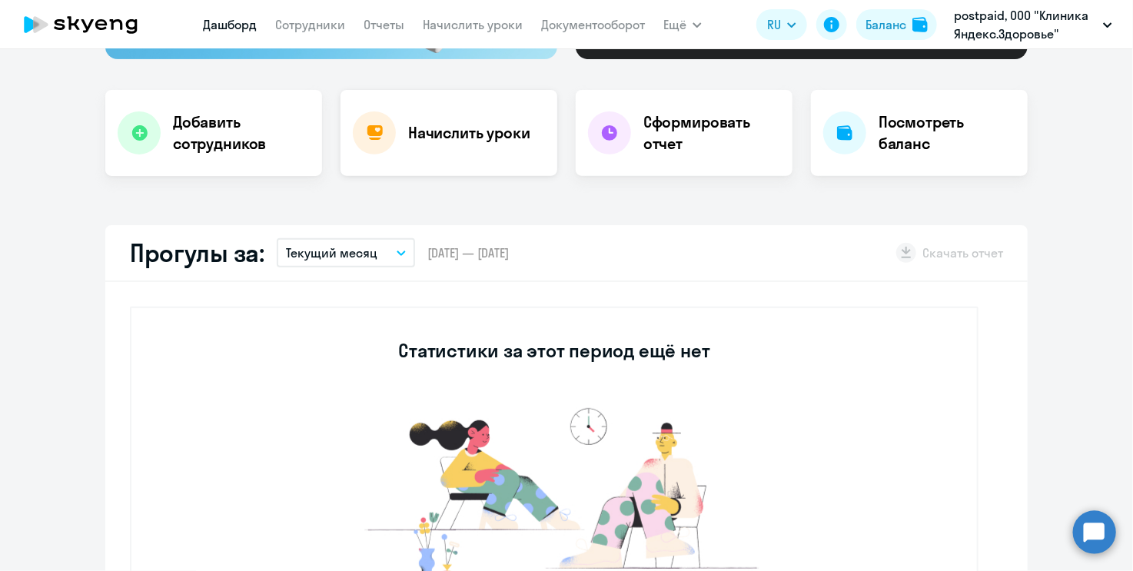
click at [384, 128] on div at bounding box center [374, 132] width 43 height 43
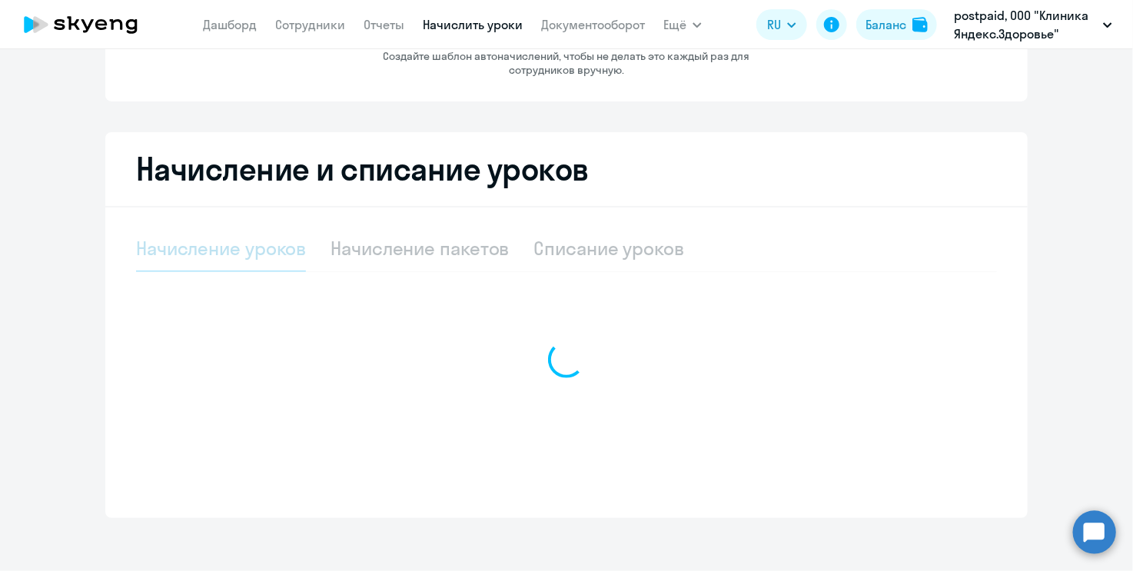
select select "10"
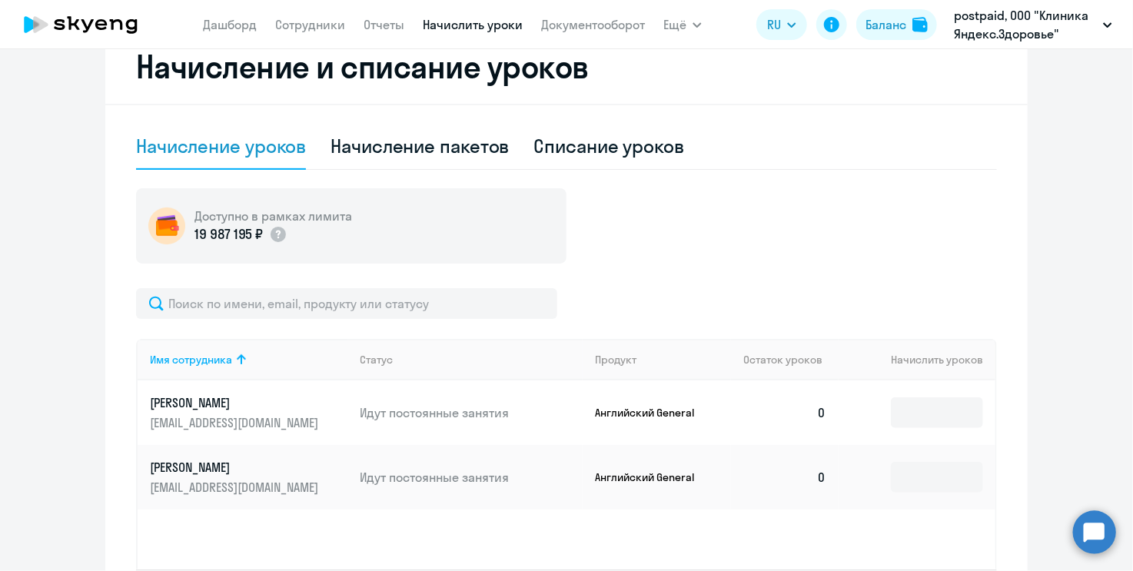
scroll to position [430, 0]
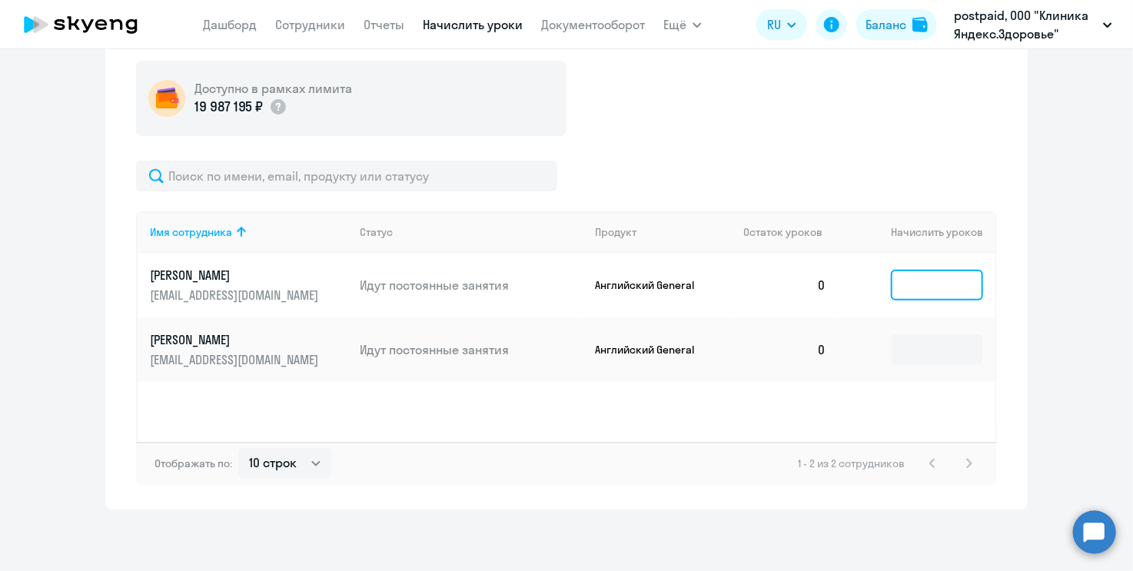
click at [949, 279] on input at bounding box center [937, 285] width 92 height 31
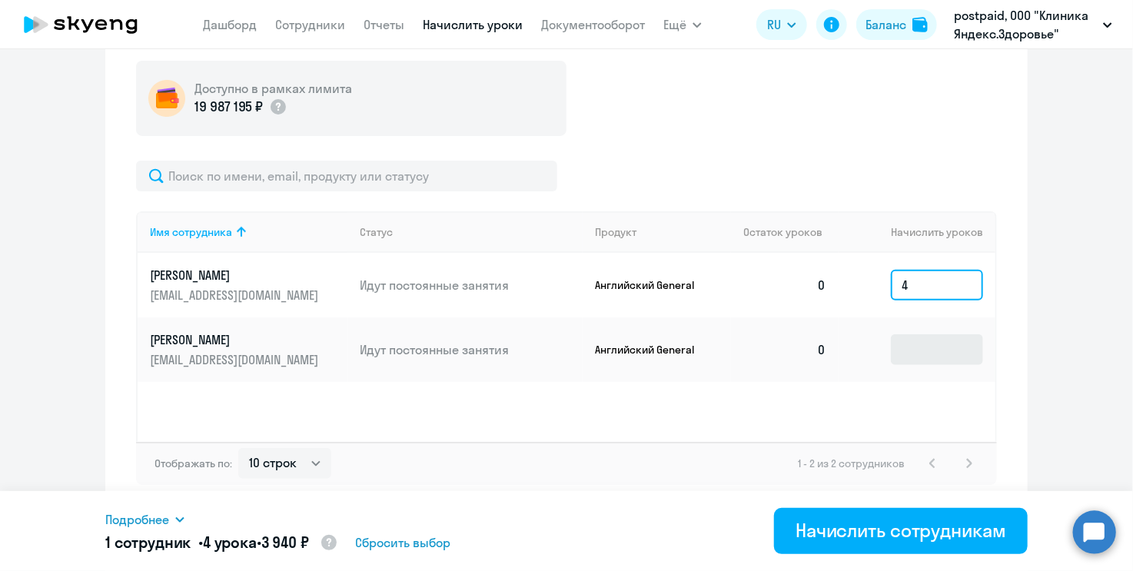
type input "4"
click at [937, 347] on input at bounding box center [937, 349] width 92 height 31
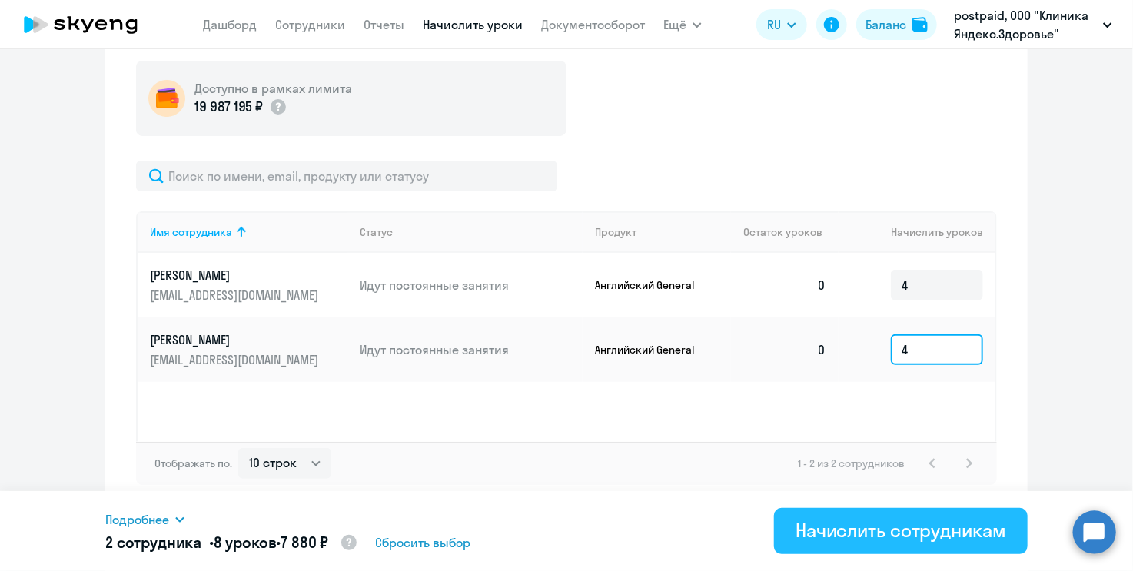
type input "4"
click at [958, 527] on div "Начислить сотрудникам" at bounding box center [901, 530] width 211 height 25
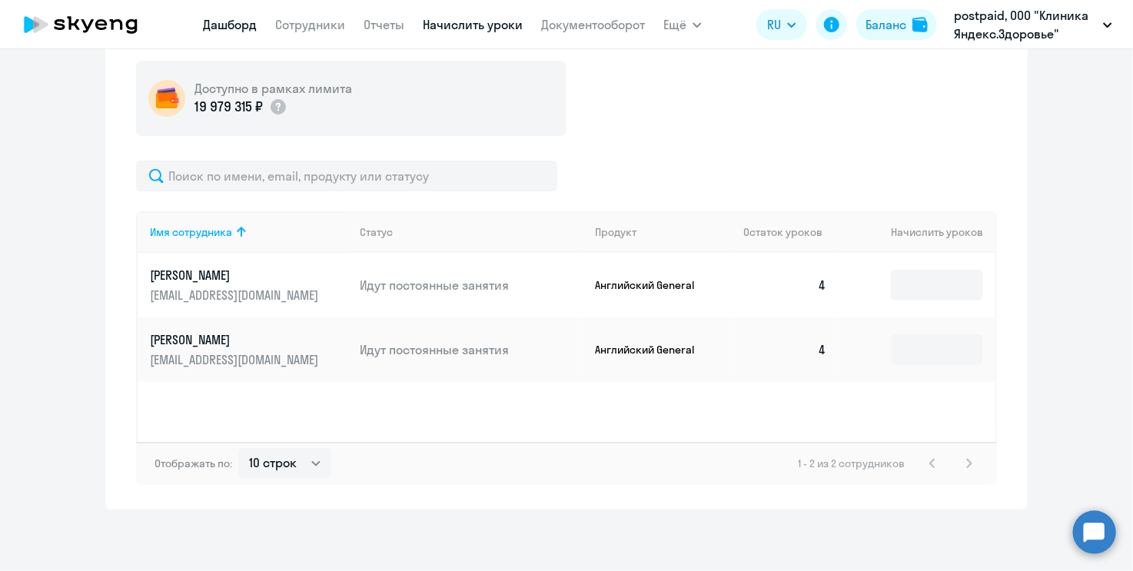
click at [208, 17] on link "Дашборд" at bounding box center [230, 24] width 54 height 15
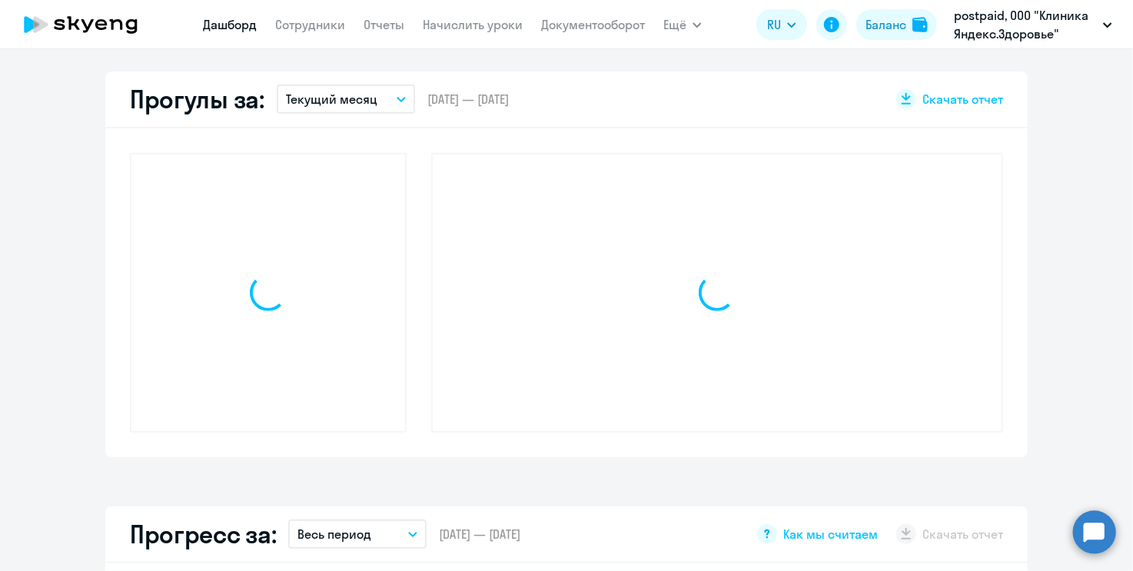
select select "30"
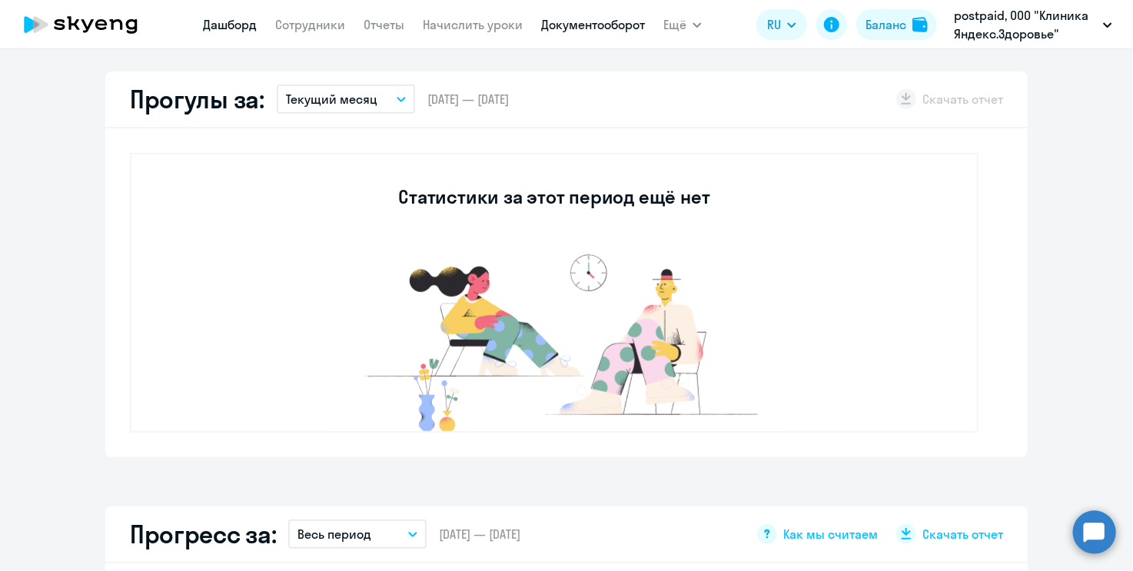
click at [610, 29] on link "Документооборот" at bounding box center [593, 24] width 104 height 15
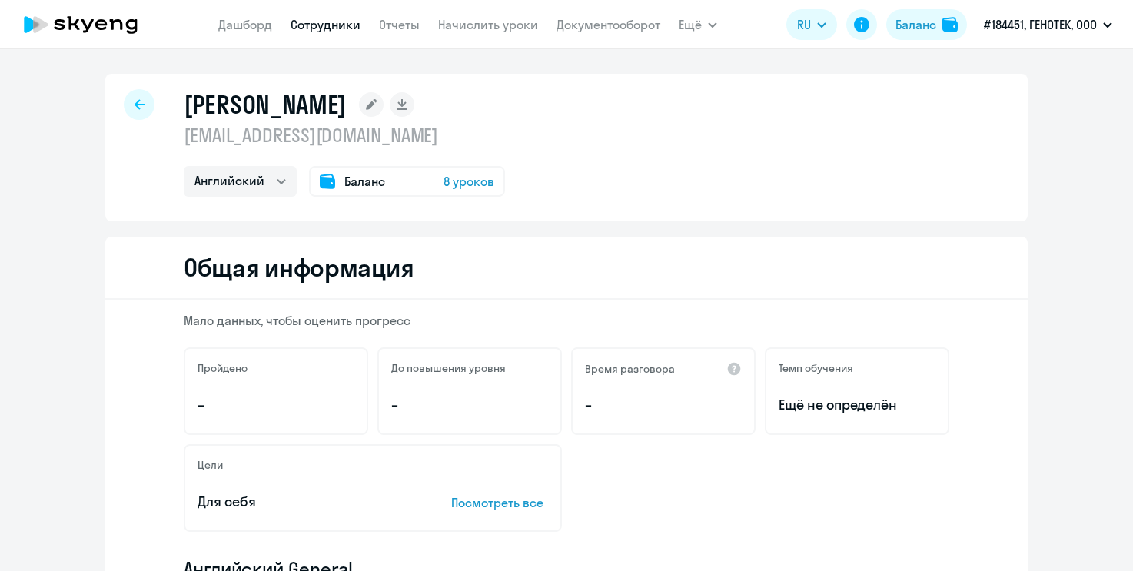
select select "english"
click at [353, 181] on span "Баланс" at bounding box center [364, 181] width 41 height 18
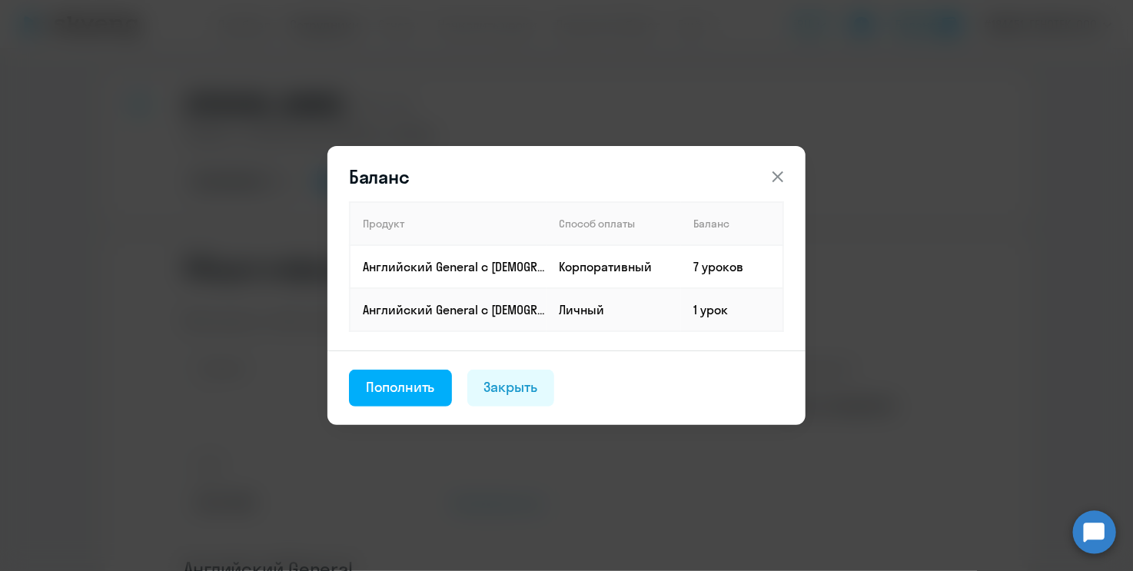
click at [785, 174] on icon at bounding box center [778, 177] width 18 height 18
